Goal: Task Accomplishment & Management: Manage account settings

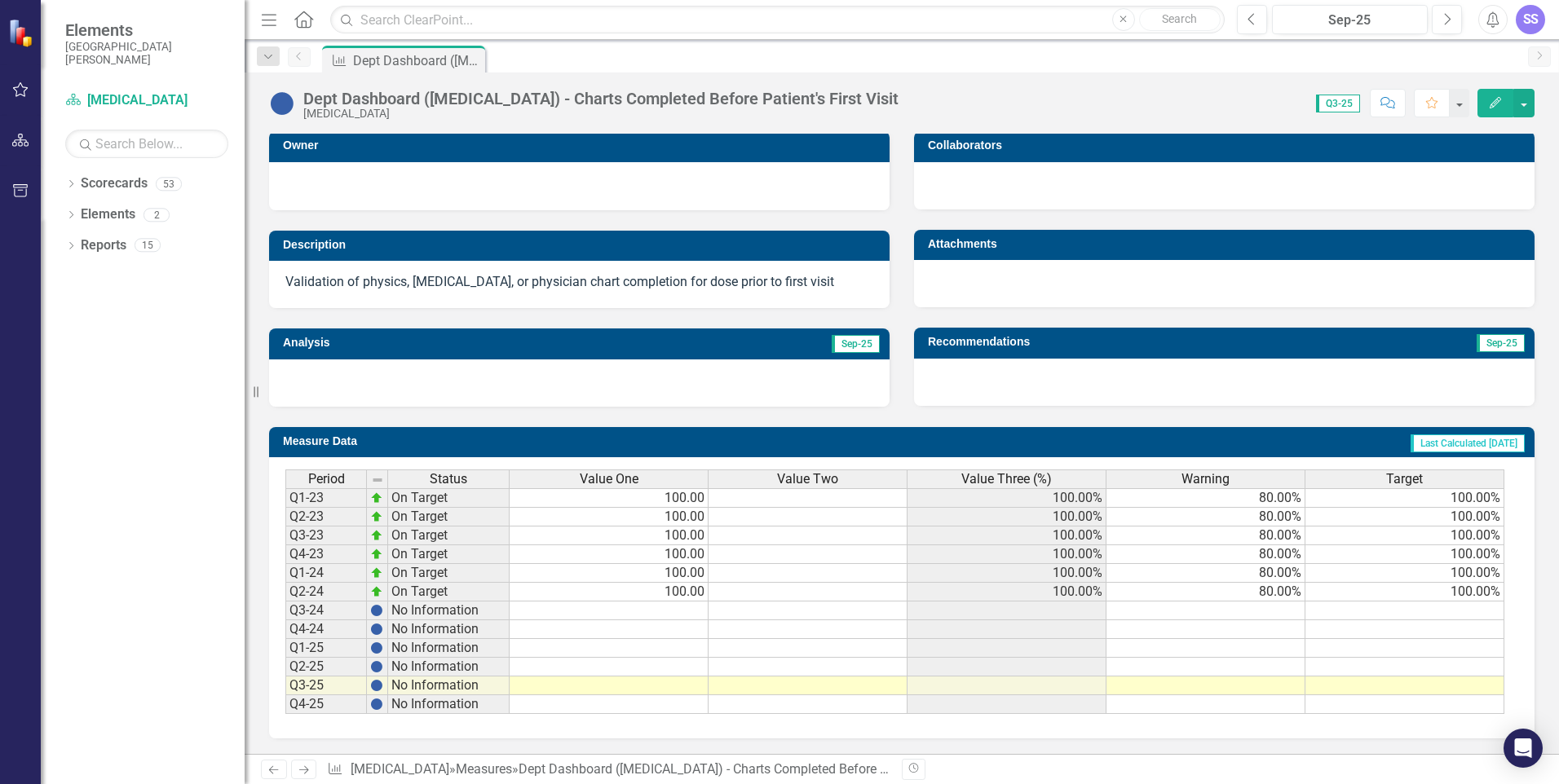
scroll to position [326, 0]
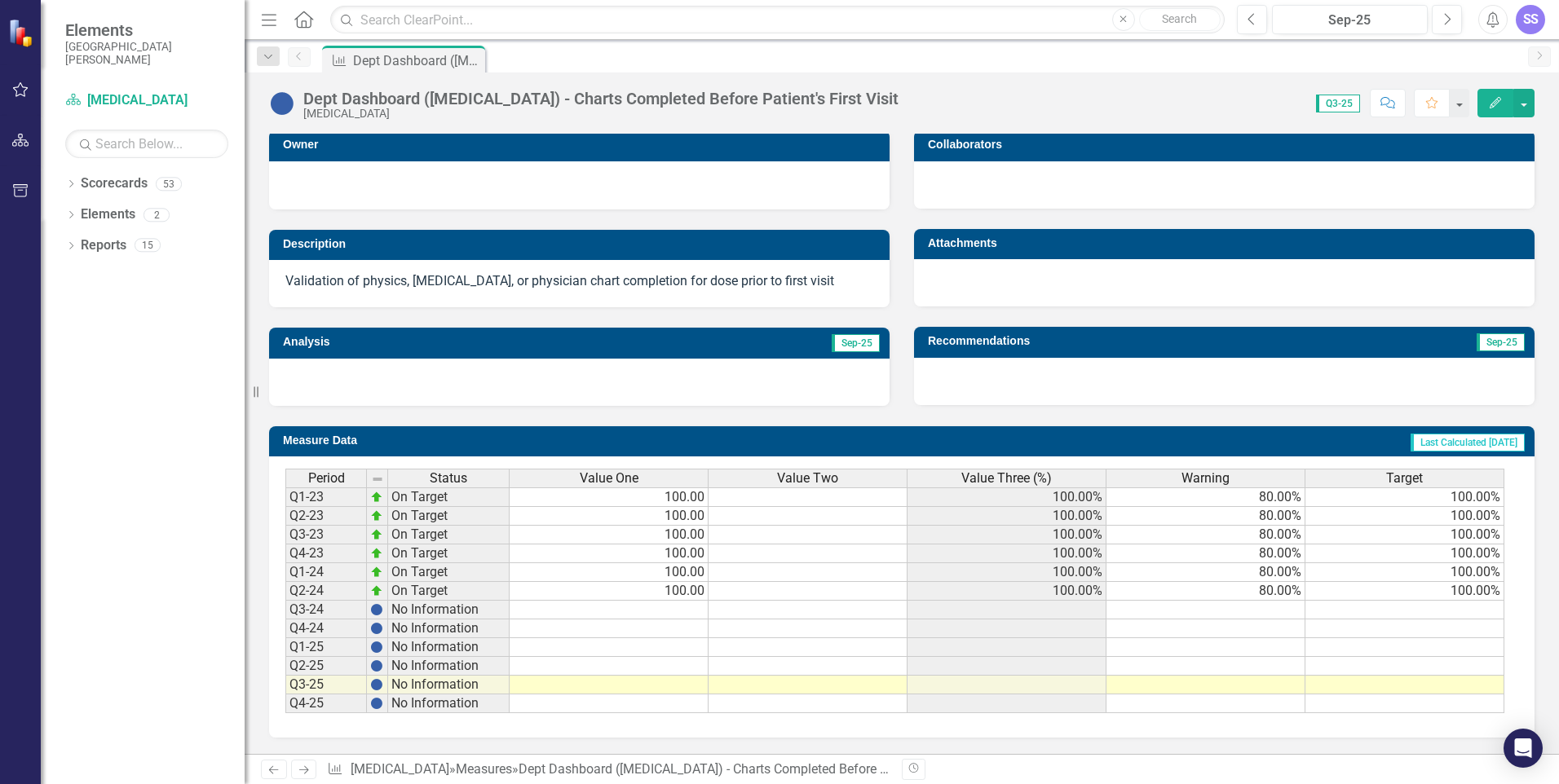
click at [424, 177] on div at bounding box center [579, 183] width 588 height 20
click at [384, 182] on div at bounding box center [579, 183] width 588 height 20
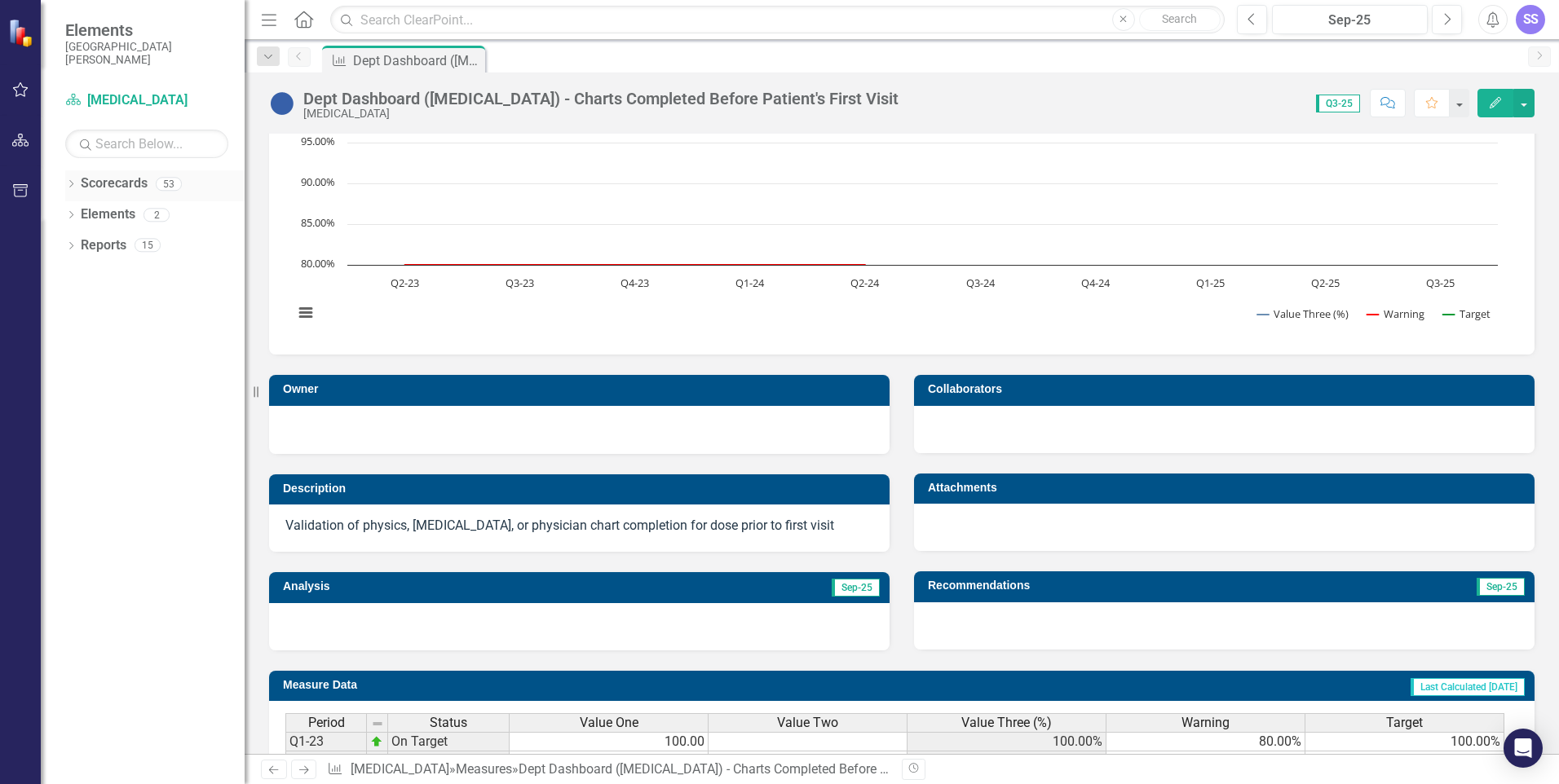
click at [158, 184] on div "53" at bounding box center [169, 183] width 26 height 14
click at [163, 182] on div "53" at bounding box center [169, 183] width 26 height 14
click at [162, 218] on div "2" at bounding box center [156, 215] width 26 height 14
click at [154, 245] on div "15" at bounding box center [147, 246] width 26 height 14
click at [983, 428] on div at bounding box center [1224, 429] width 621 height 47
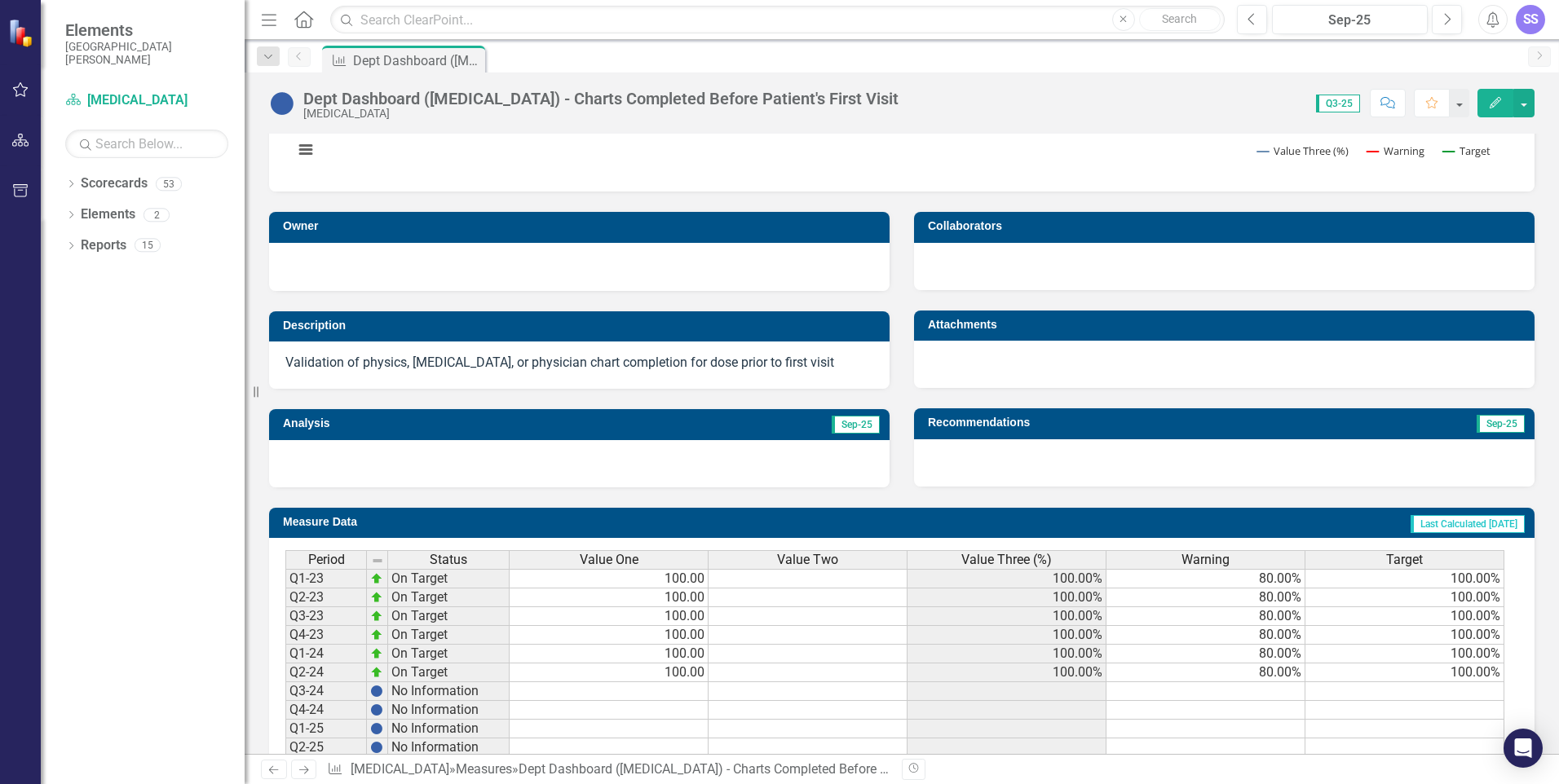
scroll to position [326, 0]
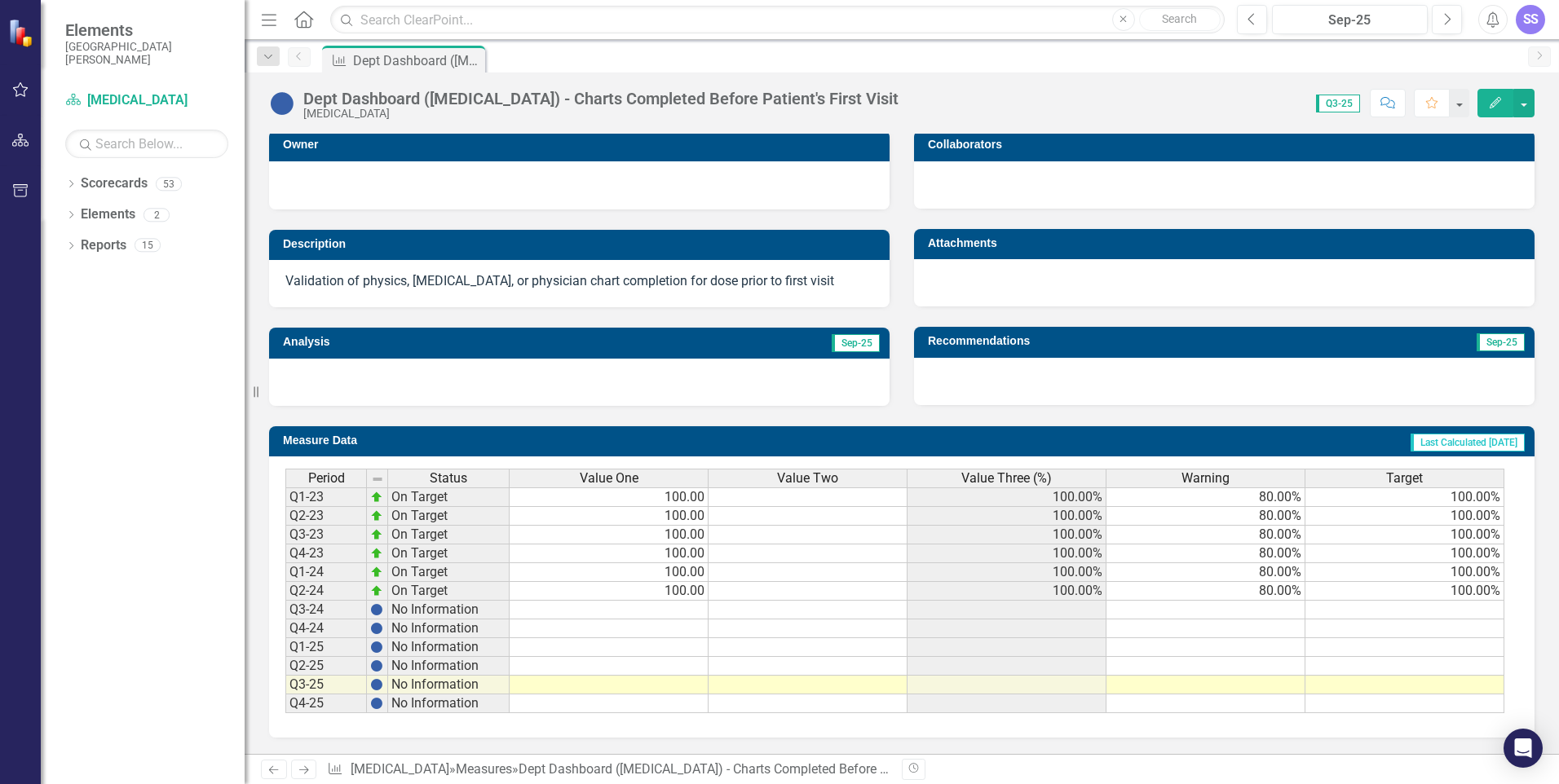
click at [604, 683] on td at bounding box center [609, 684] width 199 height 19
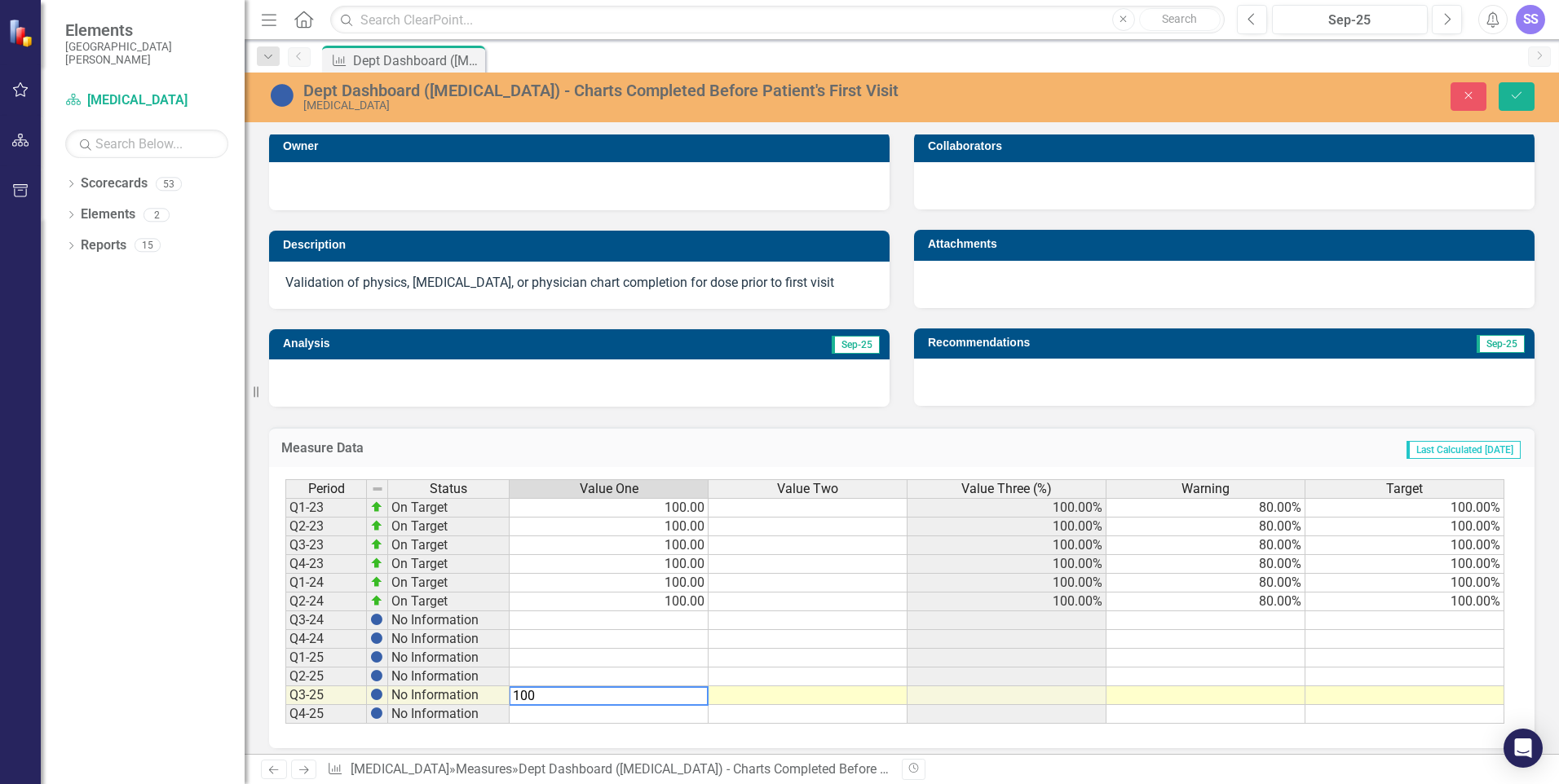
click at [722, 733] on div "Period Status Value One Value Two Value Three (%) Warning Target Q1-23 On Targe…" at bounding box center [902, 606] width 1265 height 281
click at [669, 698] on td "100.00" at bounding box center [609, 695] width 199 height 19
type textarea "47"
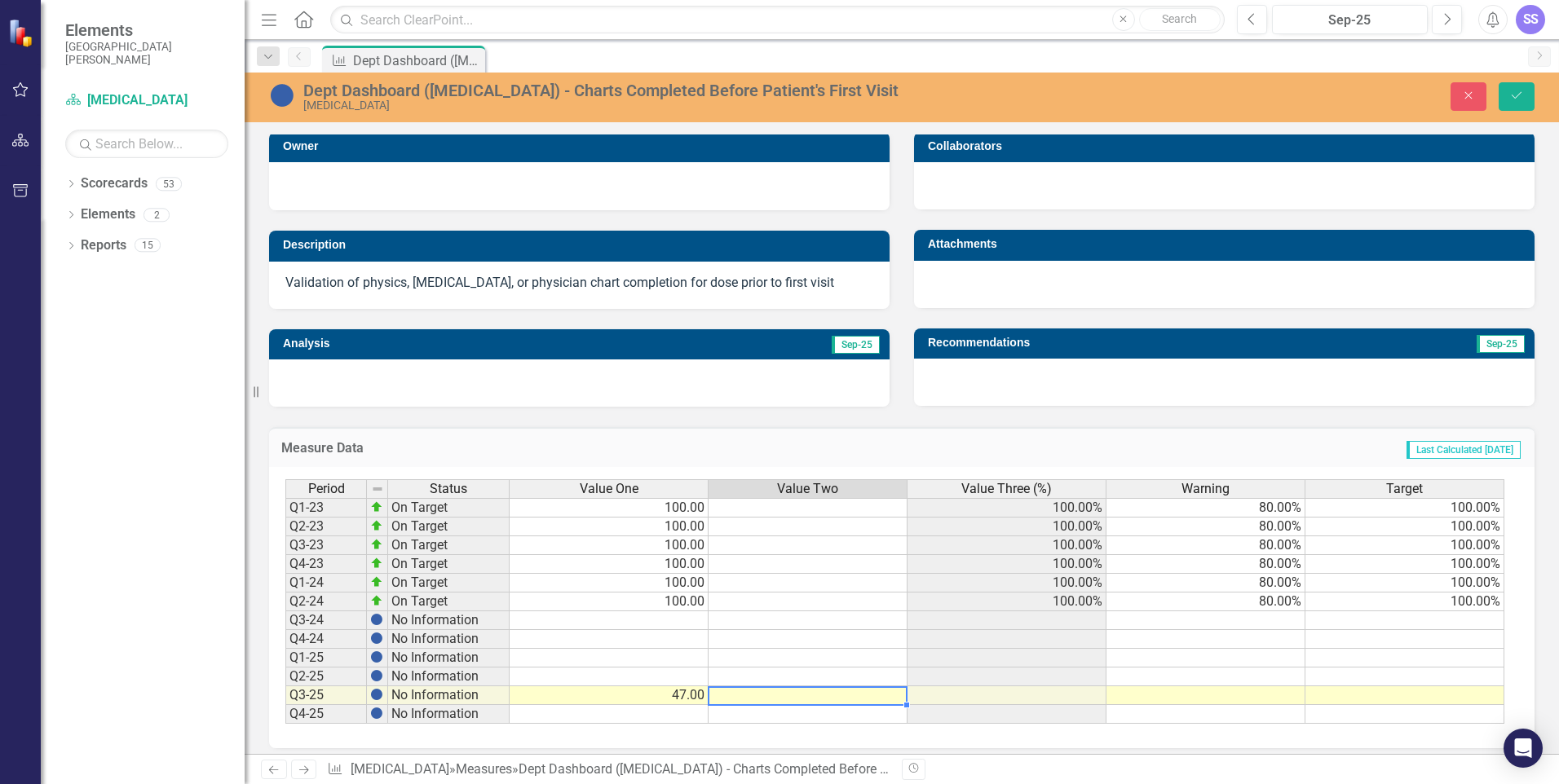
click at [776, 692] on td at bounding box center [808, 695] width 199 height 19
type textarea "47"
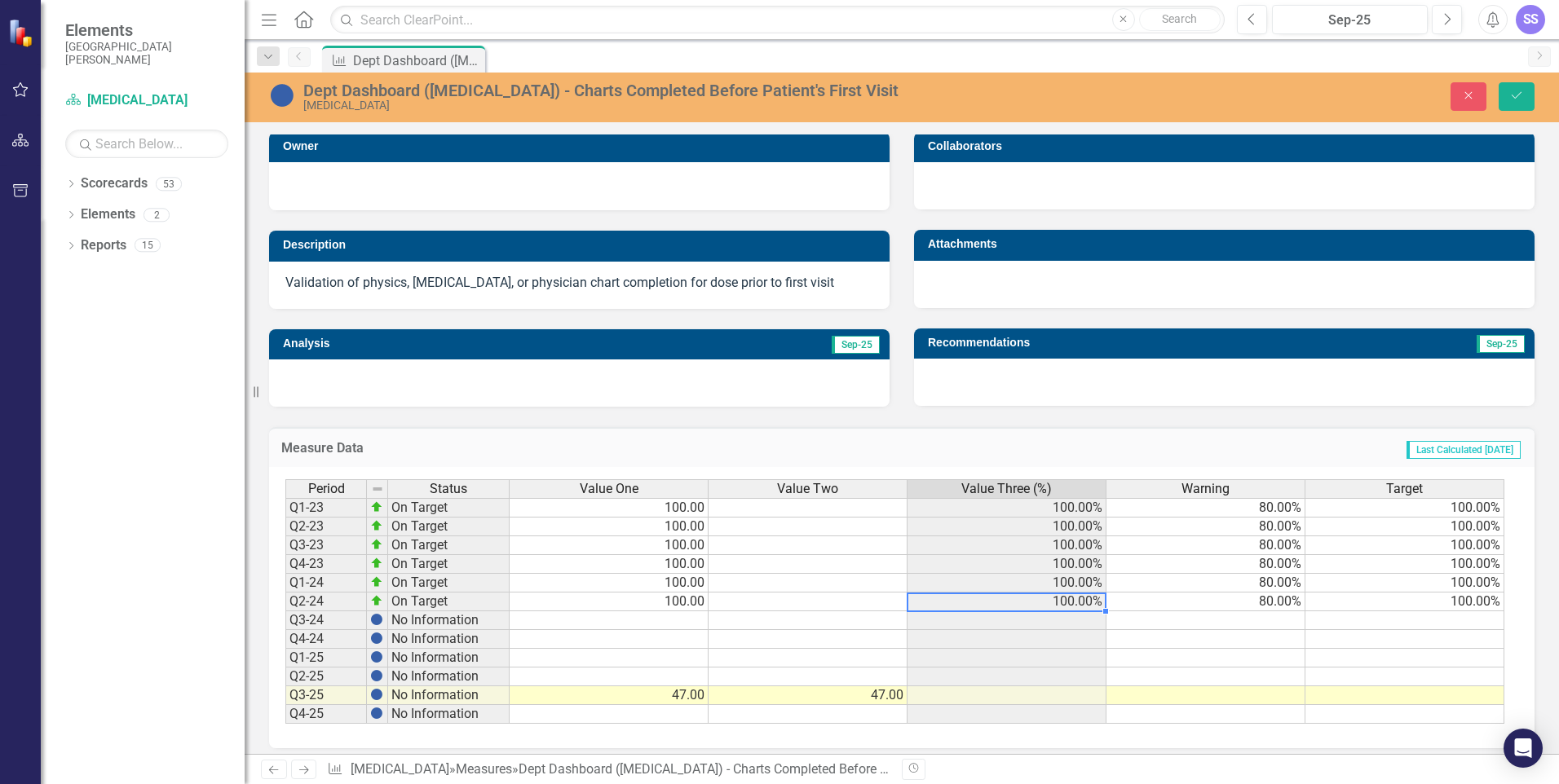
click at [941, 605] on td "100.00%" at bounding box center [1007, 602] width 199 height 19
click at [894, 461] on div "Measure Data Last Calculated 20 days ago" at bounding box center [902, 447] width 1265 height 39
click at [1064, 695] on td at bounding box center [1007, 695] width 199 height 19
click at [1073, 698] on td at bounding box center [1007, 695] width 199 height 19
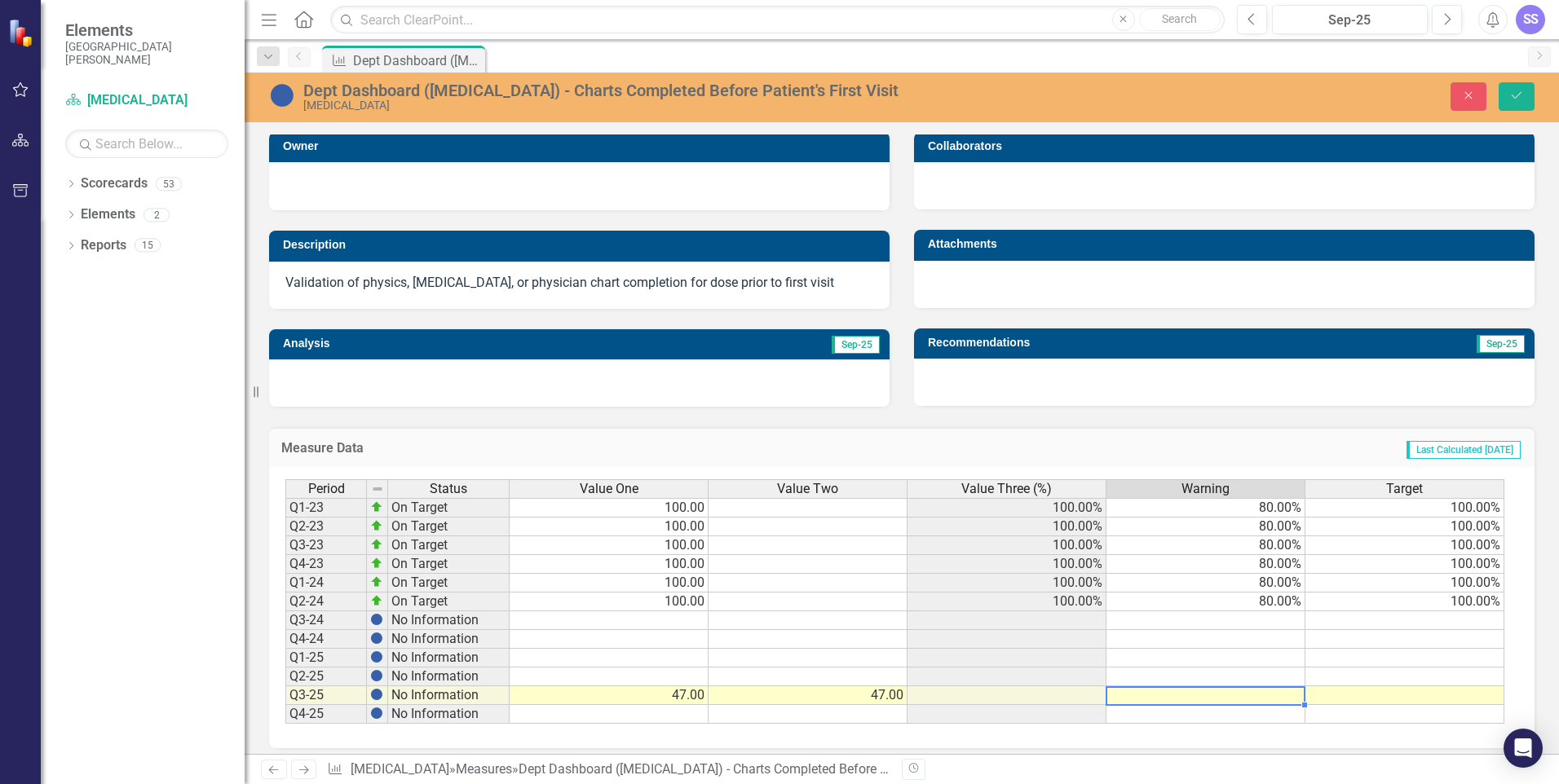
click at [1154, 699] on td at bounding box center [1206, 695] width 199 height 19
click at [1519, 92] on icon "Save" at bounding box center [1516, 96] width 15 height 12
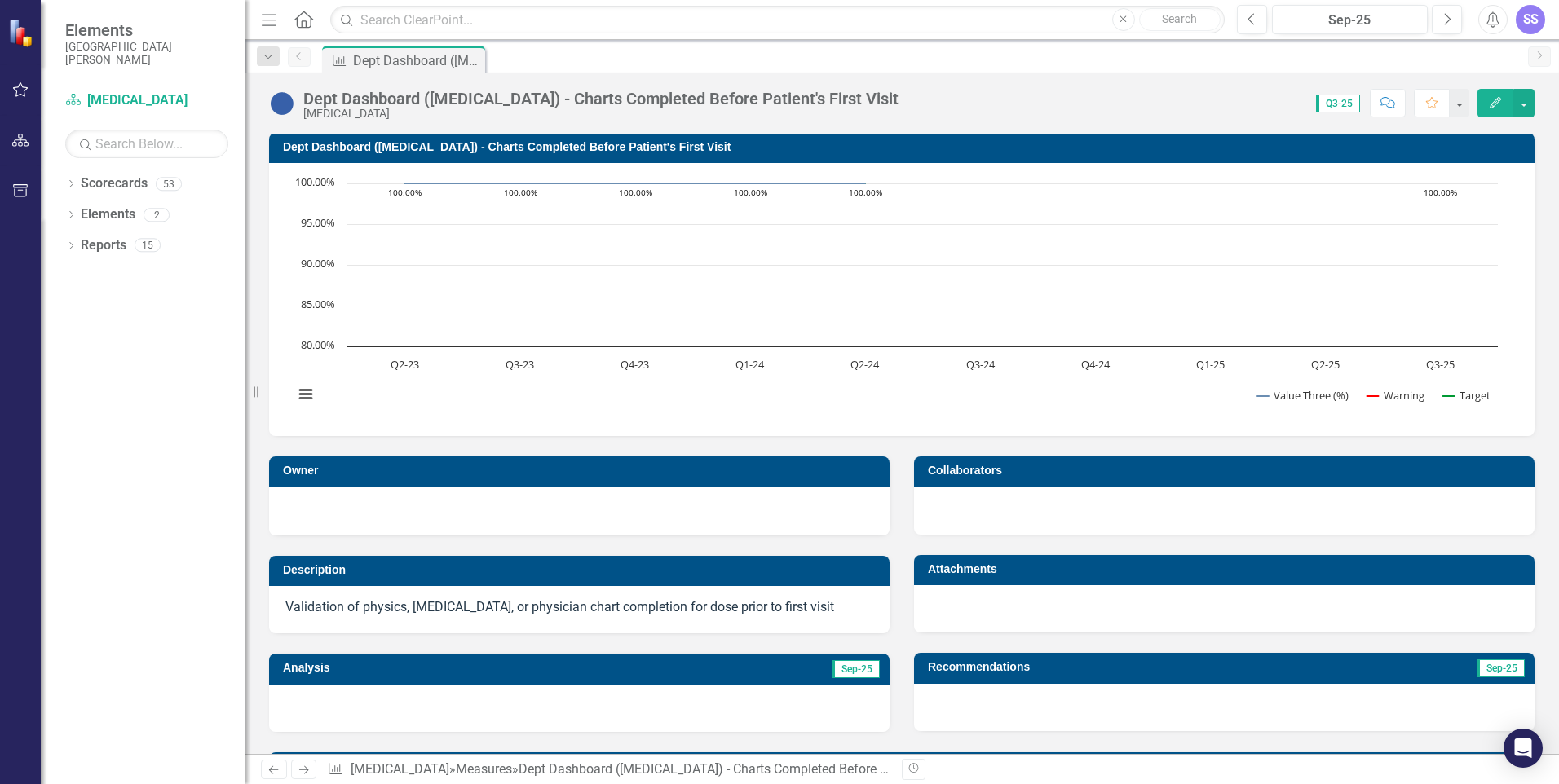
scroll to position [0, 0]
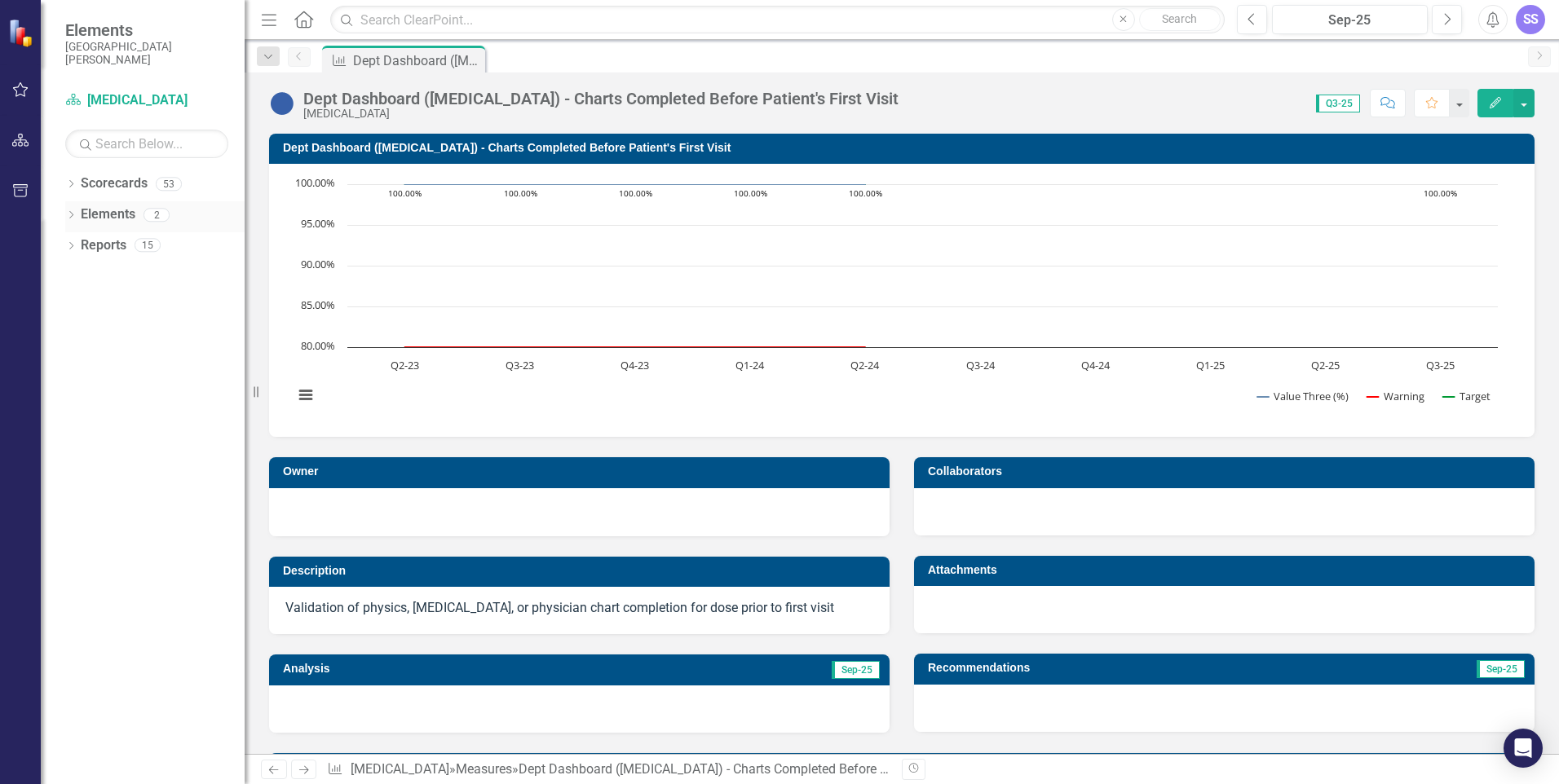
click at [68, 213] on icon "Dropdown" at bounding box center [71, 216] width 12 height 9
click at [125, 281] on link "Measure Measures" at bounding box center [129, 276] width 81 height 19
click at [186, 274] on div "2" at bounding box center [191, 276] width 26 height 14
click at [82, 277] on icon "Dropdown" at bounding box center [79, 278] width 12 height 9
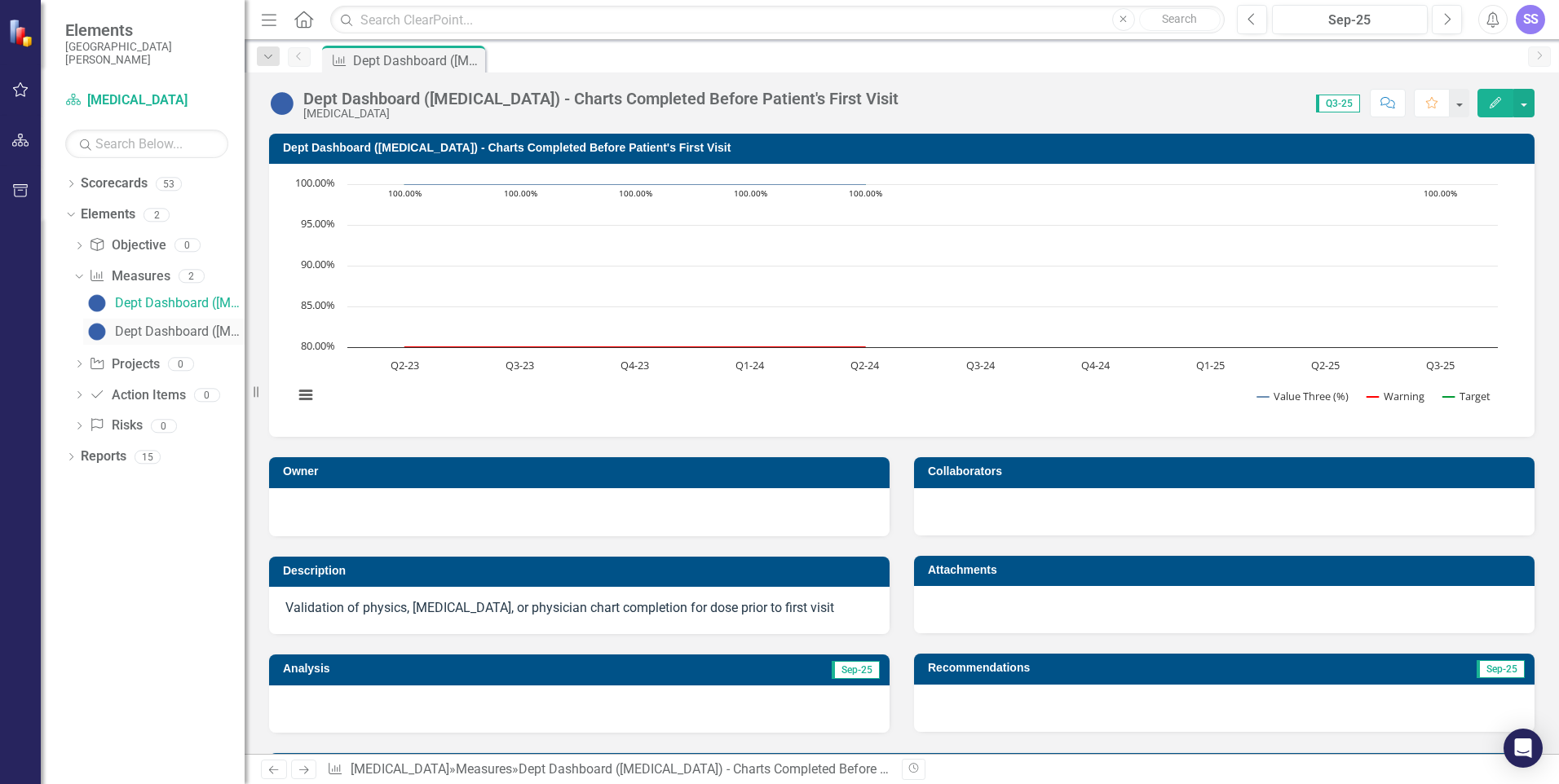
click at [118, 324] on div "Dept Dashboard ([MEDICAL_DATA]) - Equipment Up-Time" at bounding box center [179, 331] width 129 height 15
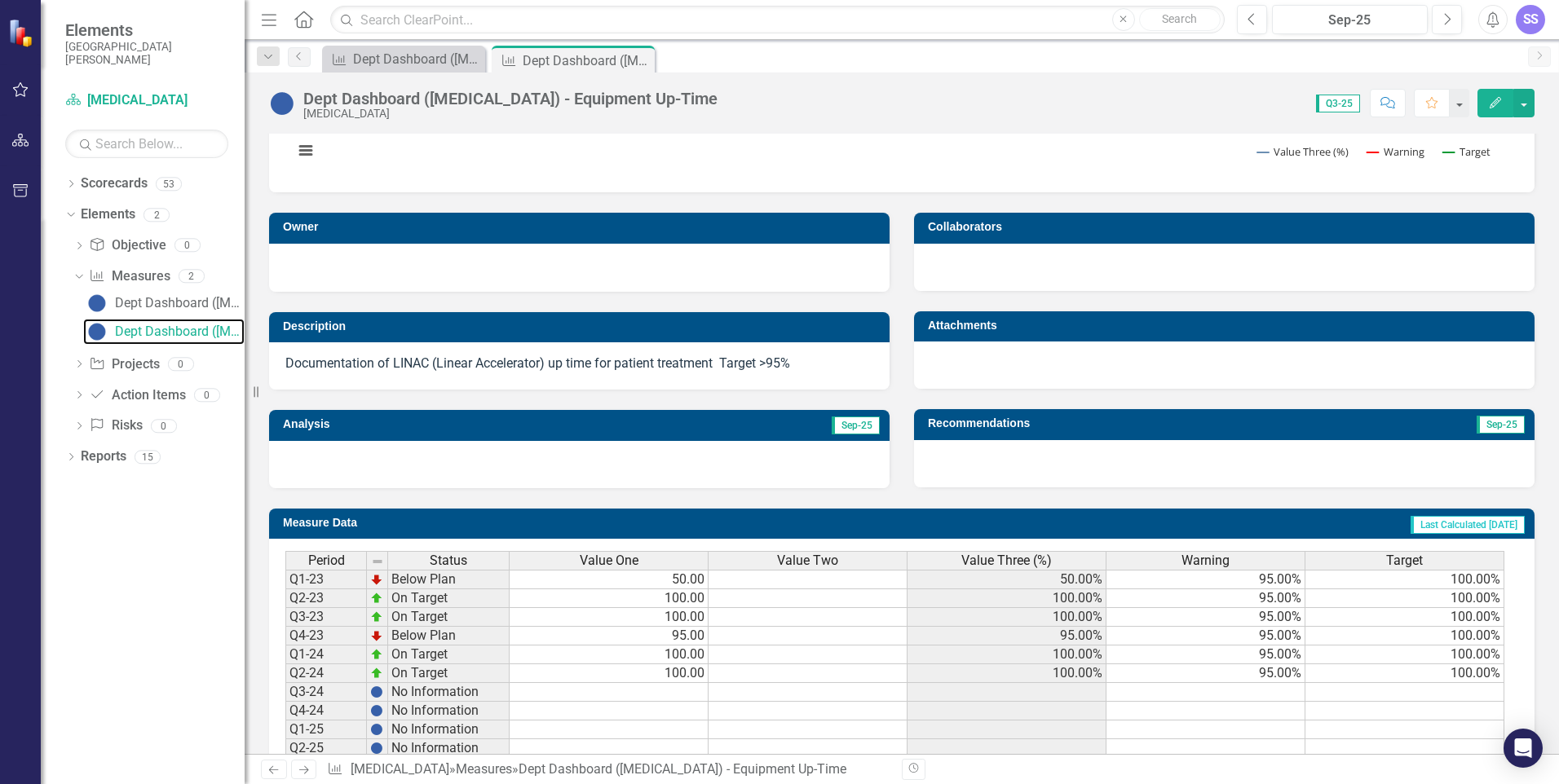
scroll to position [326, 0]
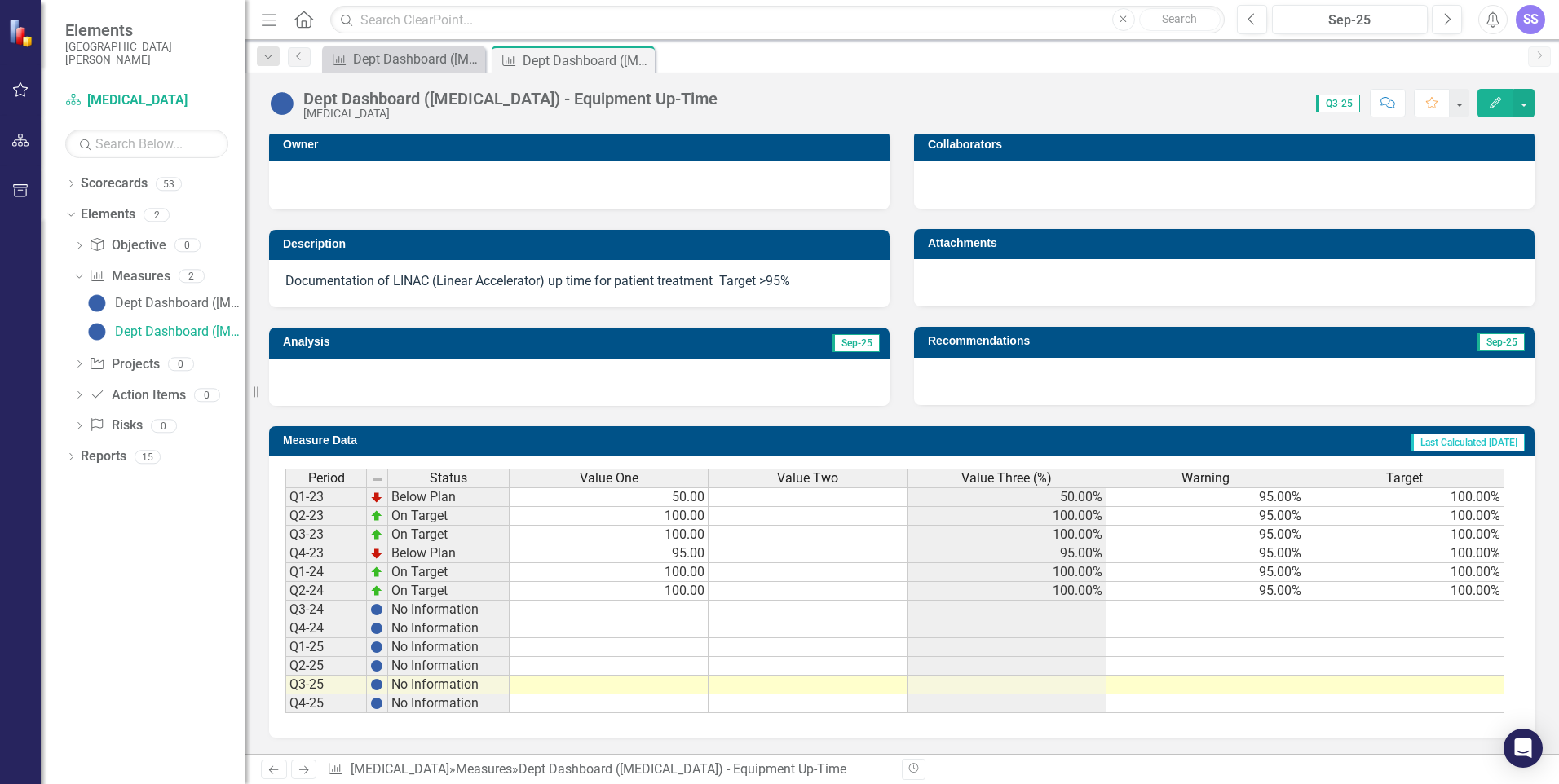
click at [669, 682] on td at bounding box center [609, 684] width 199 height 19
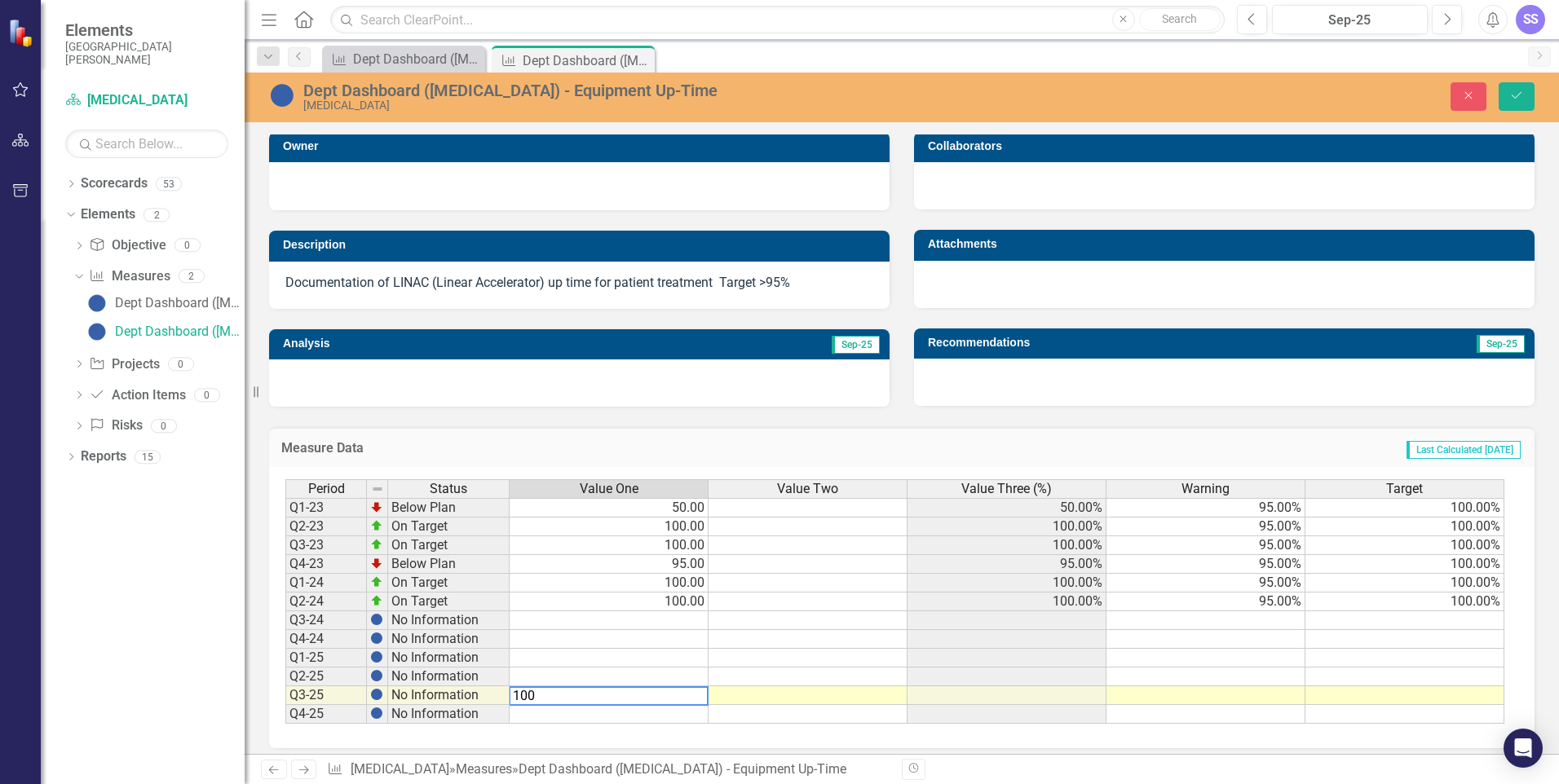
type textarea "100"
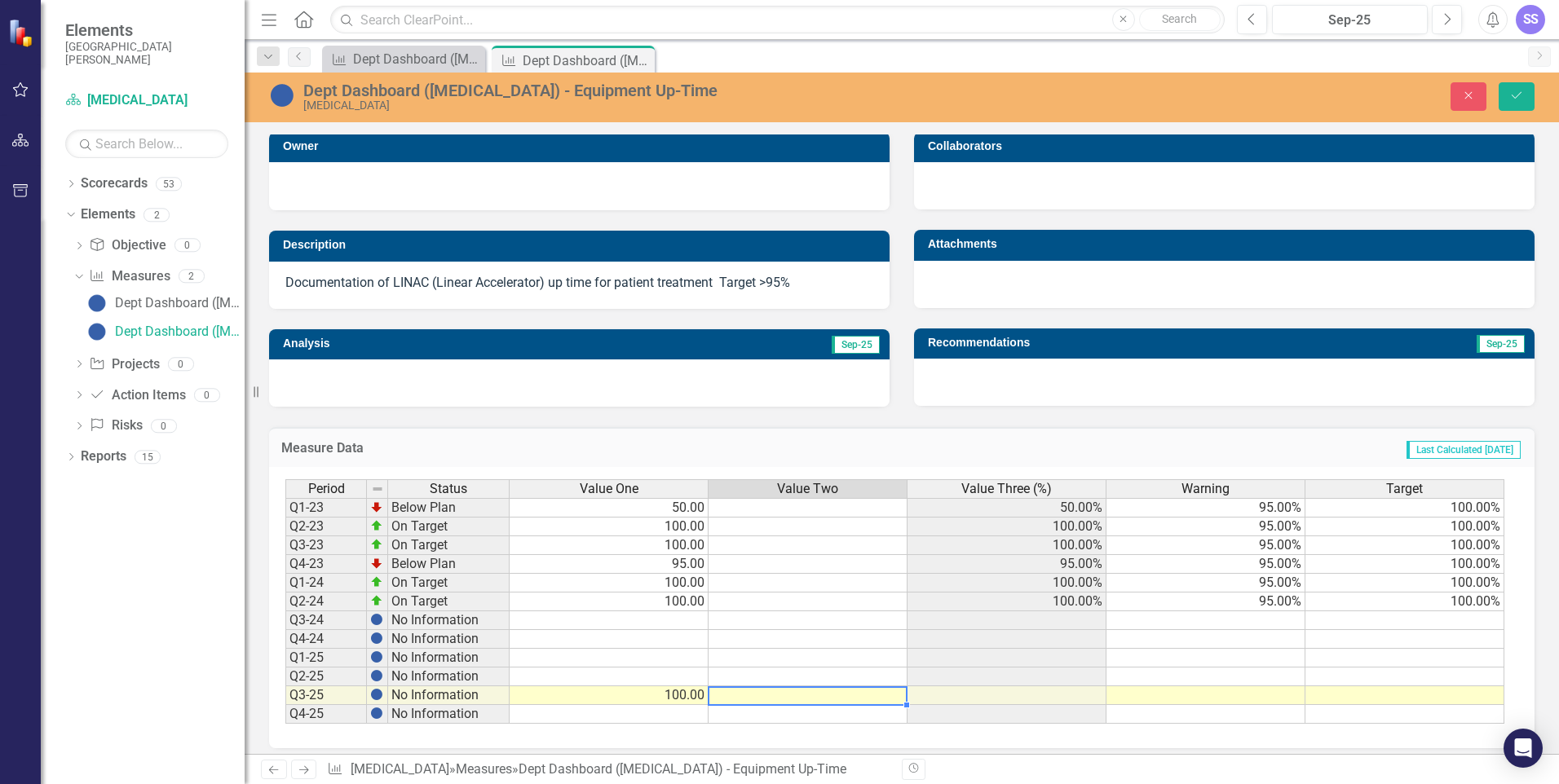
click at [803, 694] on td at bounding box center [808, 695] width 199 height 19
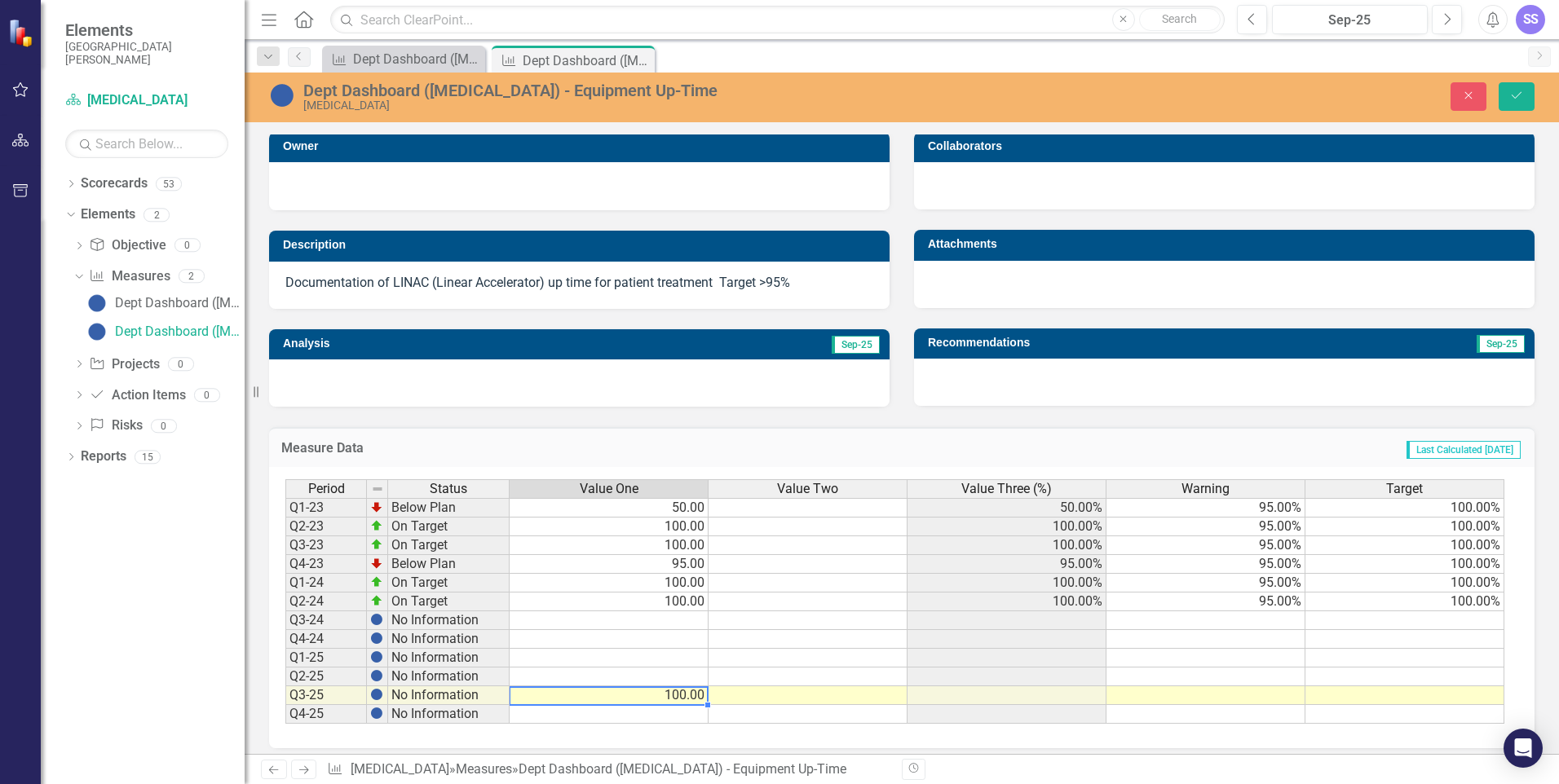
click at [683, 692] on td "100.00" at bounding box center [609, 695] width 199 height 19
type textarea "94"
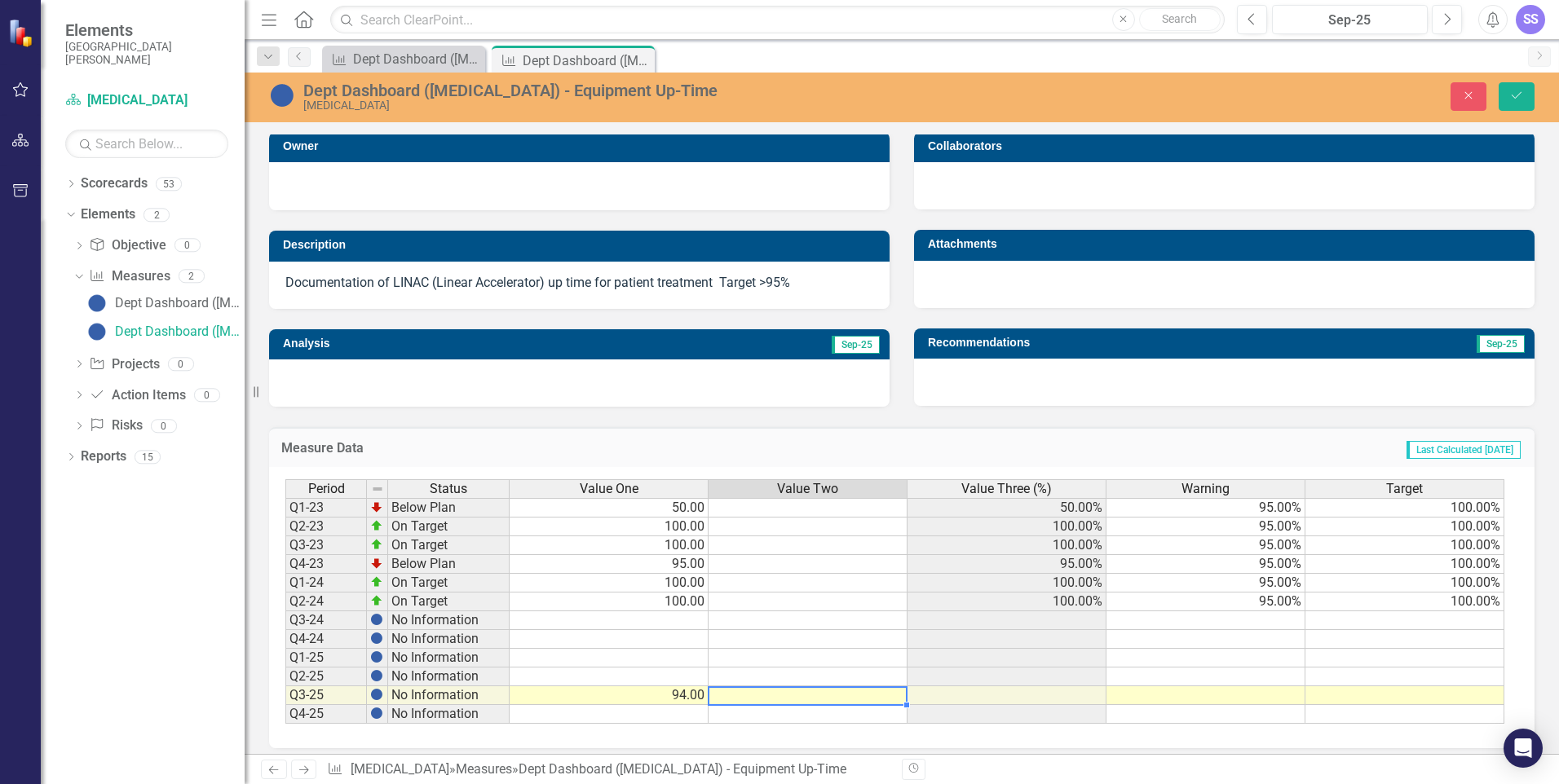
click at [812, 698] on td at bounding box center [808, 695] width 199 height 19
type textarea "100"
click at [845, 674] on td at bounding box center [808, 677] width 199 height 19
click at [1522, 97] on icon "Save" at bounding box center [1516, 96] width 15 height 12
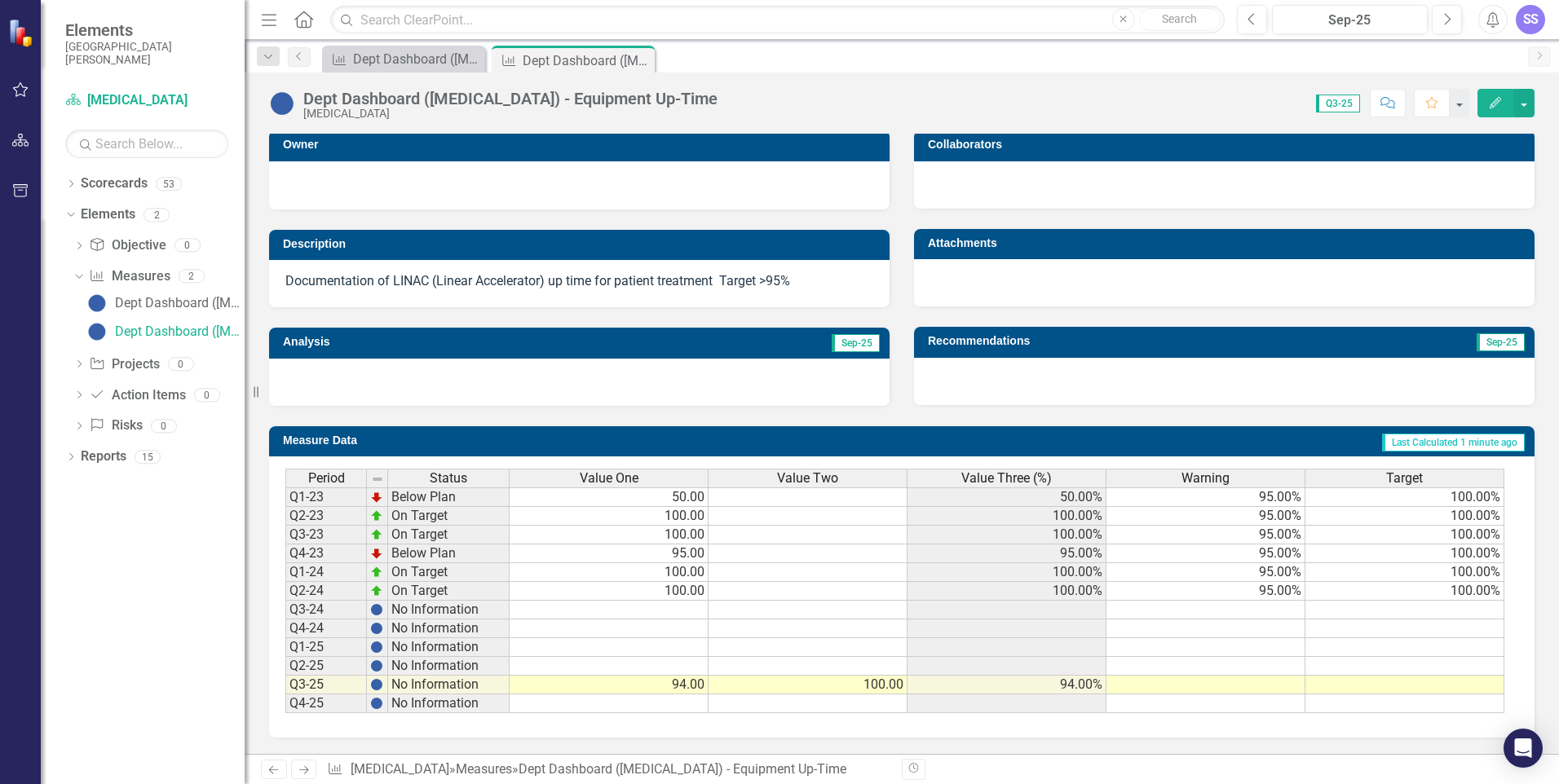
click at [1491, 103] on icon "Edit" at bounding box center [1495, 103] width 15 height 12
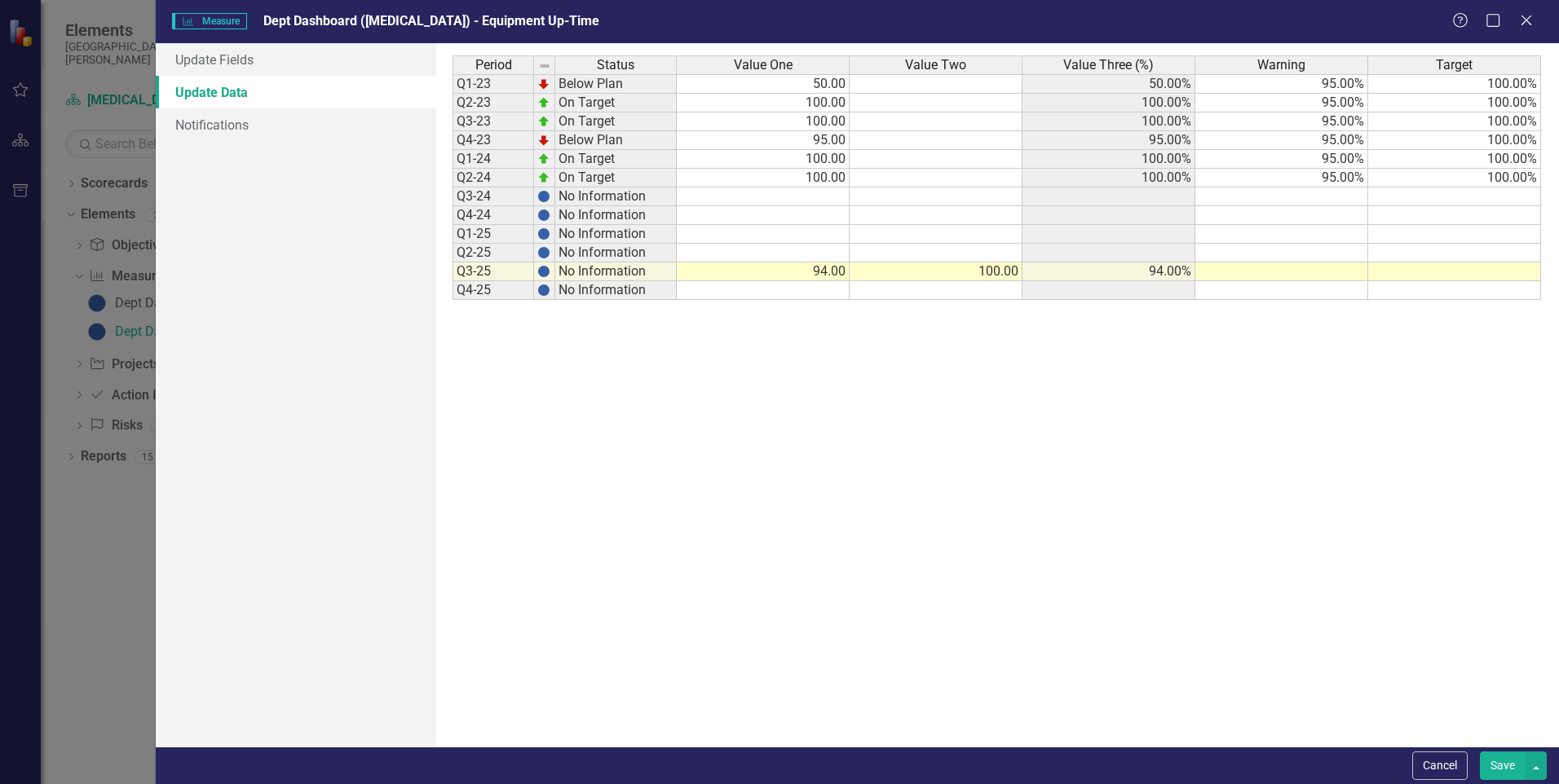
scroll to position [0, 0]
click at [234, 127] on link "Notifications" at bounding box center [296, 124] width 280 height 33
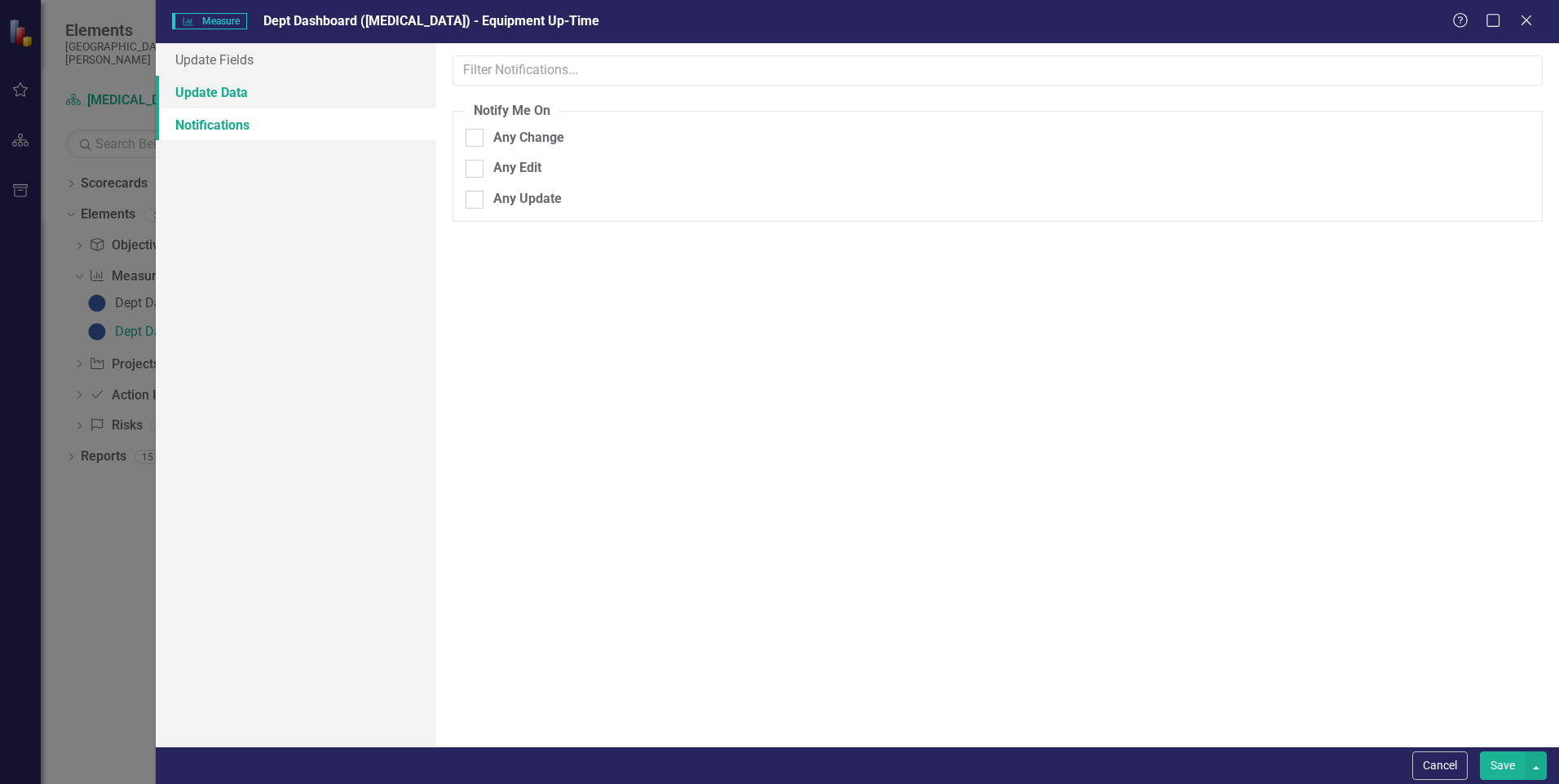
click at [186, 93] on link "Update Data" at bounding box center [296, 92] width 280 height 33
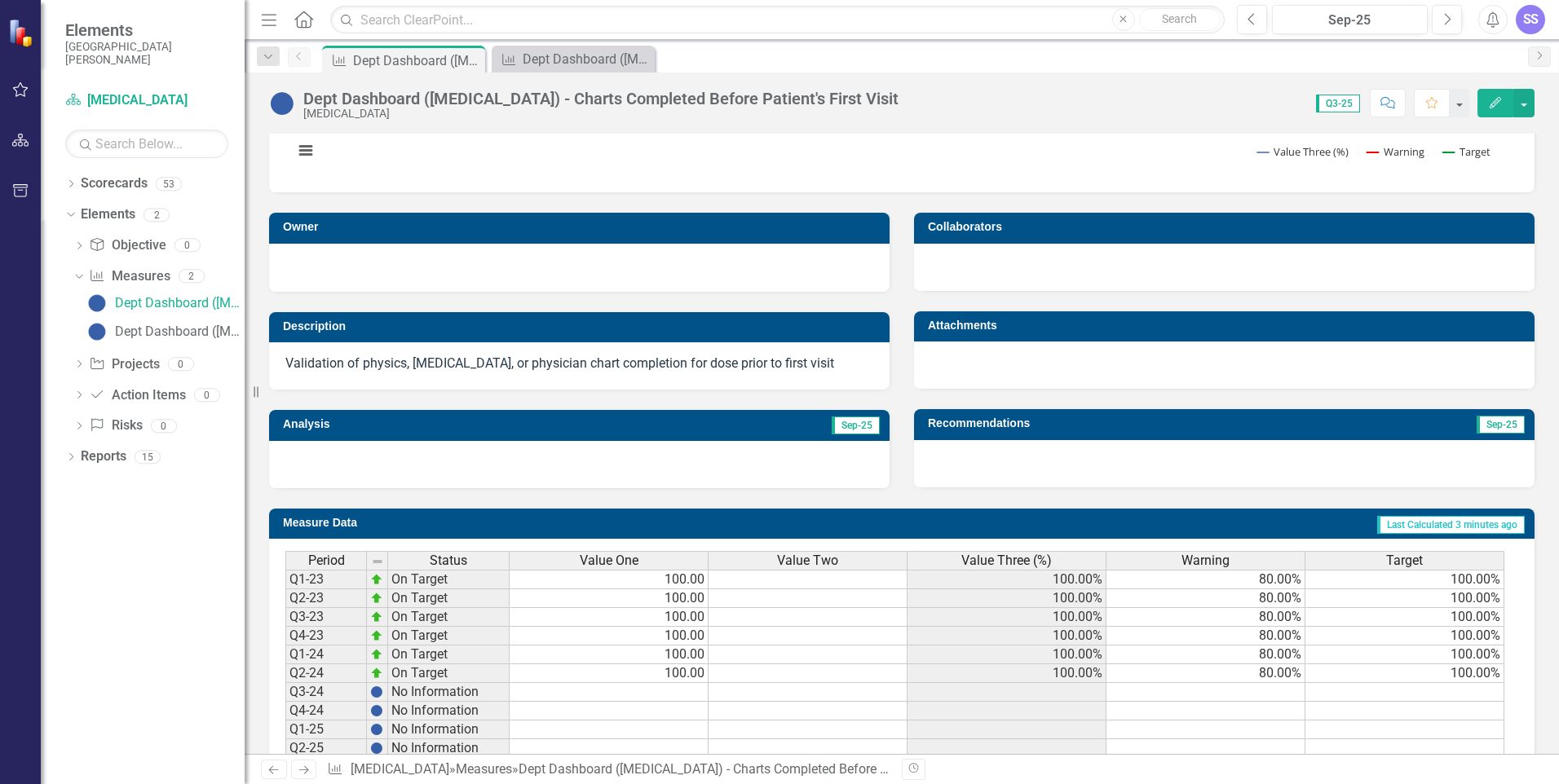
scroll to position [325, 0]
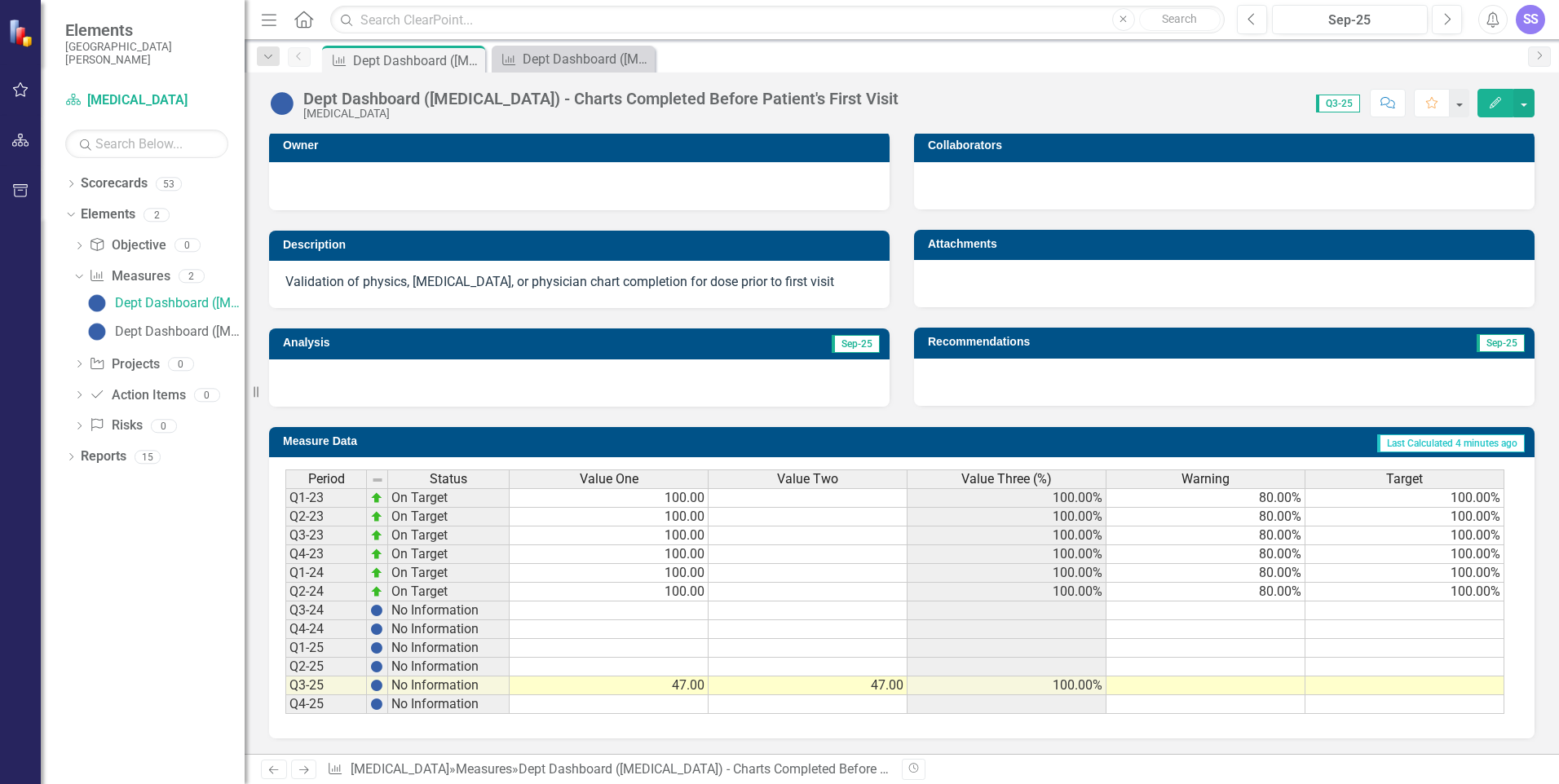
click at [817, 374] on div at bounding box center [579, 383] width 621 height 47
click at [865, 345] on span "Sep-25" at bounding box center [855, 344] width 48 height 18
click at [344, 378] on div at bounding box center [579, 383] width 621 height 47
click at [1053, 370] on div at bounding box center [1224, 383] width 621 height 47
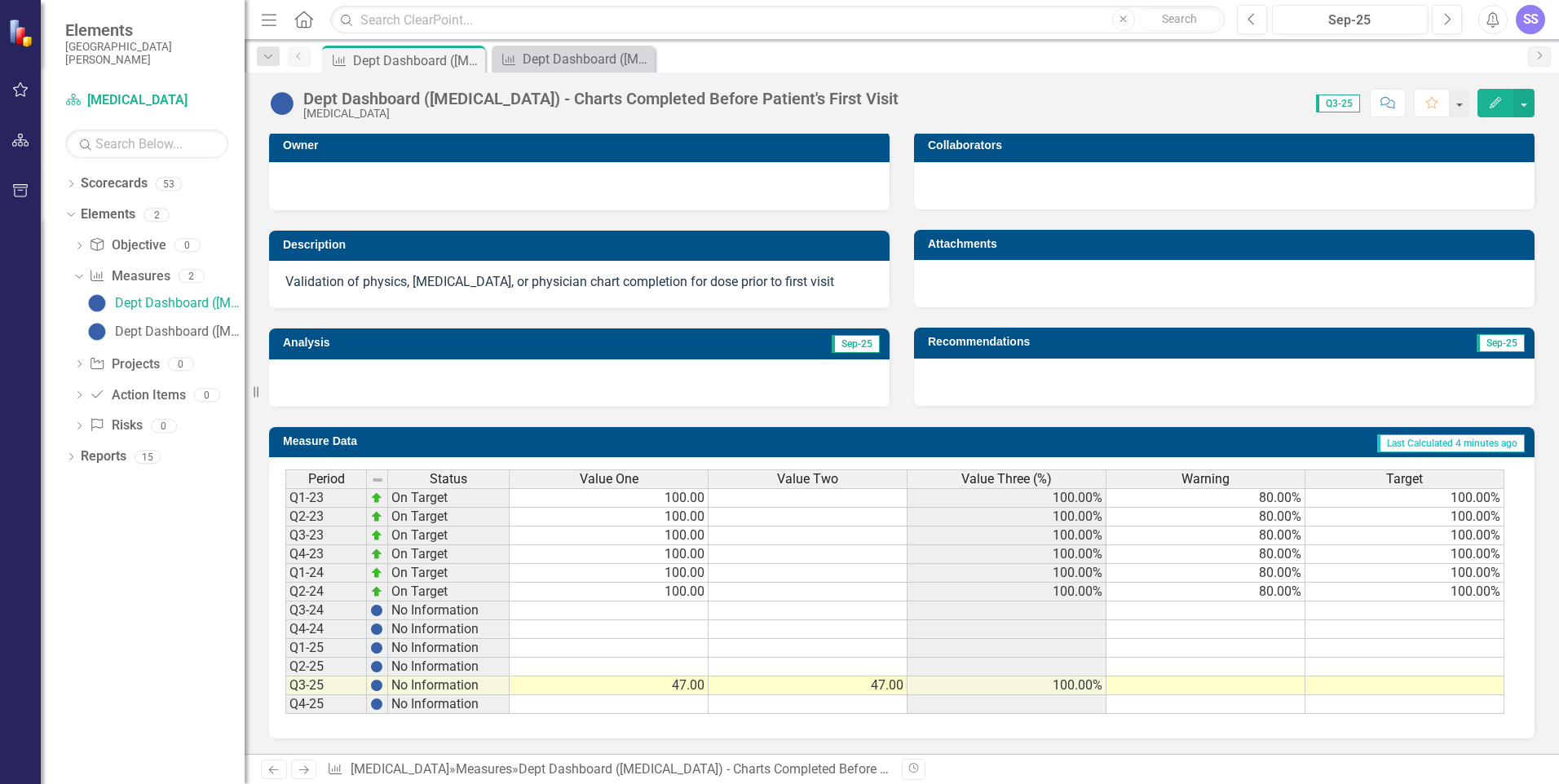
click at [1054, 371] on div at bounding box center [1224, 383] width 621 height 47
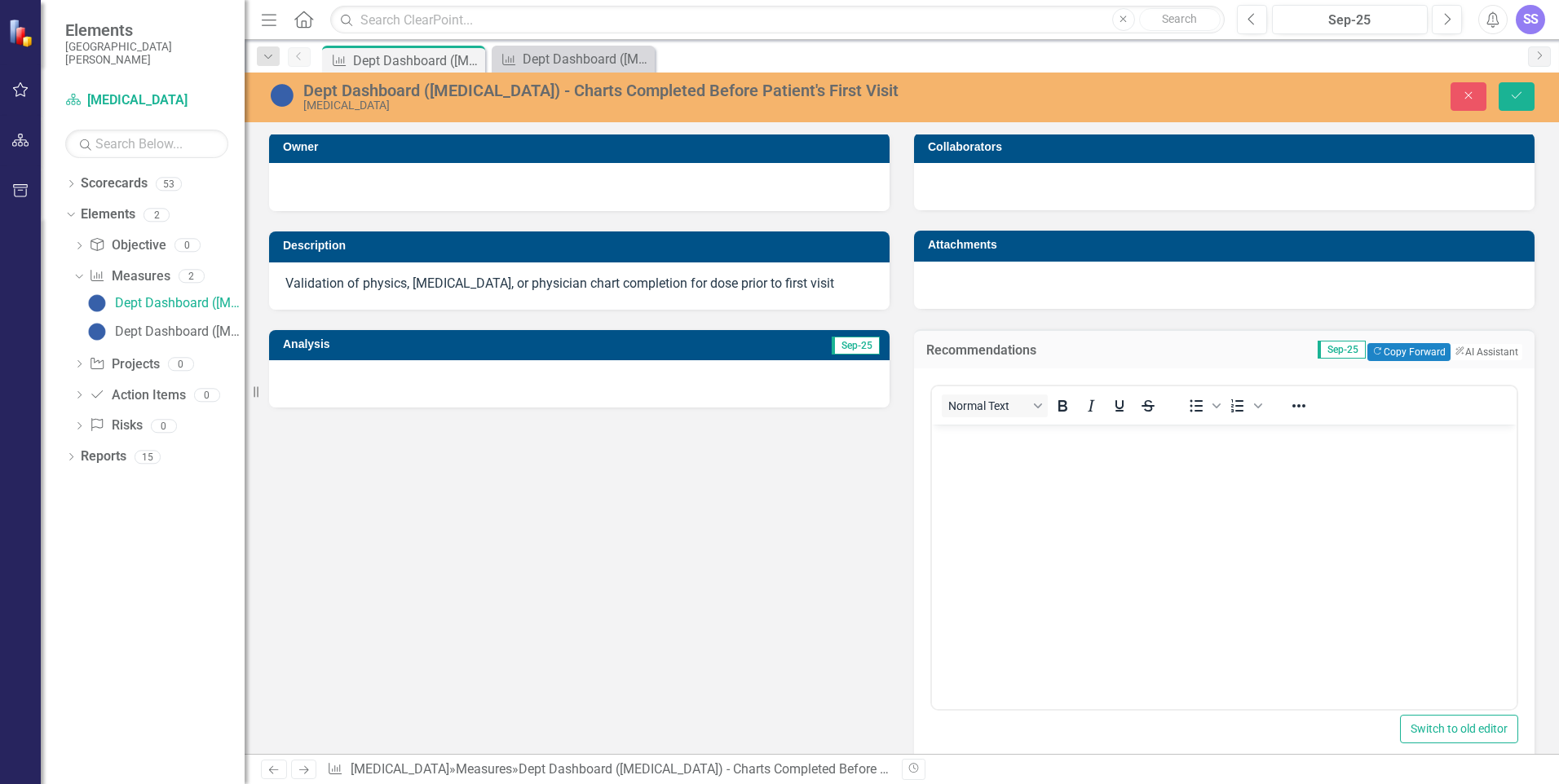
scroll to position [0, 0]
click at [1518, 96] on icon "Save" at bounding box center [1516, 96] width 15 height 12
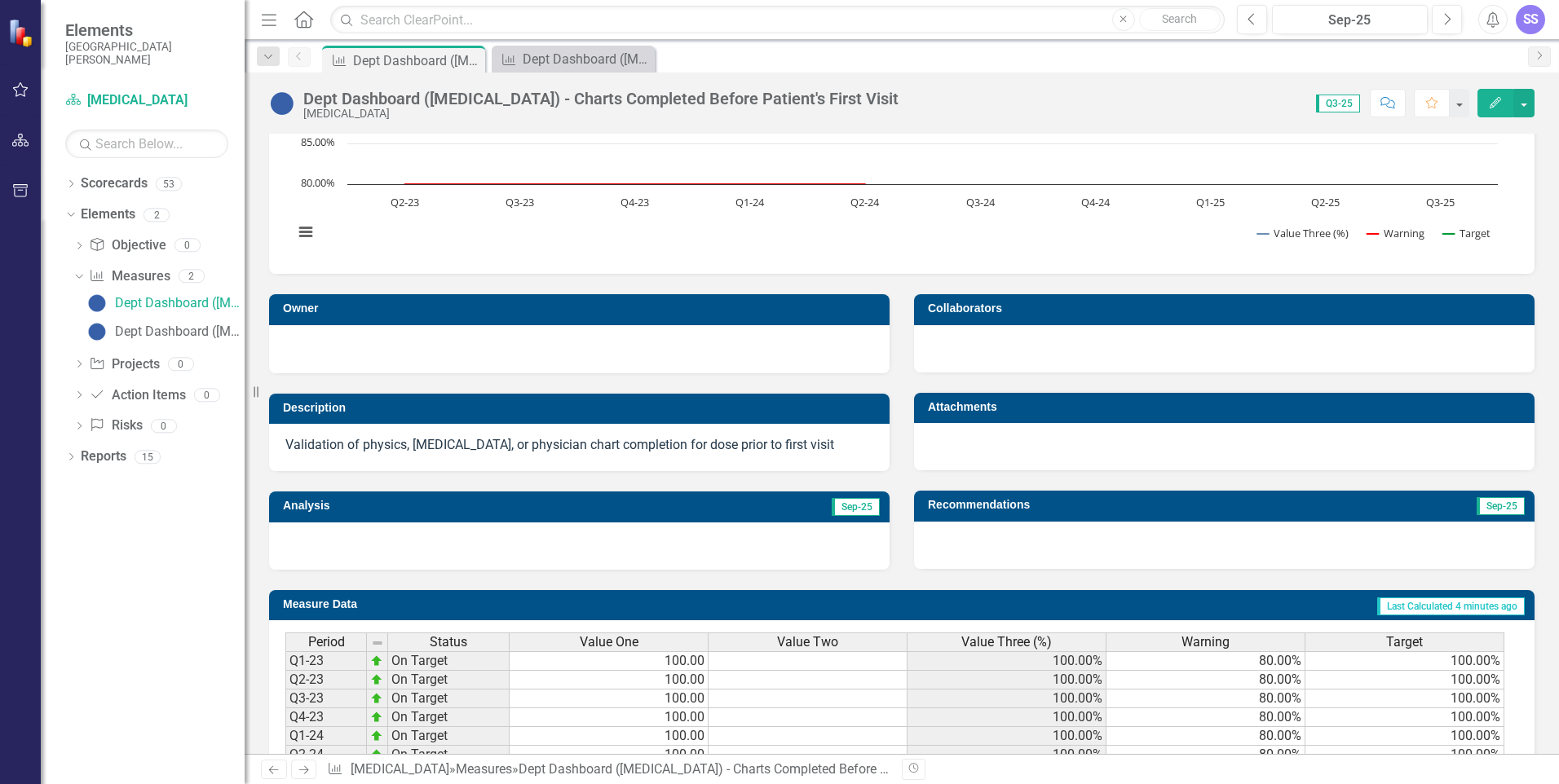
scroll to position [326, 0]
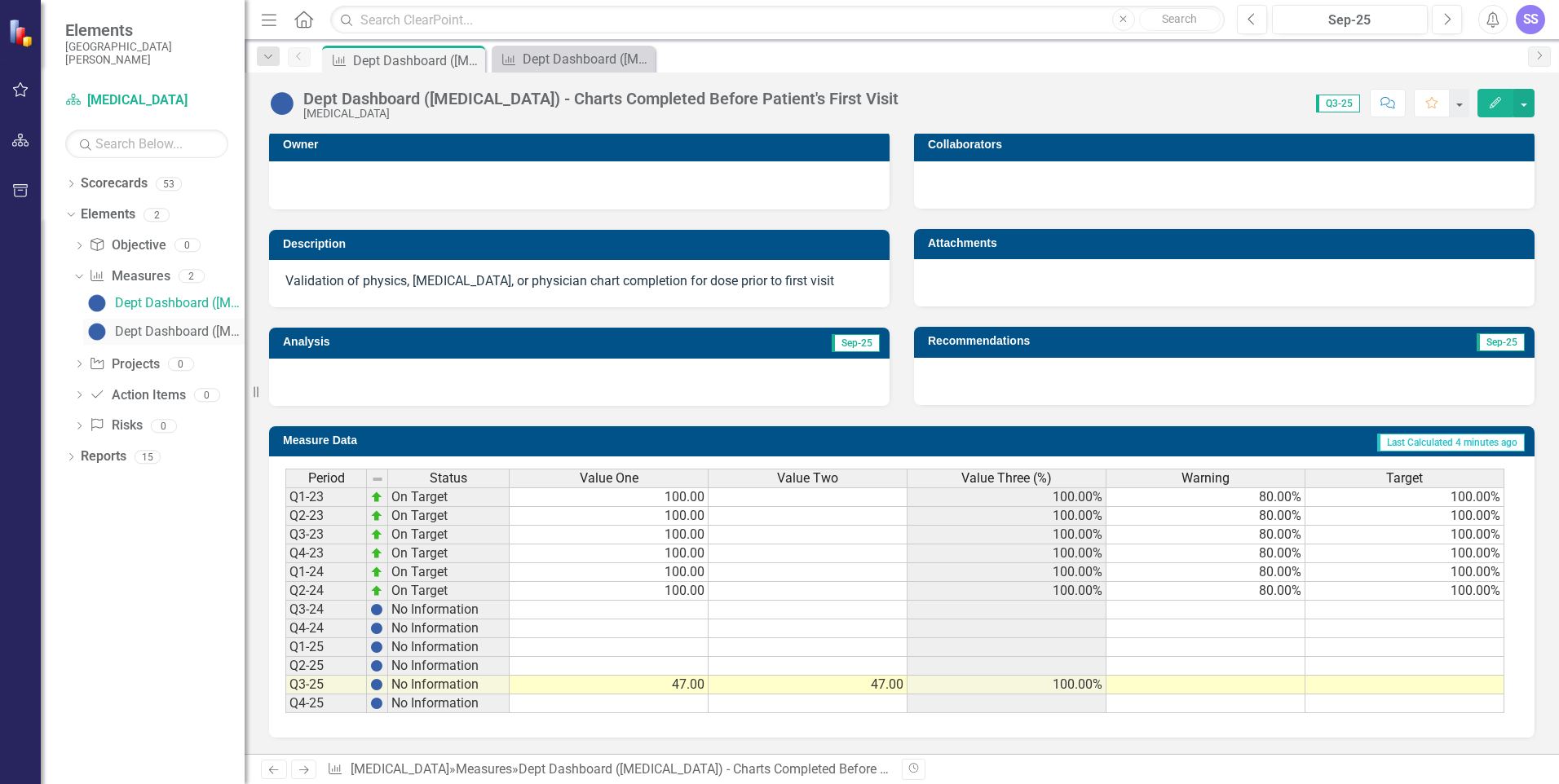
click at [136, 330] on div "Dept Dashboard ([MEDICAL_DATA]) - Equipment Up-Time" at bounding box center [179, 331] width 129 height 15
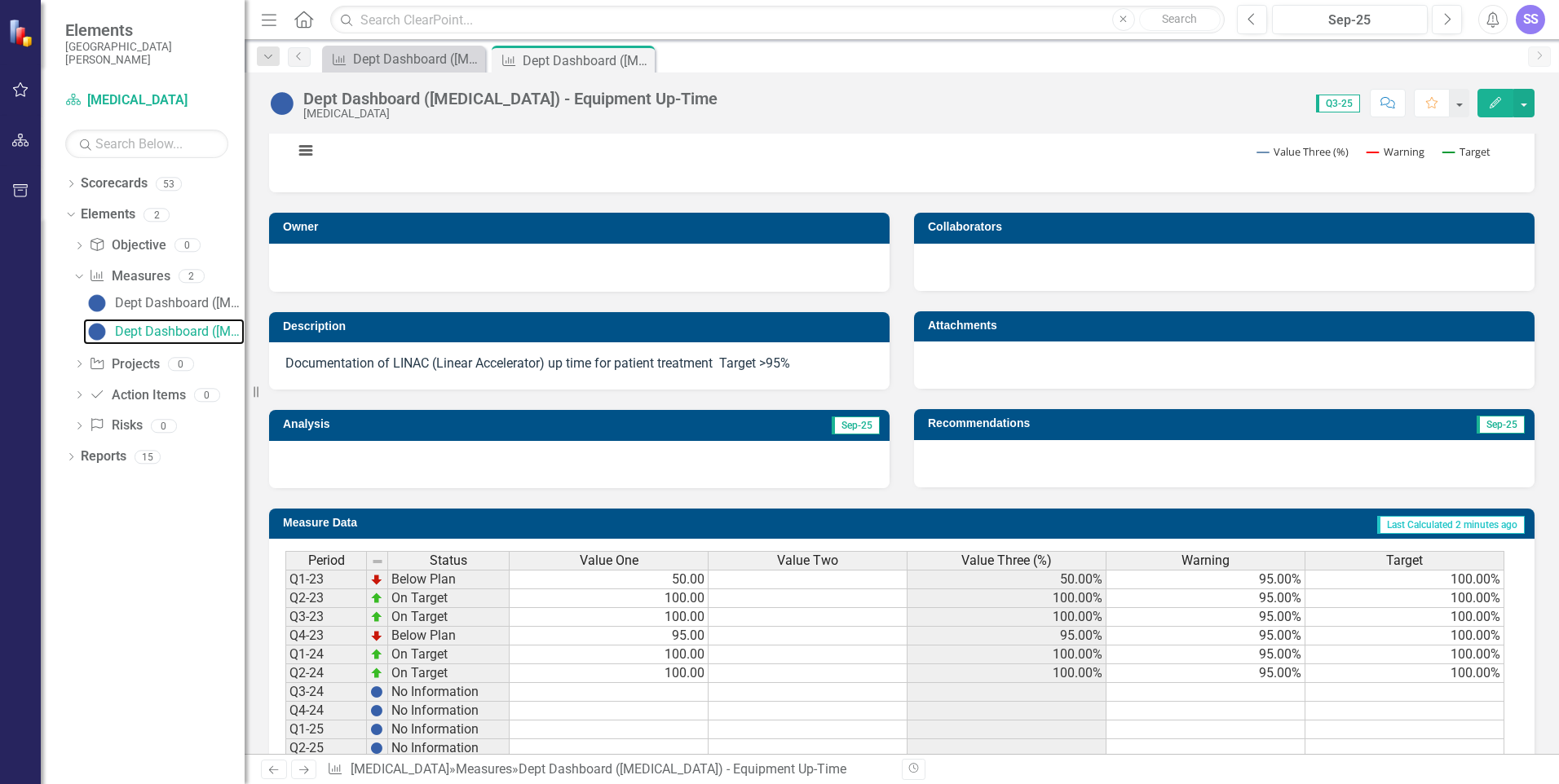
scroll to position [325, 0]
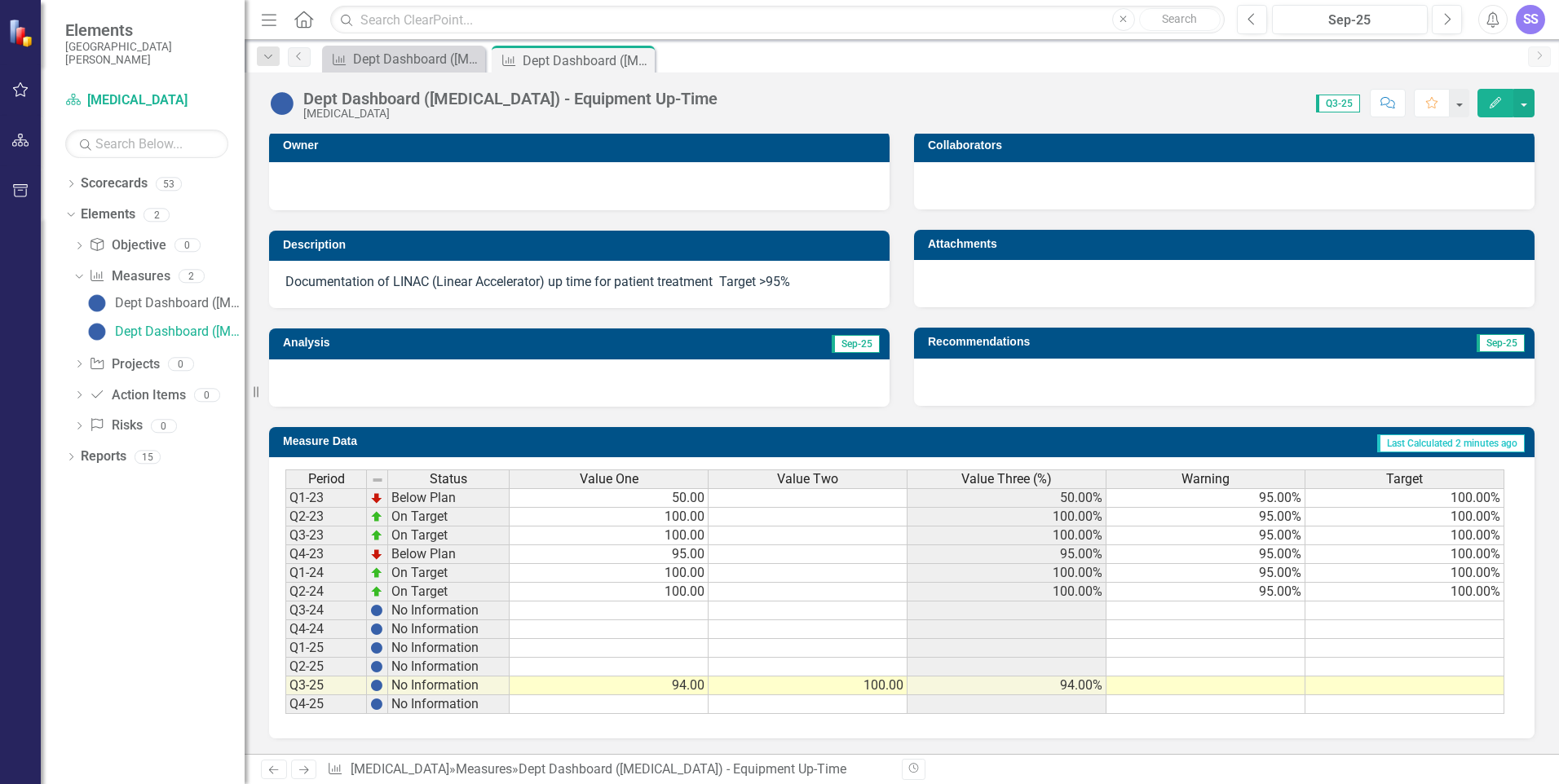
click at [410, 691] on td "No Information" at bounding box center [448, 685] width 121 height 19
click at [410, 688] on td "No Information" at bounding box center [448, 685] width 121 height 19
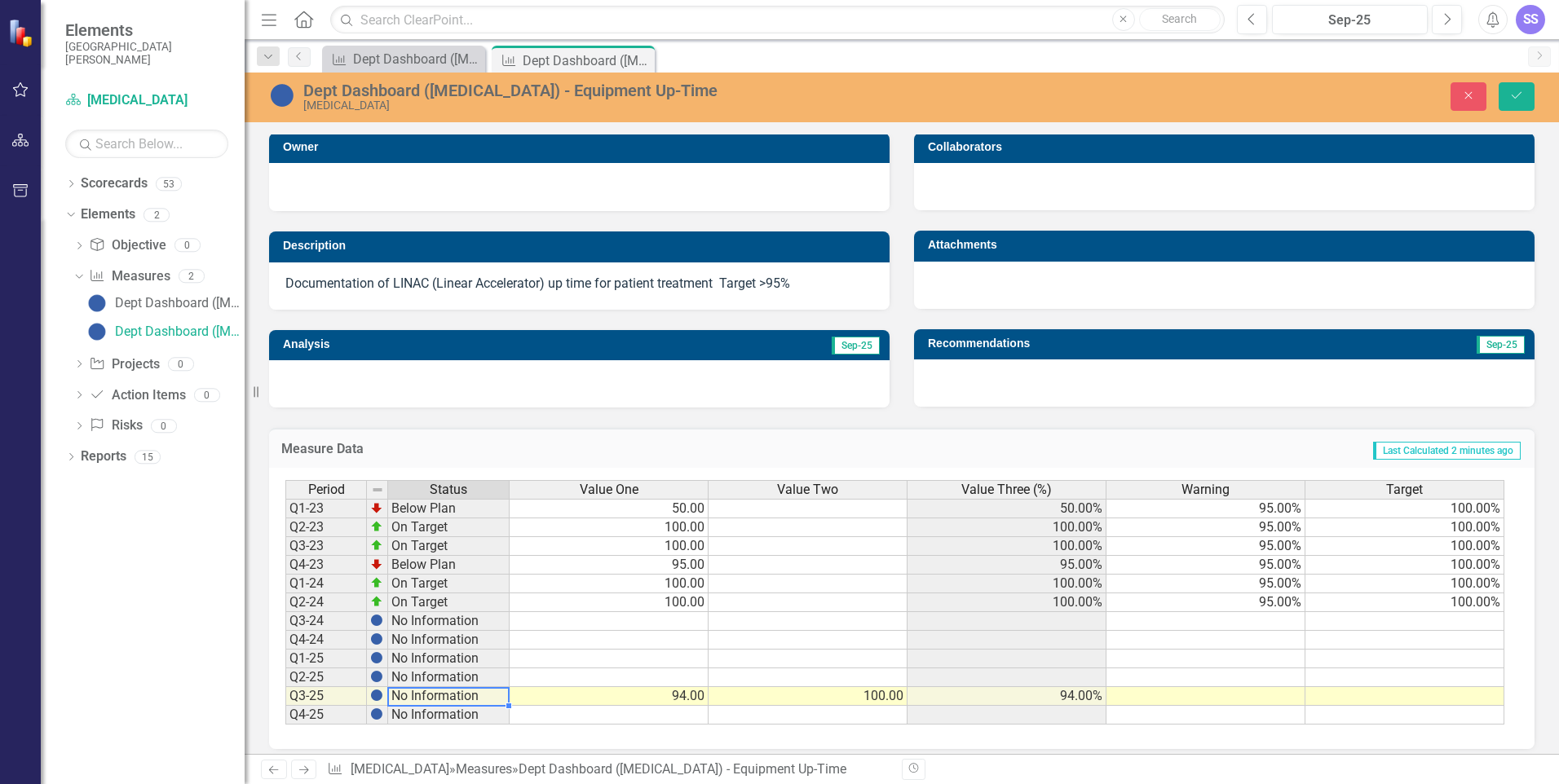
click at [571, 737] on div "Period Status Value One Value Two Value Three (%) Warning Target Q1-23 Below Pl…" at bounding box center [902, 607] width 1265 height 281
click at [1521, 97] on icon "Save" at bounding box center [1516, 96] width 15 height 12
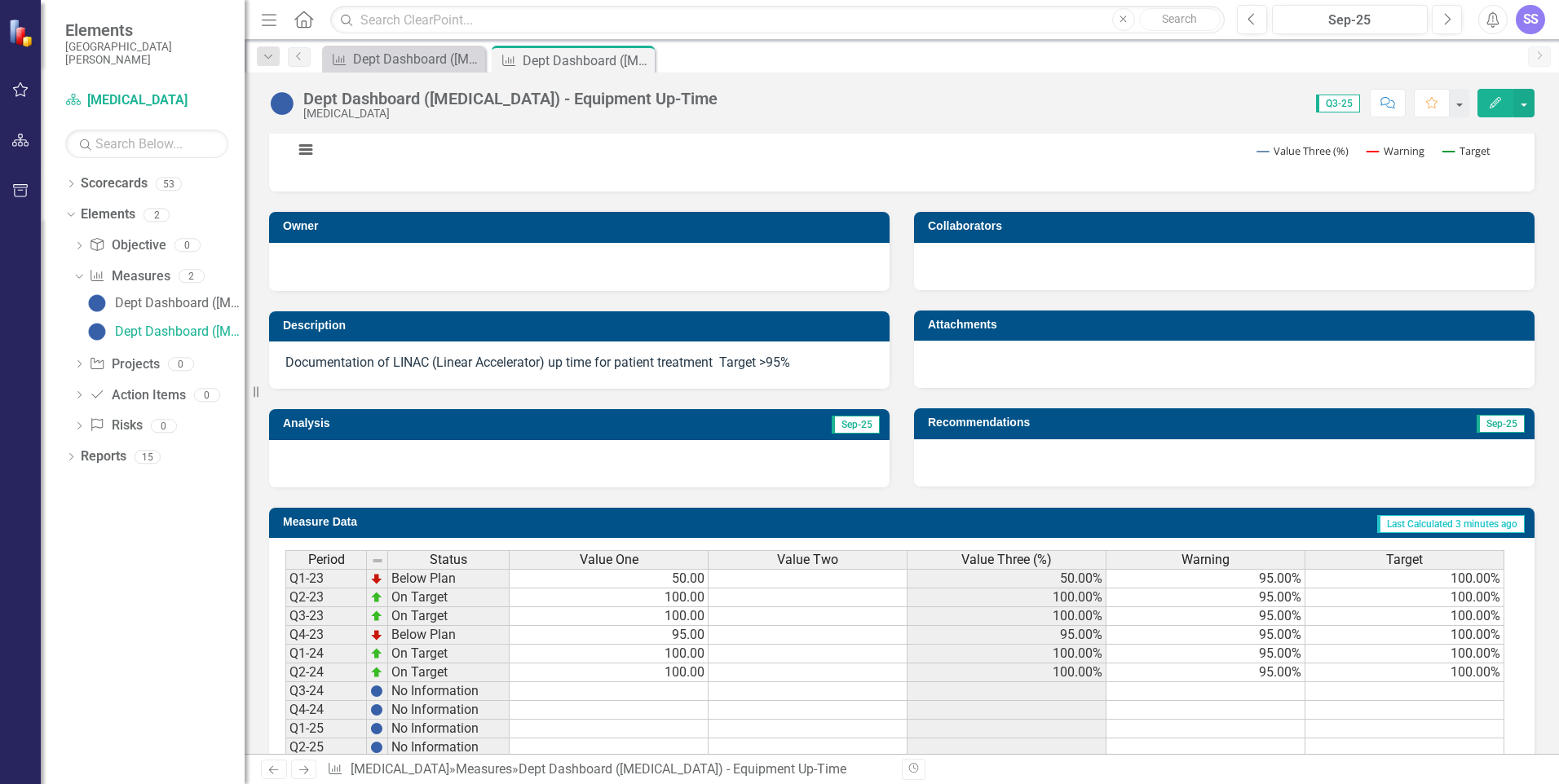
scroll to position [164, 0]
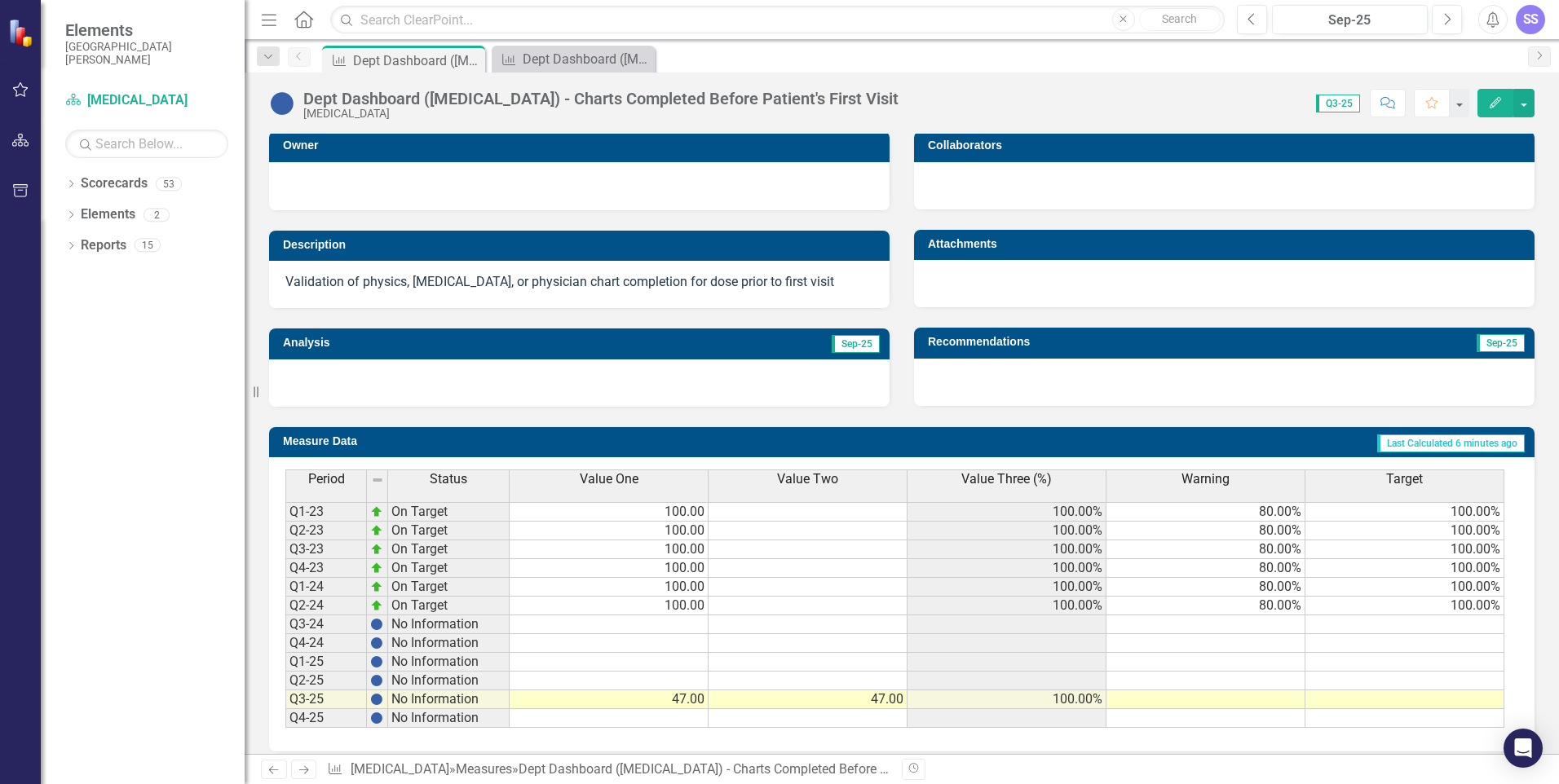
scroll to position [340, 0]
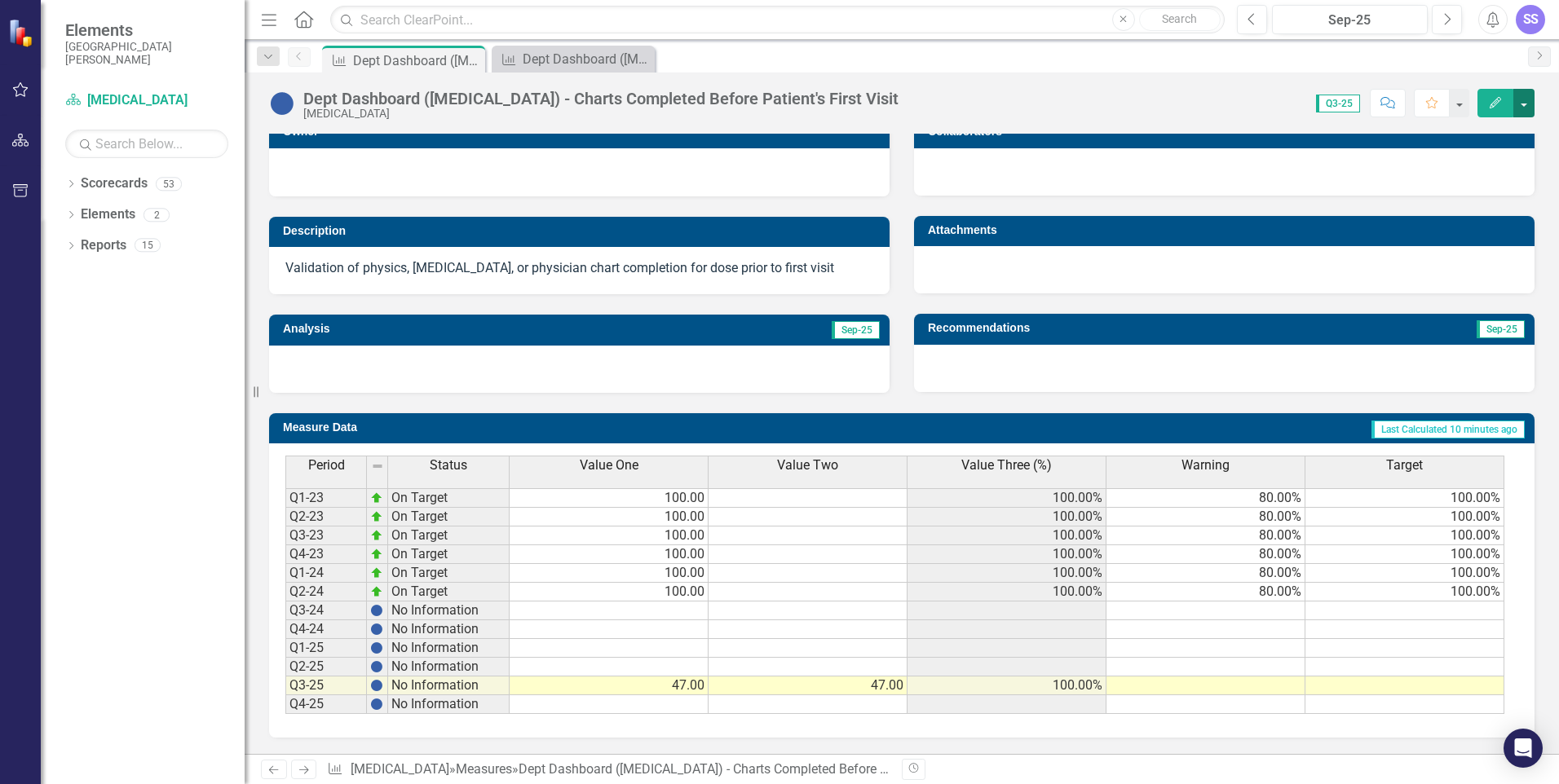
click at [1522, 103] on button "button" at bounding box center [1522, 103] width 21 height 29
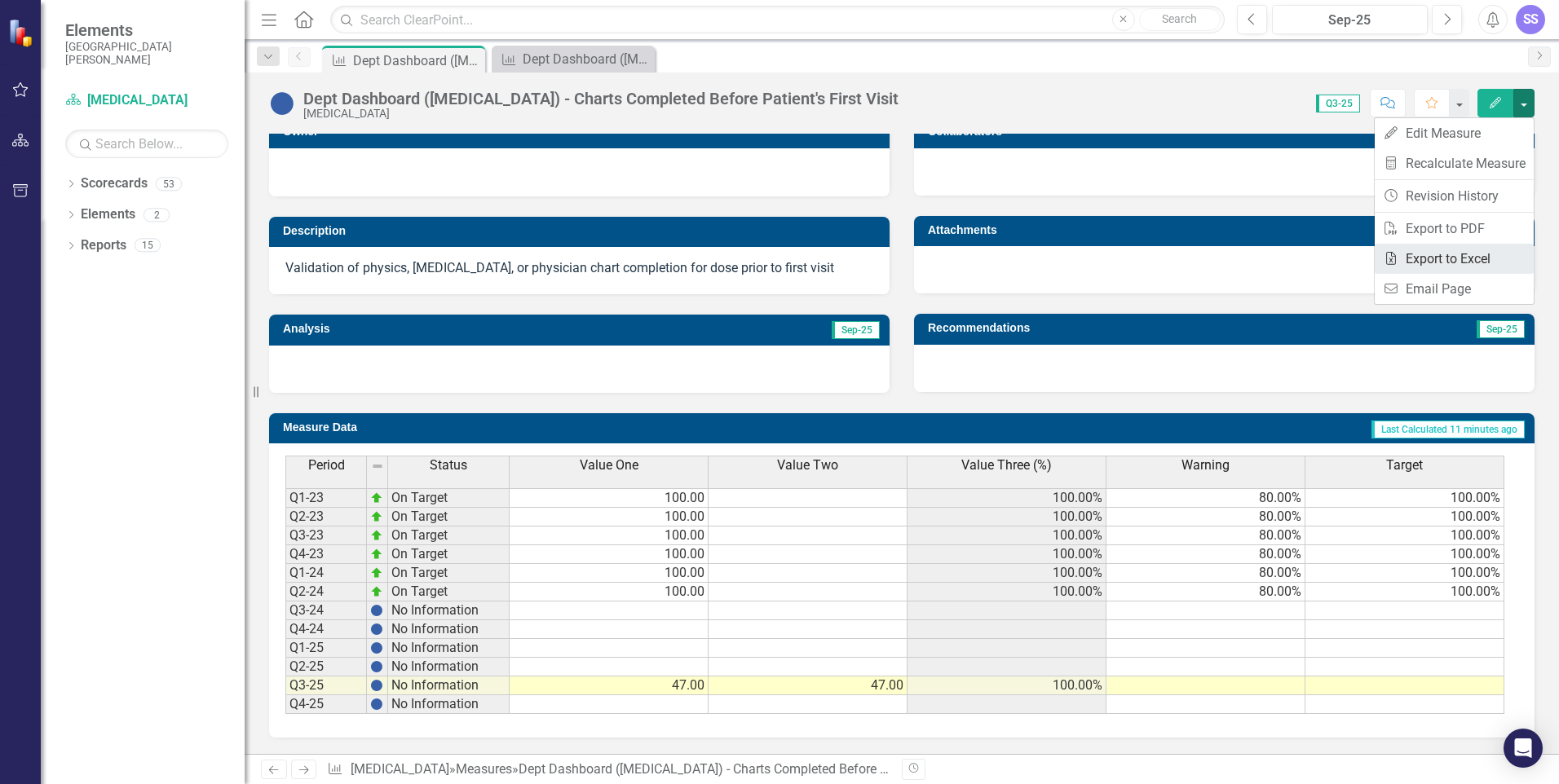
click at [1420, 256] on link "Excel Export to Excel" at bounding box center [1453, 258] width 159 height 31
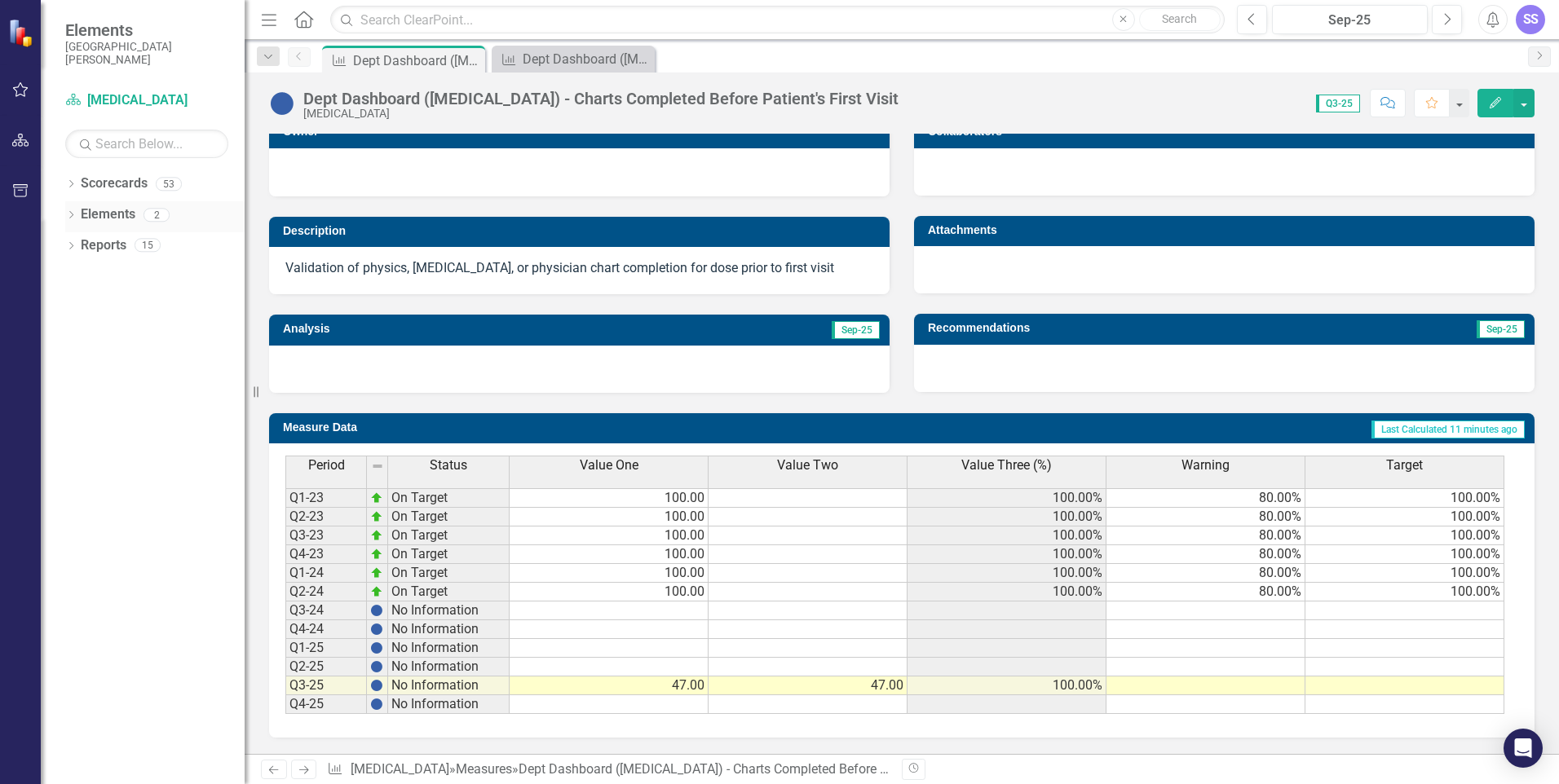
click at [132, 218] on link "Elements" at bounding box center [108, 214] width 54 height 19
click at [75, 216] on icon "Dropdown" at bounding box center [71, 216] width 12 height 9
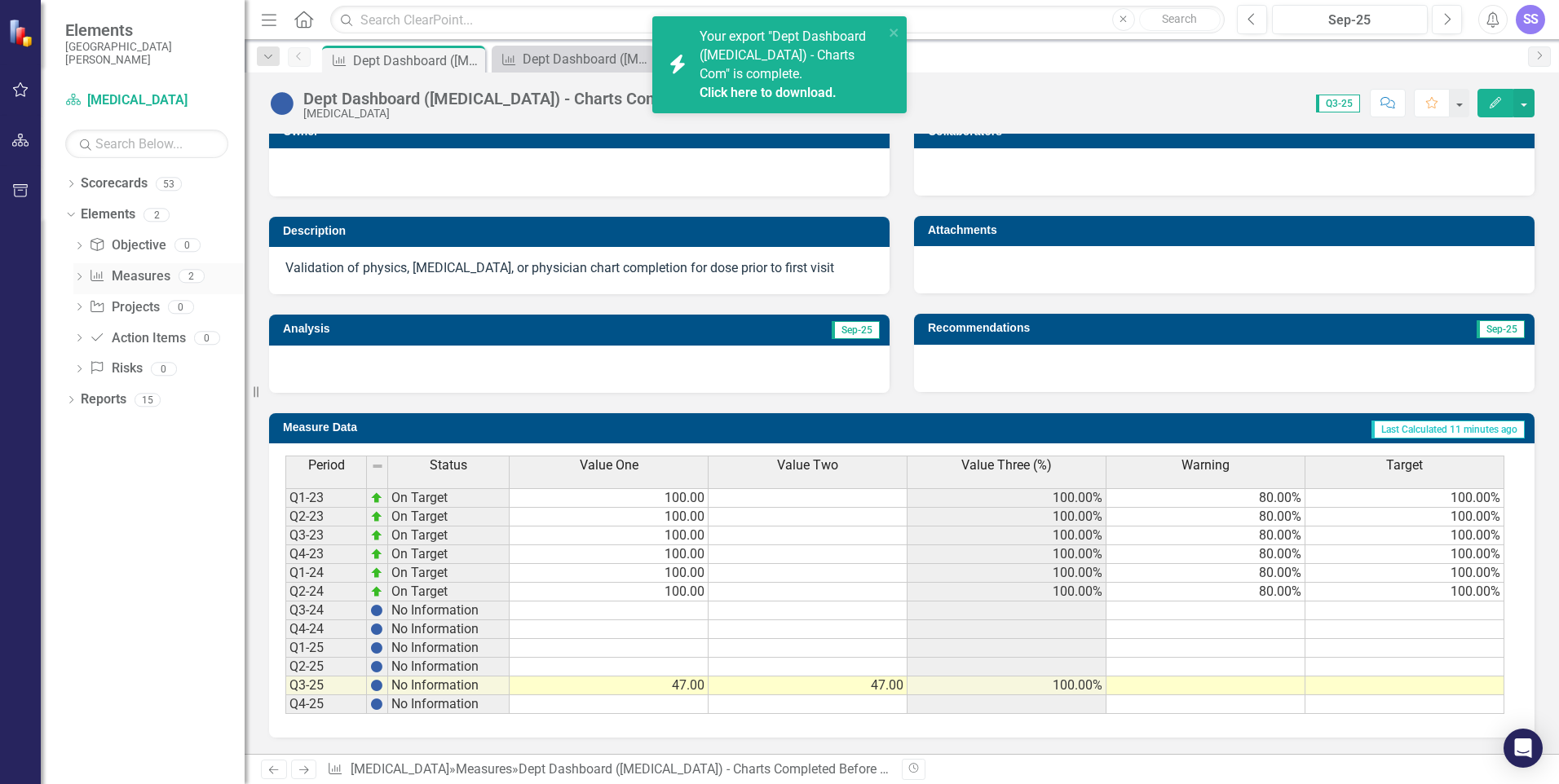
click at [82, 279] on icon "Dropdown" at bounding box center [79, 278] width 12 height 9
click at [134, 328] on div "Dept Dashboard ([MEDICAL_DATA]) - Equipment Up-Time" at bounding box center [179, 331] width 129 height 15
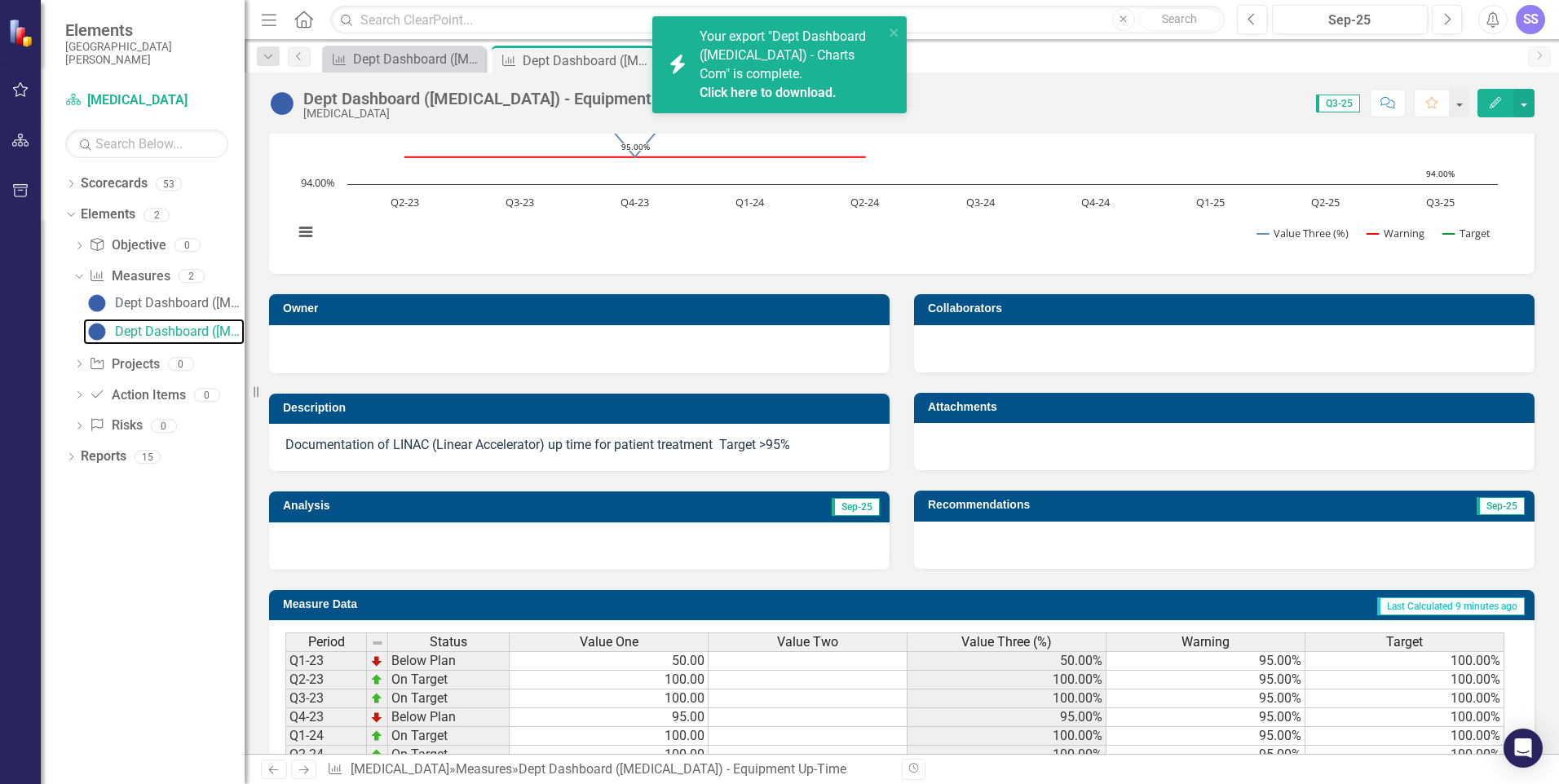
scroll to position [245, 0]
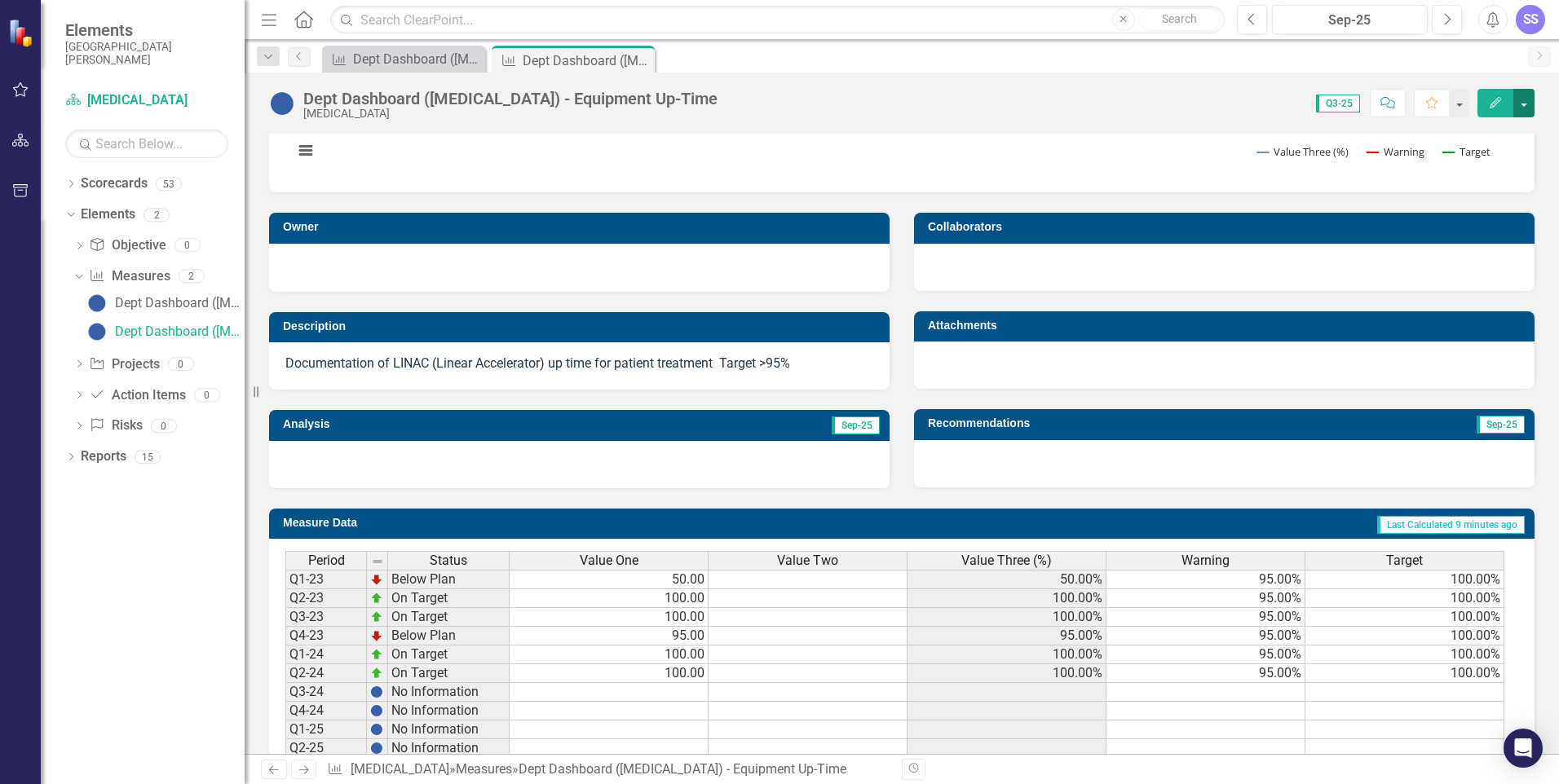
click at [1525, 107] on button "button" at bounding box center [1522, 103] width 21 height 29
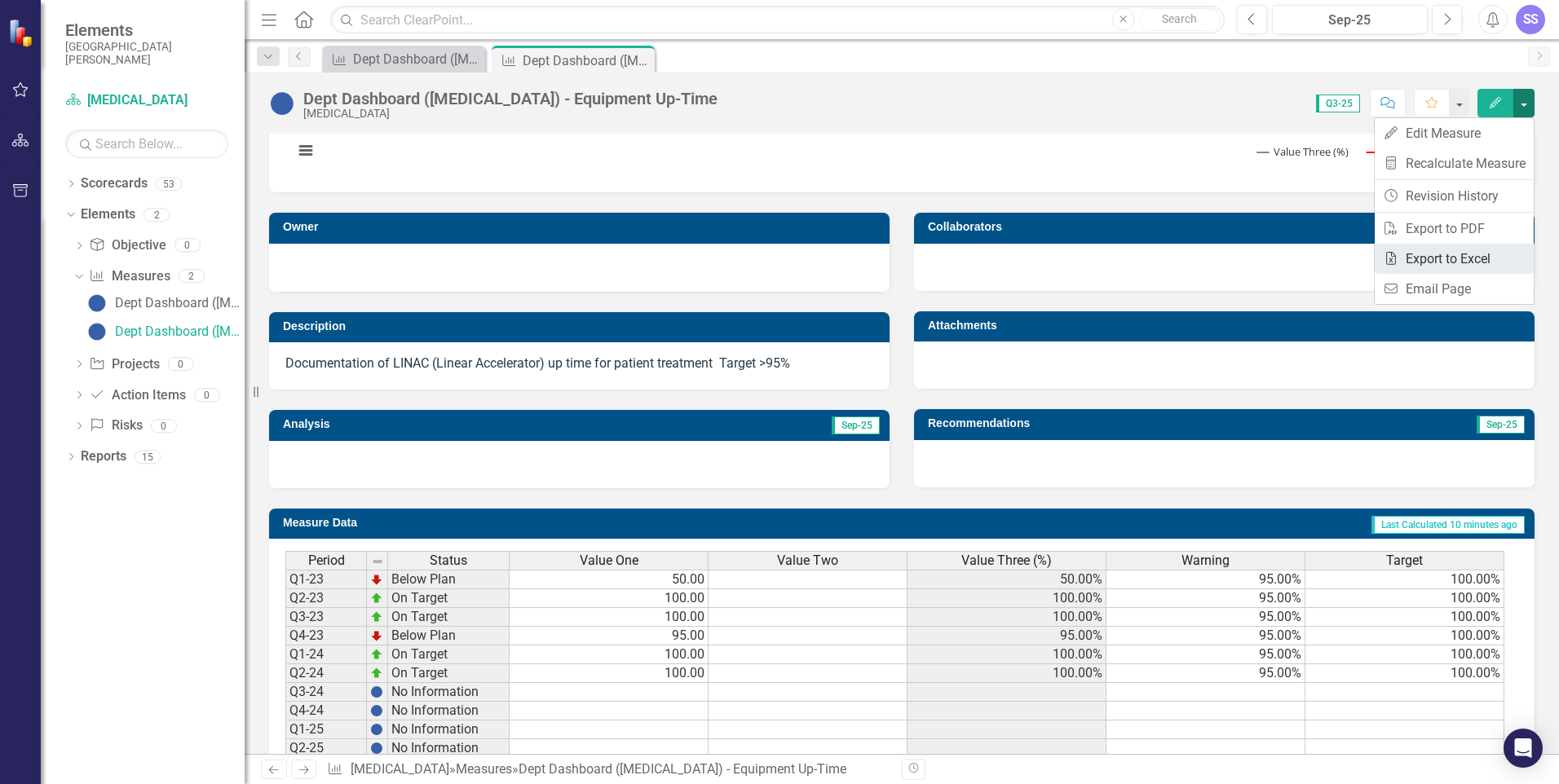
click at [1434, 258] on link "Excel Export to Excel" at bounding box center [1453, 258] width 159 height 31
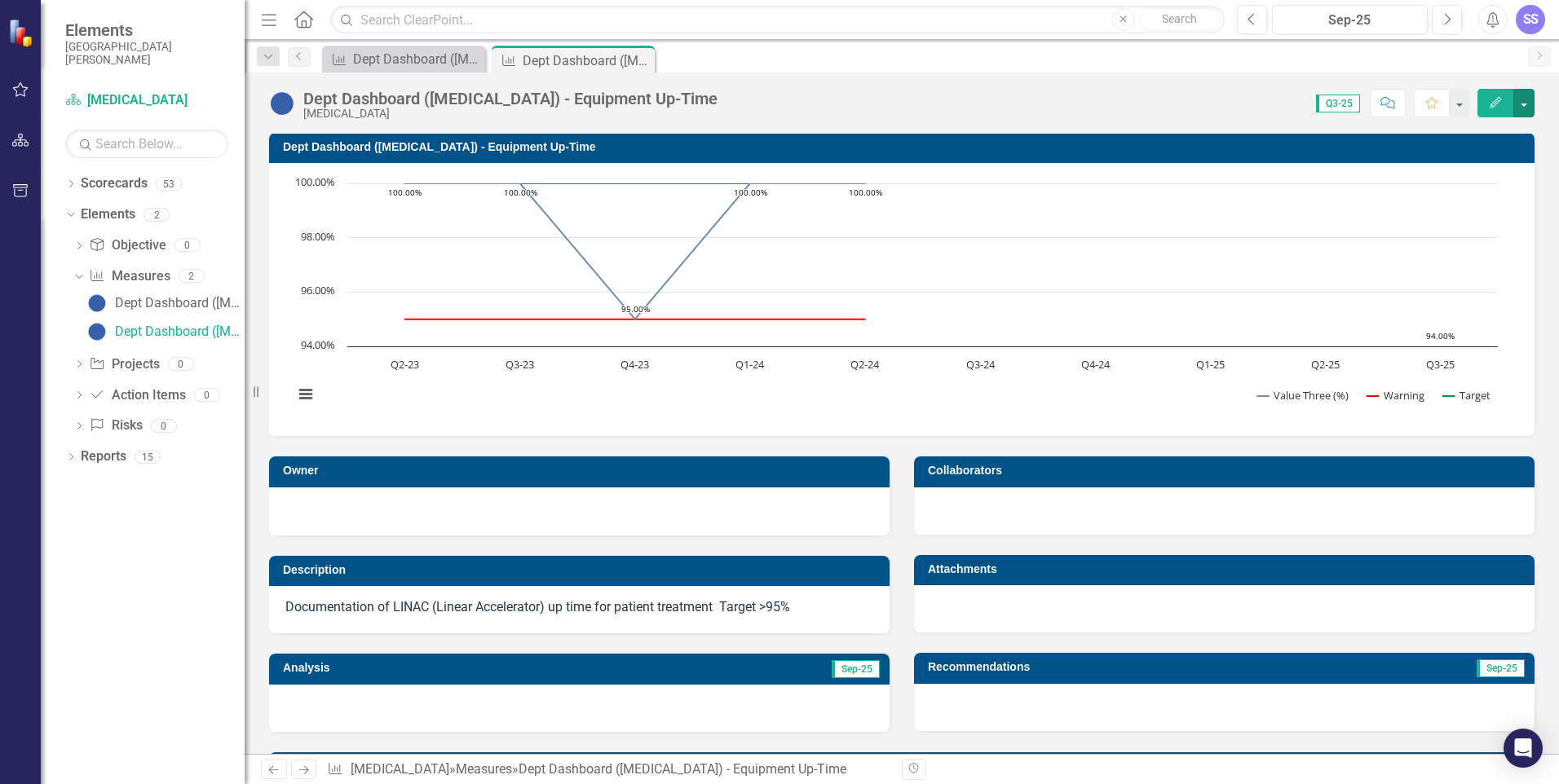
scroll to position [0, 0]
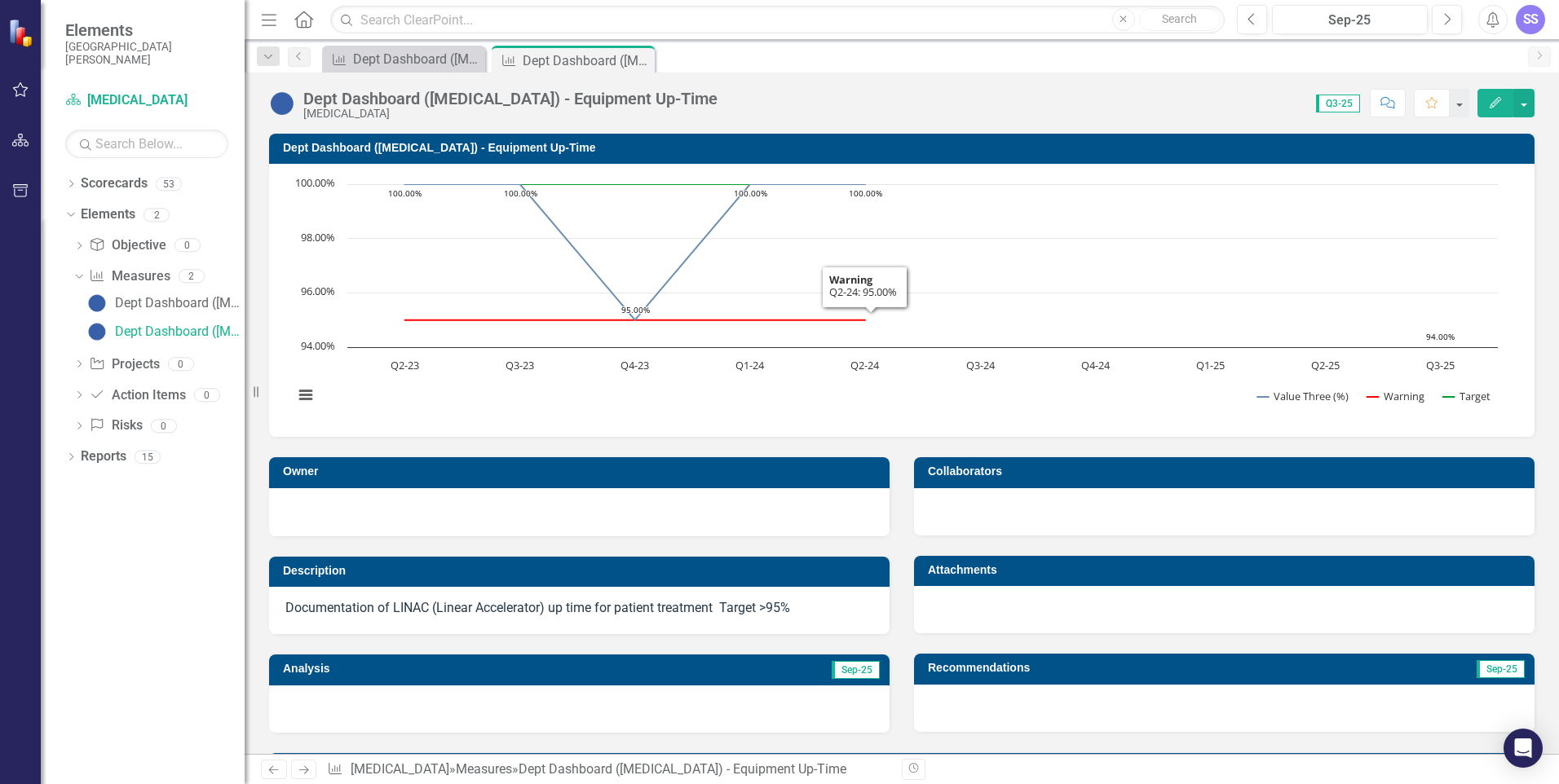
click at [120, 514] on div "Dropdown Scorecards 53 San Juan Regional Medical Center Admitting / Registratio…" at bounding box center [142, 477] width 204 height 613
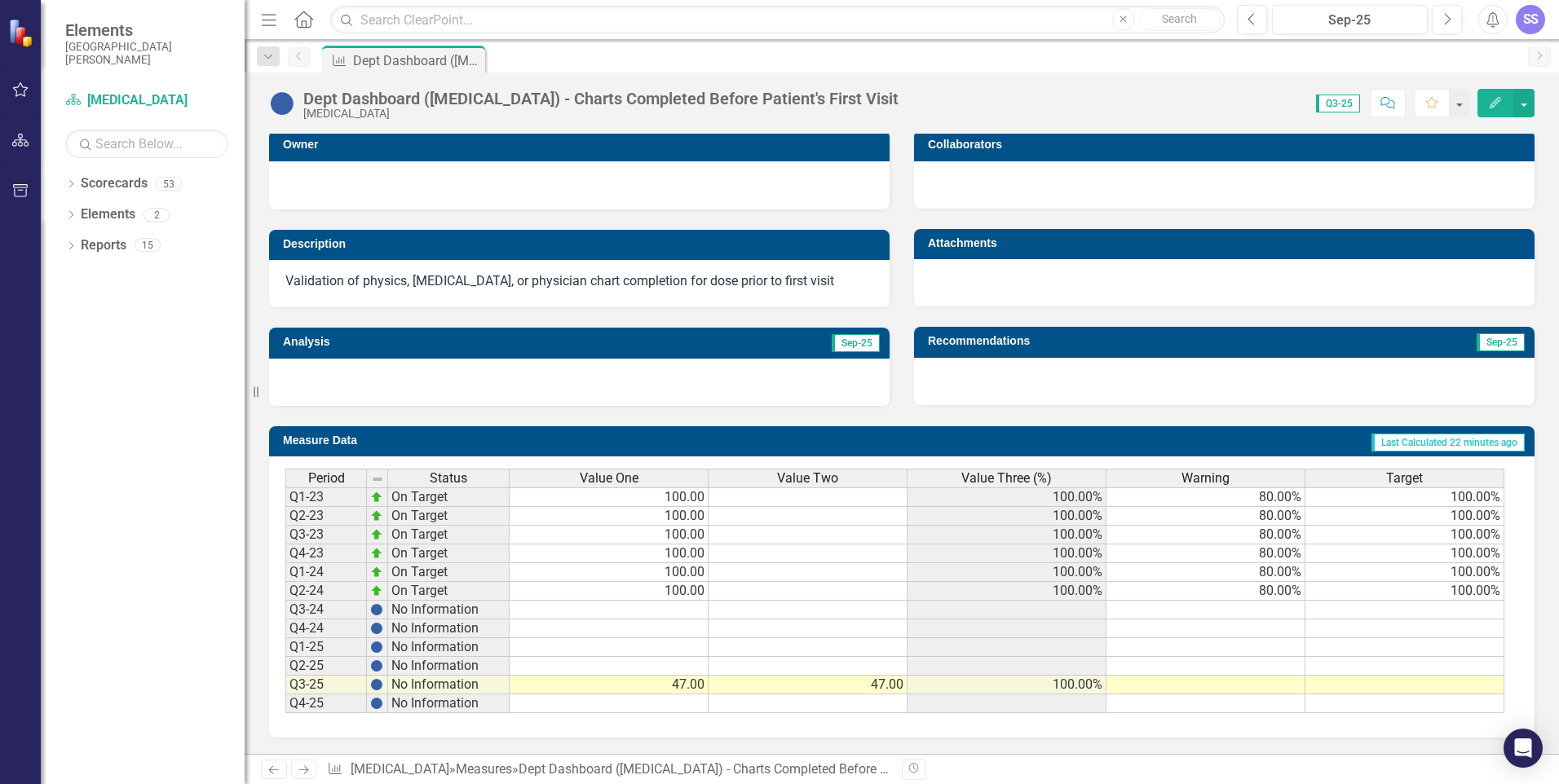
scroll to position [1, 0]
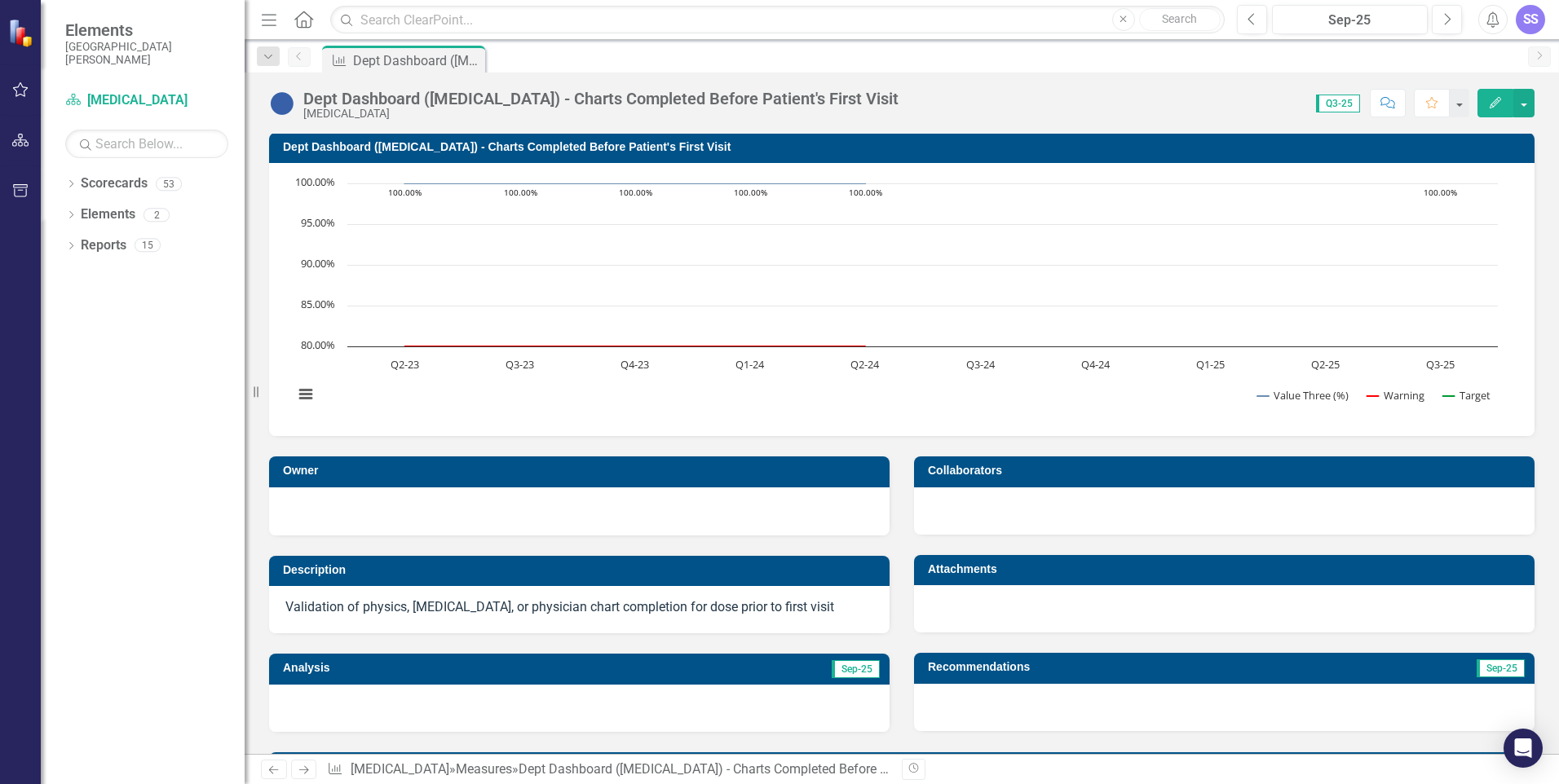
click at [339, 707] on div at bounding box center [579, 708] width 621 height 47
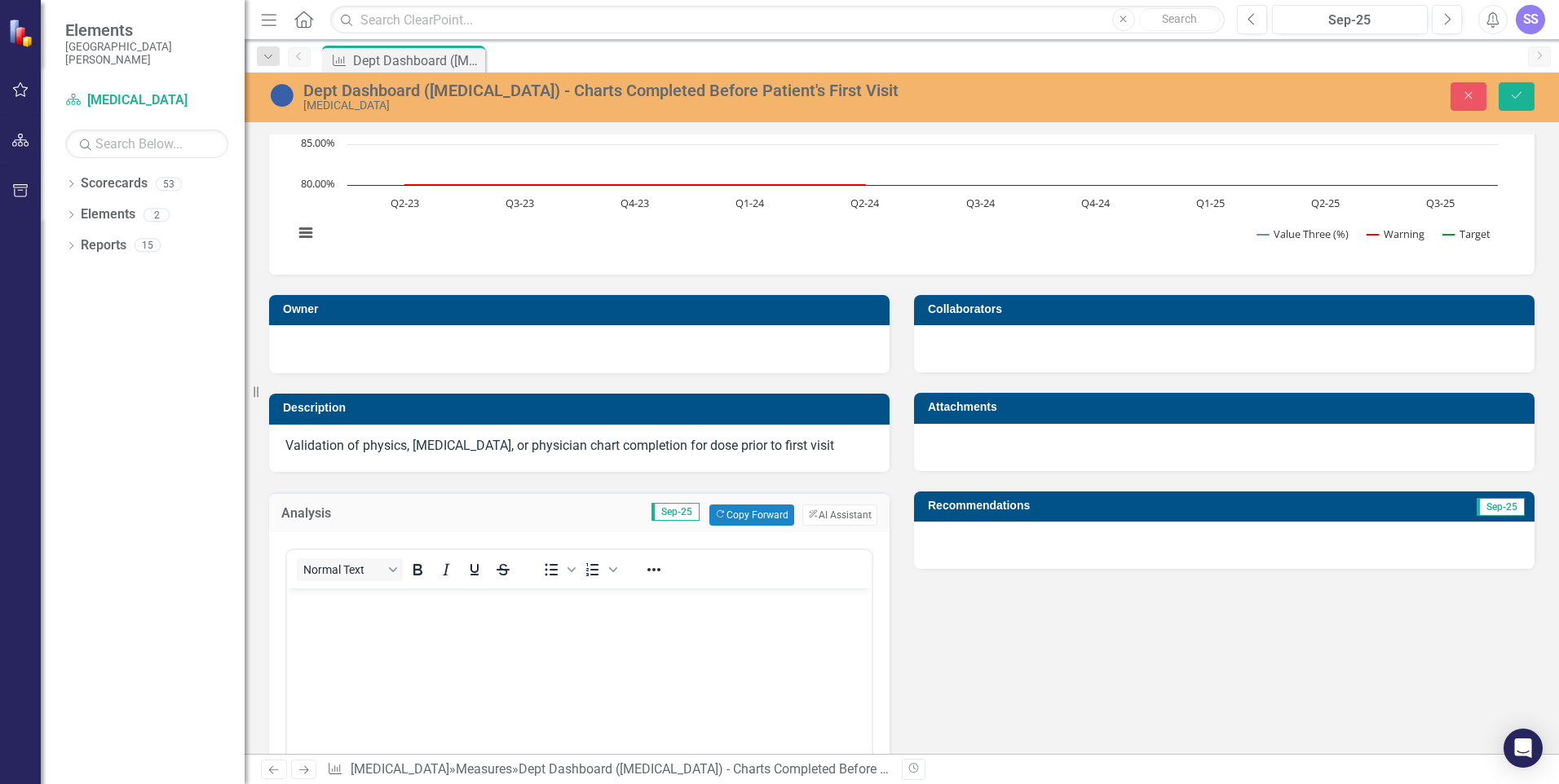
scroll to position [246, 0]
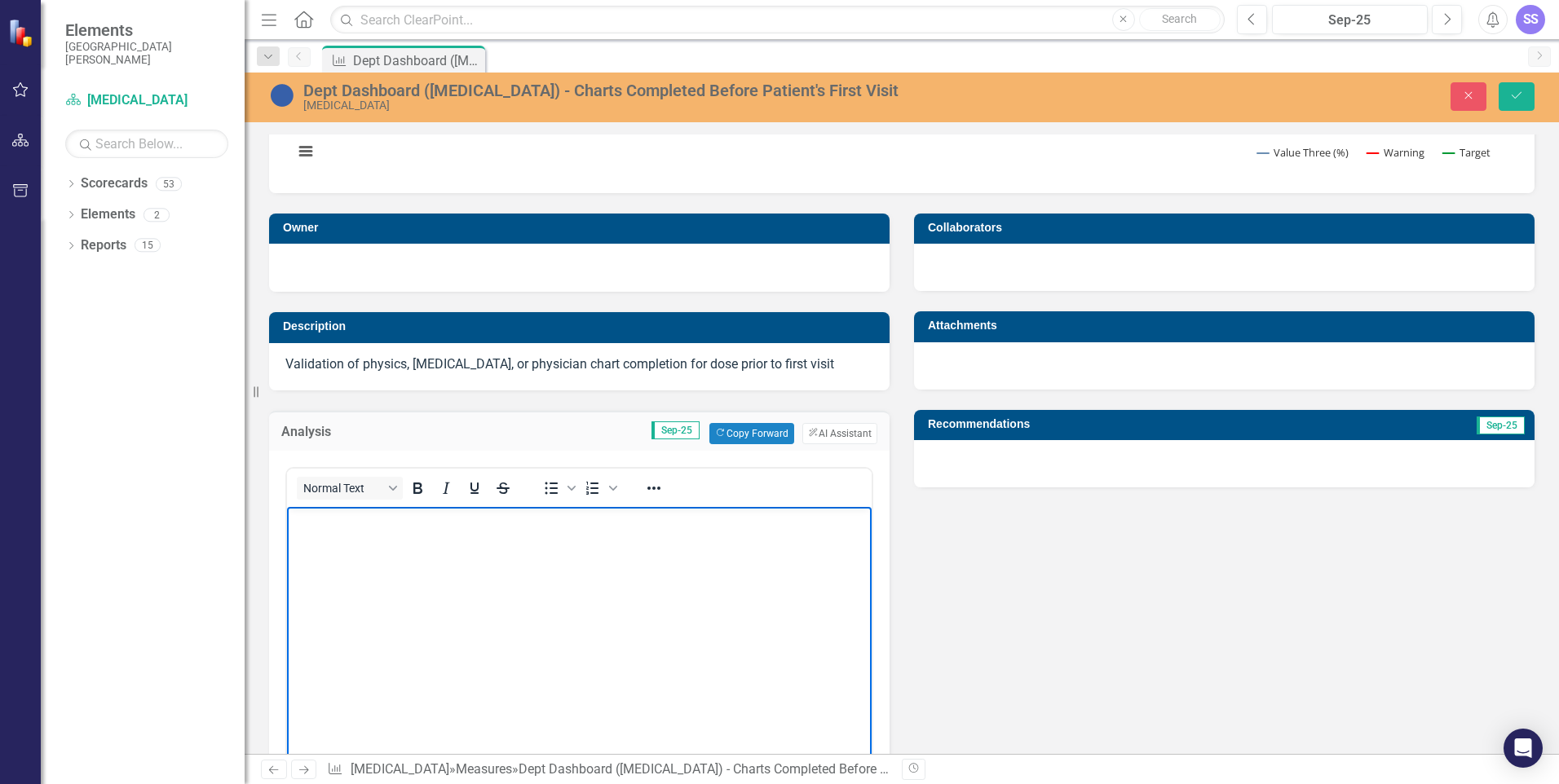
click at [326, 529] on p "Rich Text Area. Press ALT-0 for help." at bounding box center [579, 520] width 576 height 20
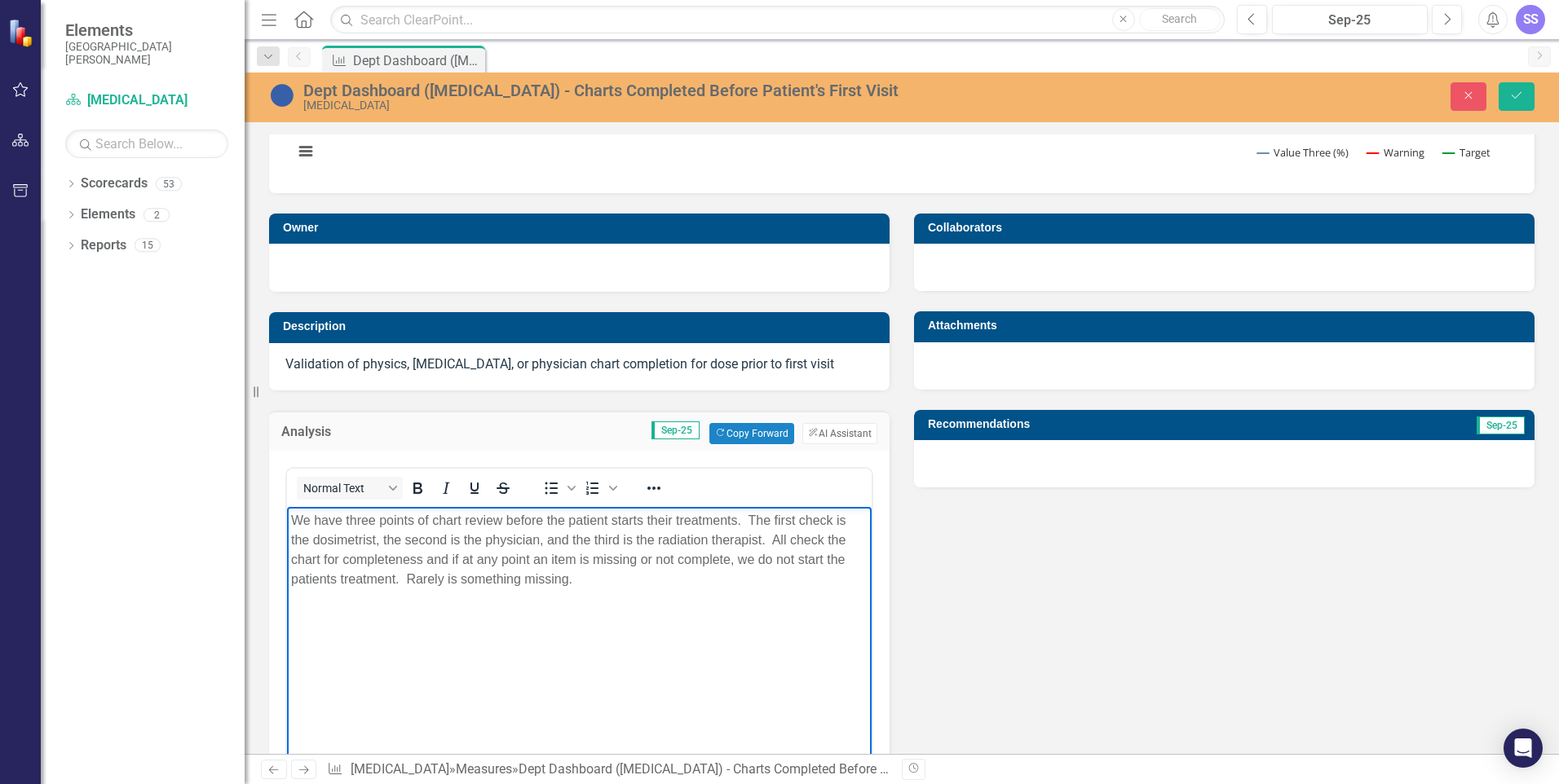
drag, startPoint x: 318, startPoint y: 575, endPoint x: 393, endPoint y: 630, distance: 93.0
drag, startPoint x: 393, startPoint y: 630, endPoint x: 312, endPoint y: 581, distance: 94.7
click at [517, 627] on body "We have three points of chart review before the patient starts their treatments…" at bounding box center [579, 628] width 584 height 245
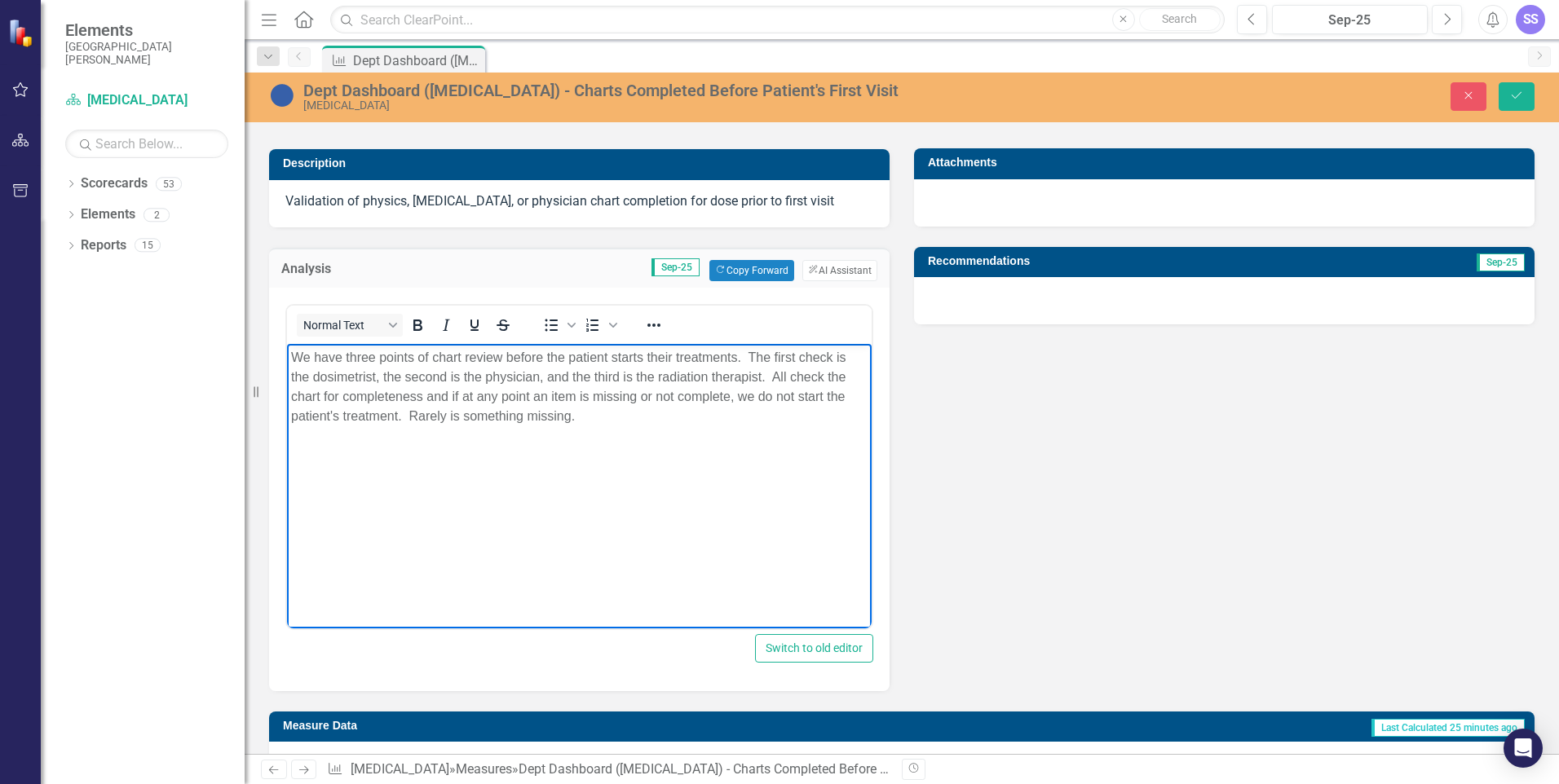
scroll to position [490, 0]
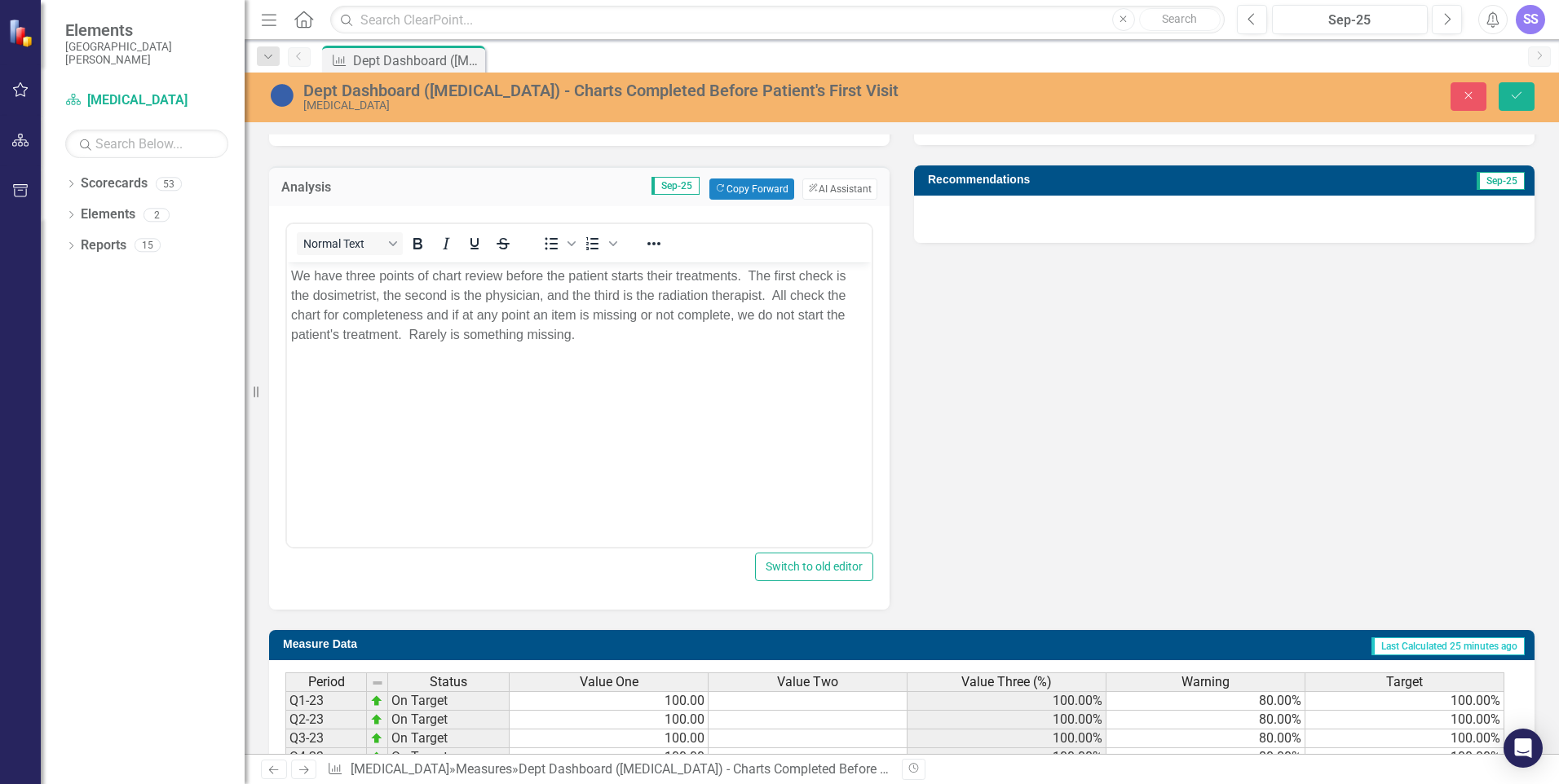
click at [635, 574] on div "Switch to old editor" at bounding box center [579, 566] width 588 height 29
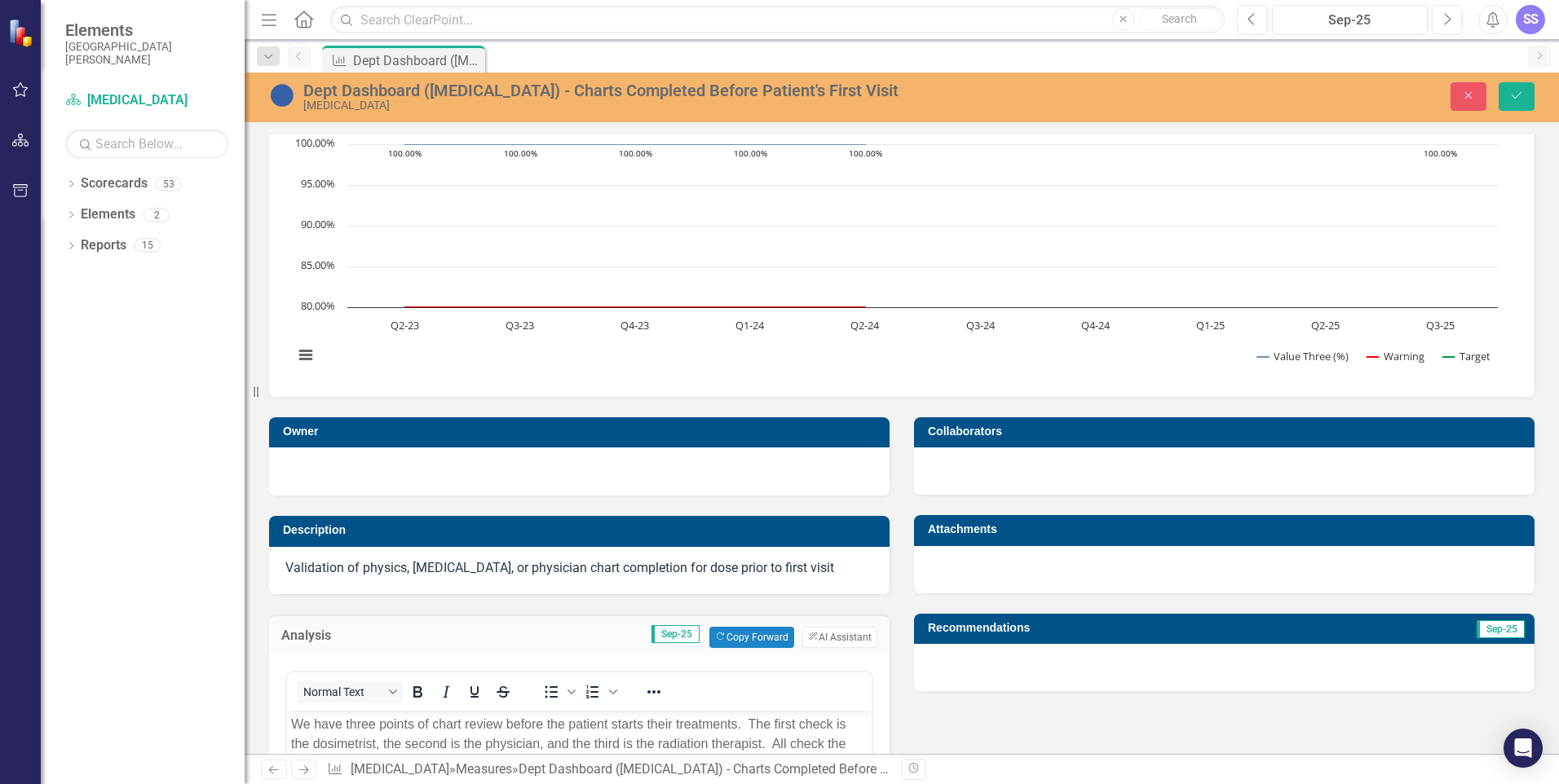
scroll to position [0, 0]
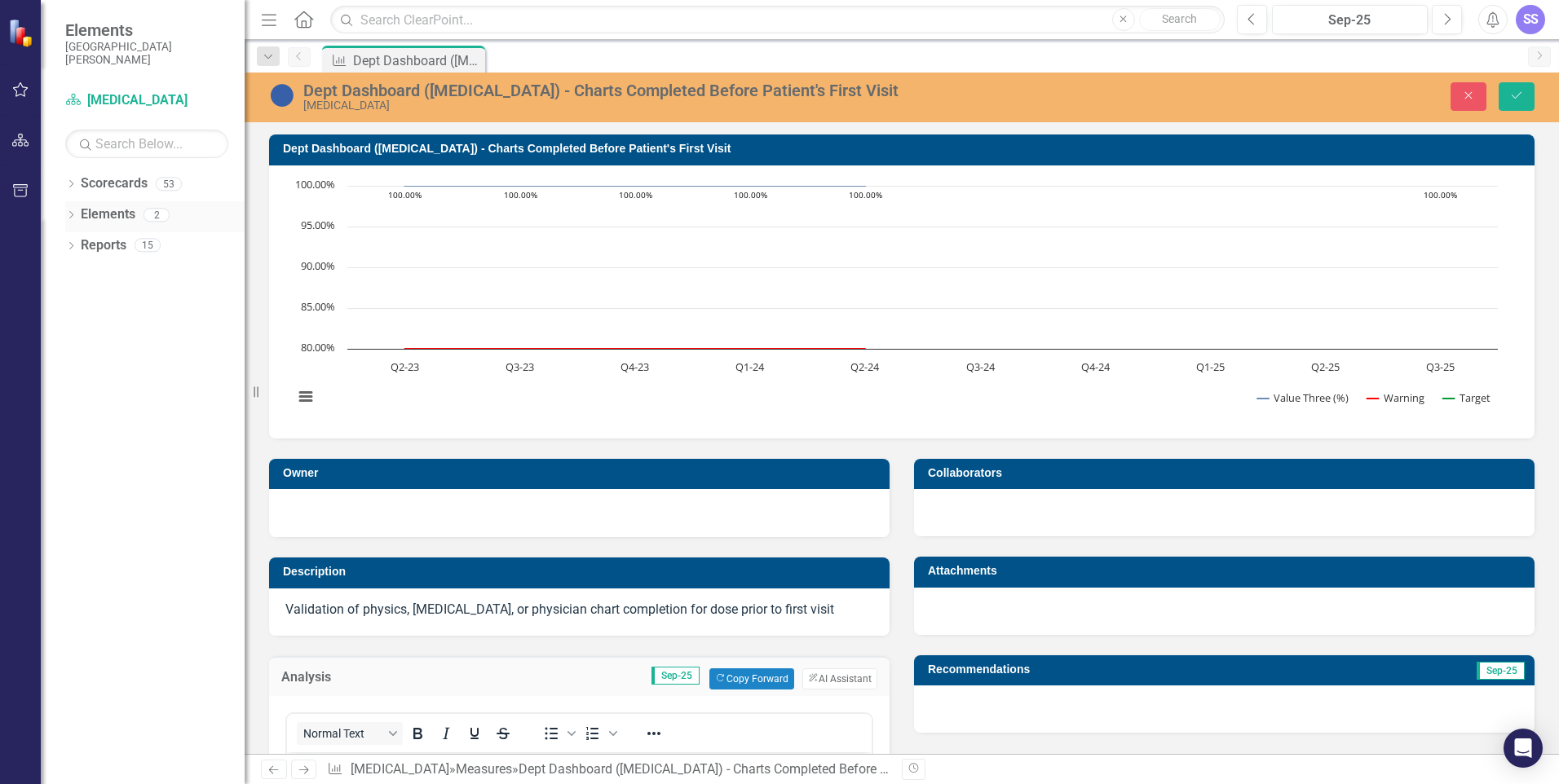
click at [74, 218] on icon "Dropdown" at bounding box center [71, 216] width 12 height 9
click at [57, 277] on icon at bounding box center [55, 276] width 4 height 7
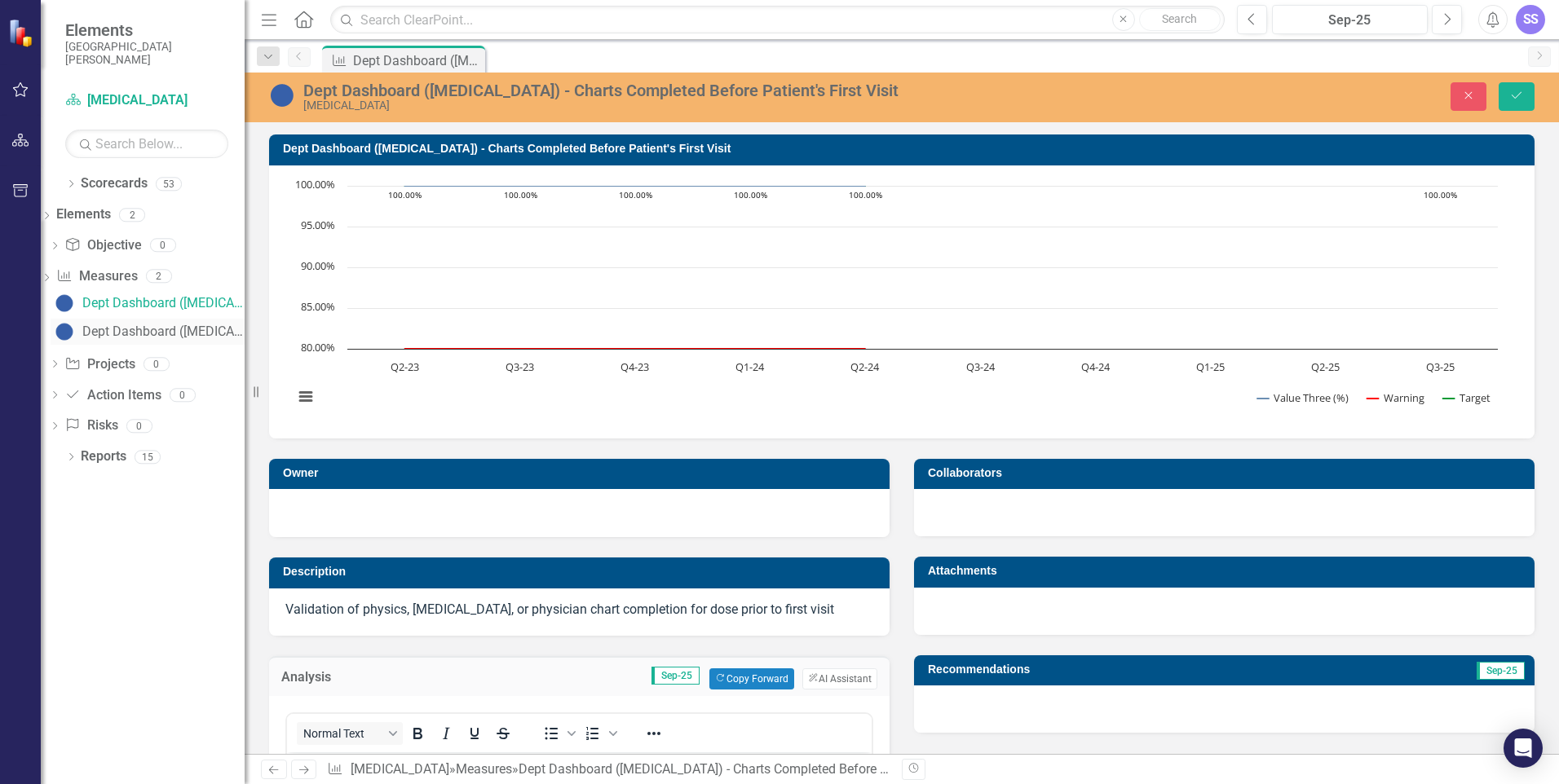
click at [139, 325] on div "Dept Dashboard ([MEDICAL_DATA]) - Equipment Up-Time" at bounding box center [163, 331] width 162 height 15
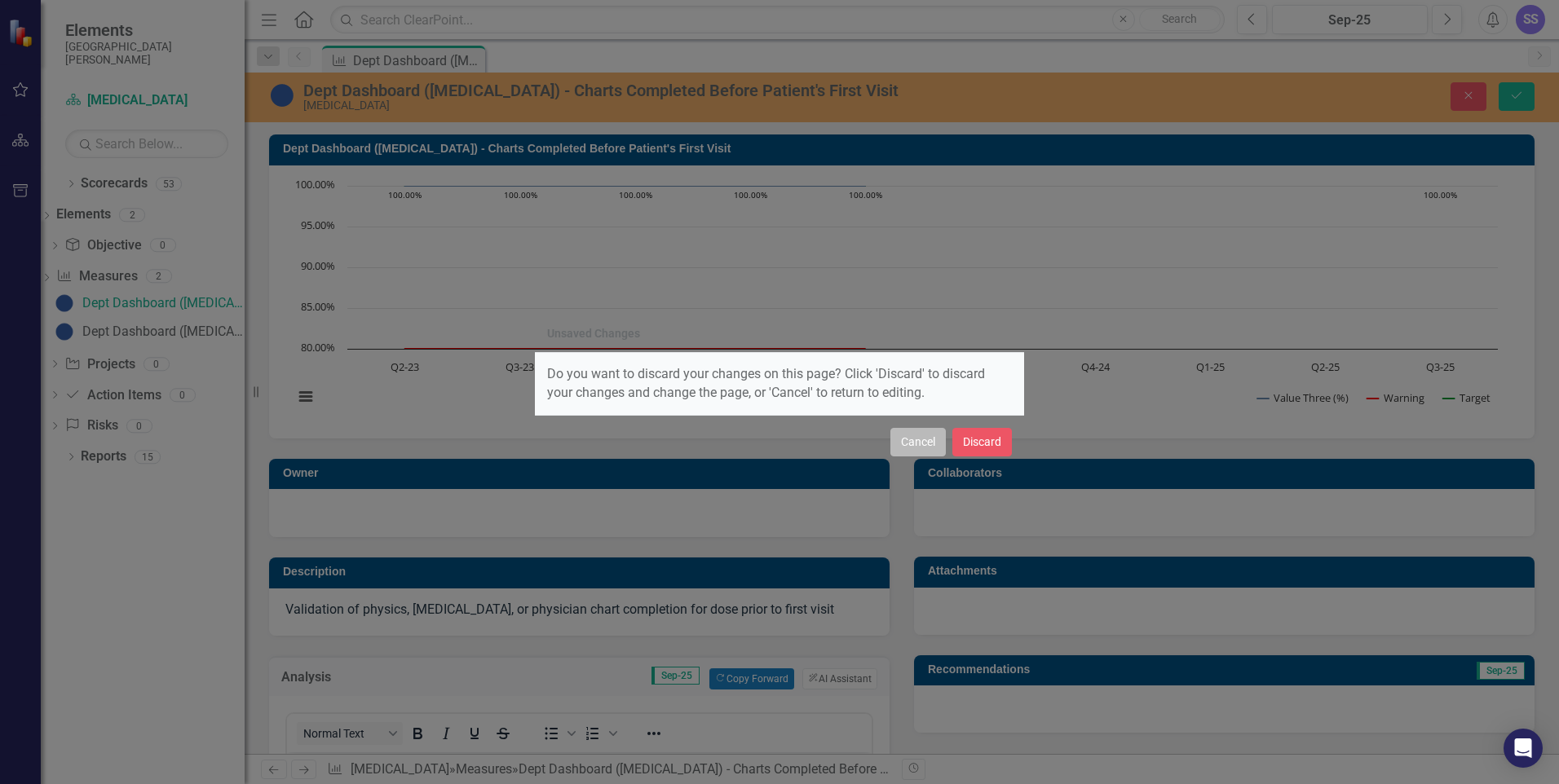
click at [908, 445] on button "Cancel" at bounding box center [918, 442] width 55 height 29
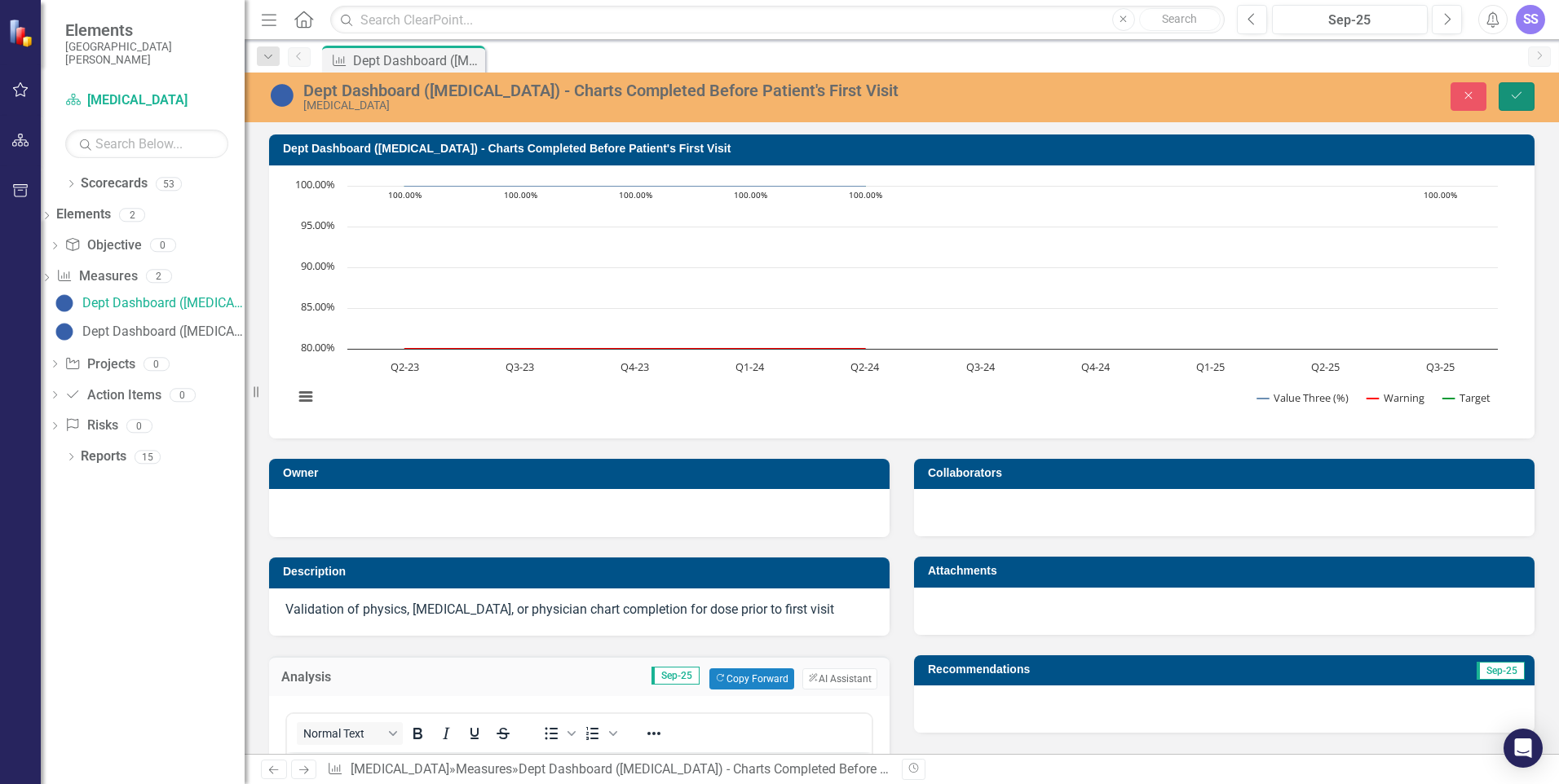
click at [1518, 97] on icon "Save" at bounding box center [1516, 96] width 15 height 12
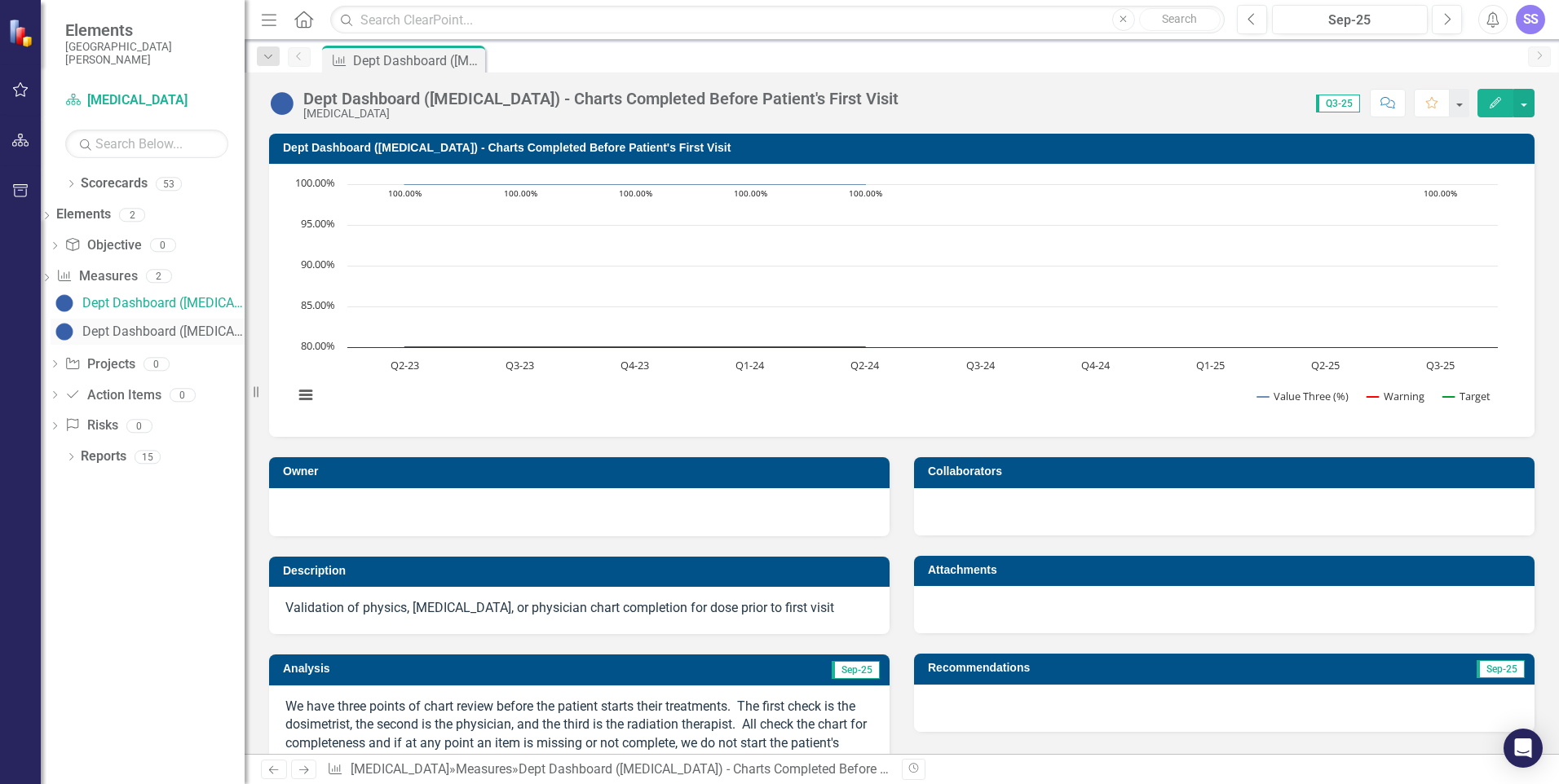
click at [139, 333] on div "Dept Dashboard ([MEDICAL_DATA]) - Equipment Up-Time" at bounding box center [163, 331] width 162 height 15
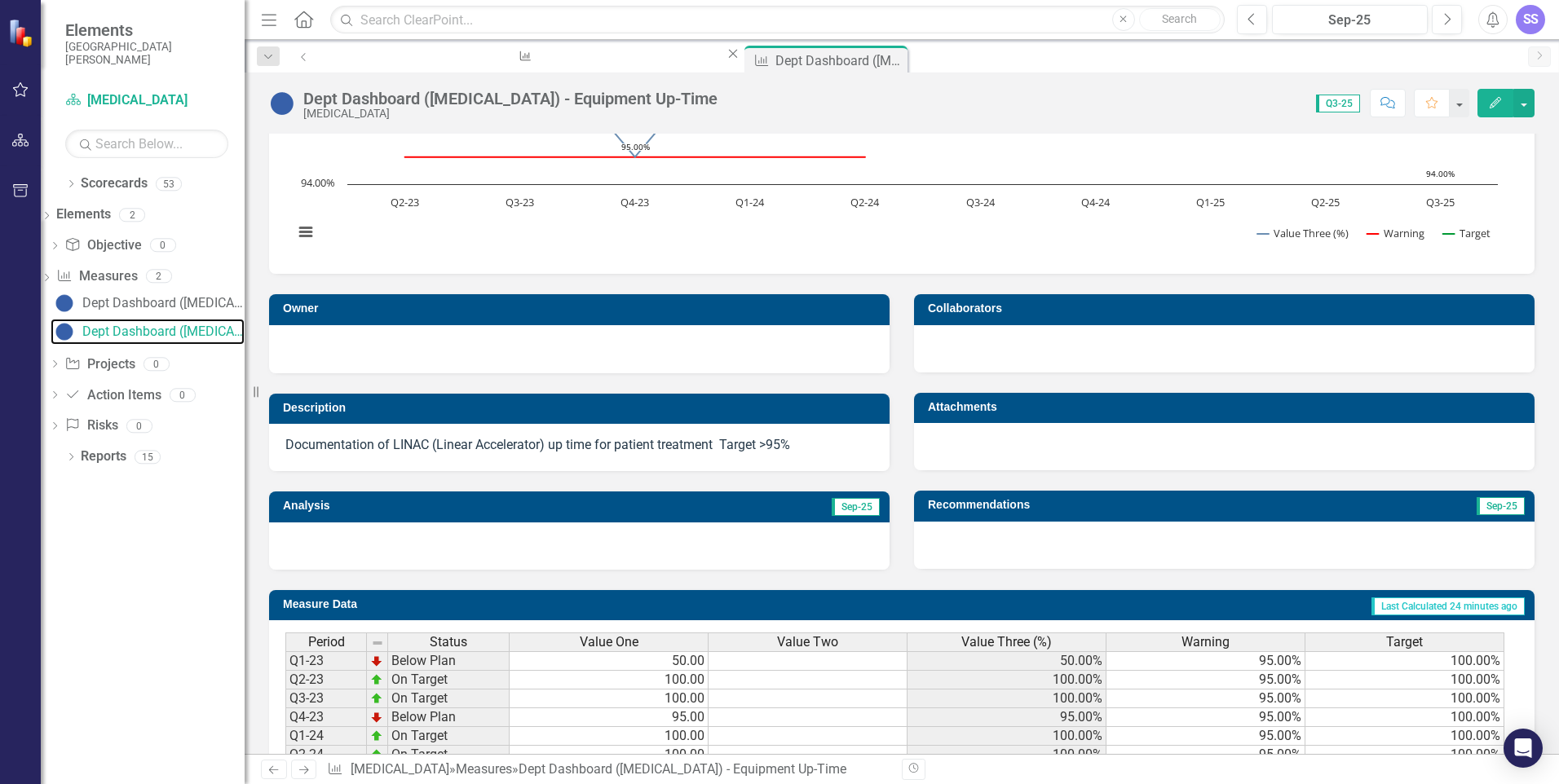
scroll to position [245, 0]
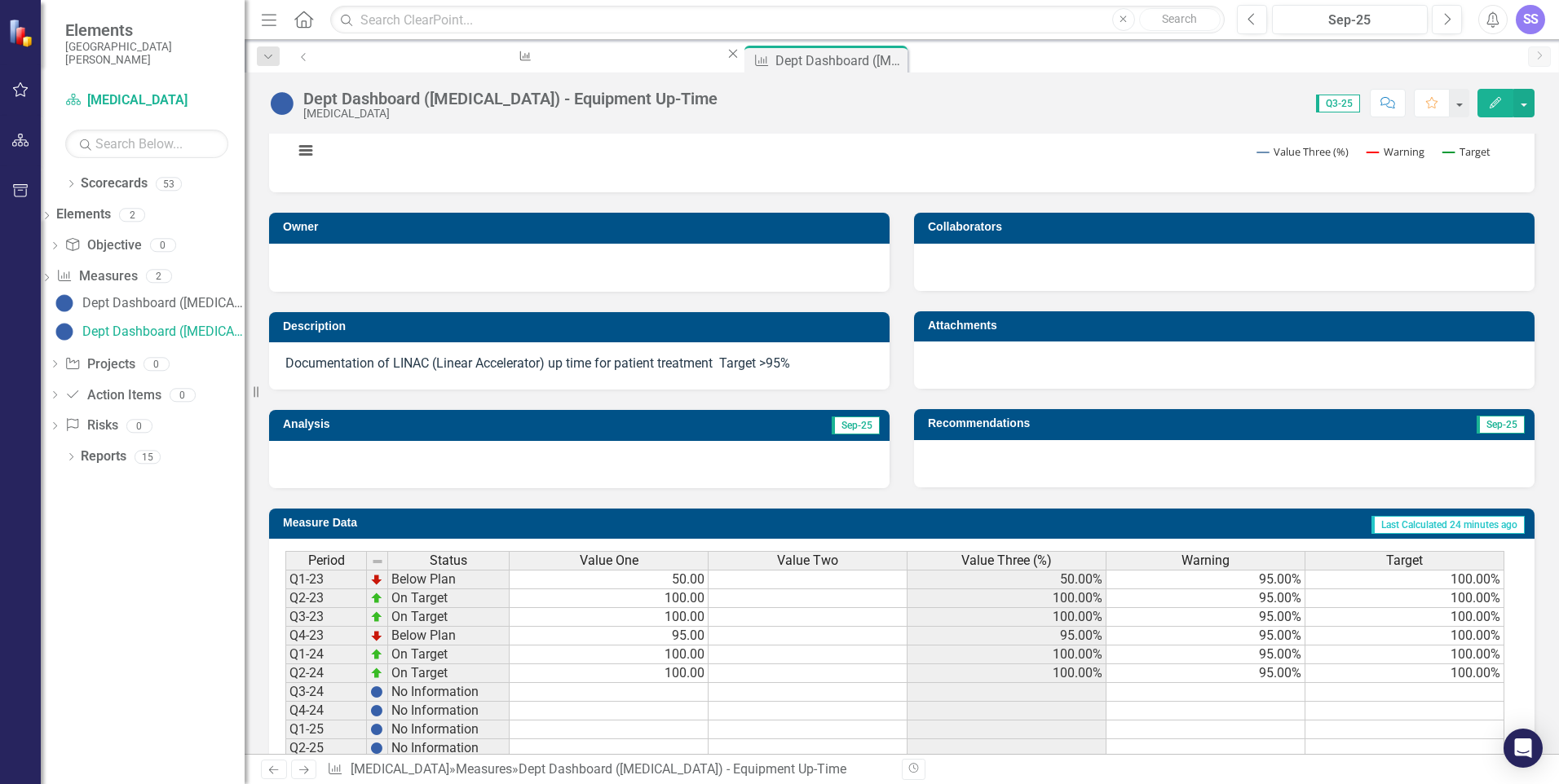
click at [323, 458] on div at bounding box center [579, 464] width 621 height 47
click at [293, 458] on div at bounding box center [579, 464] width 621 height 47
click at [316, 462] on div at bounding box center [579, 464] width 621 height 47
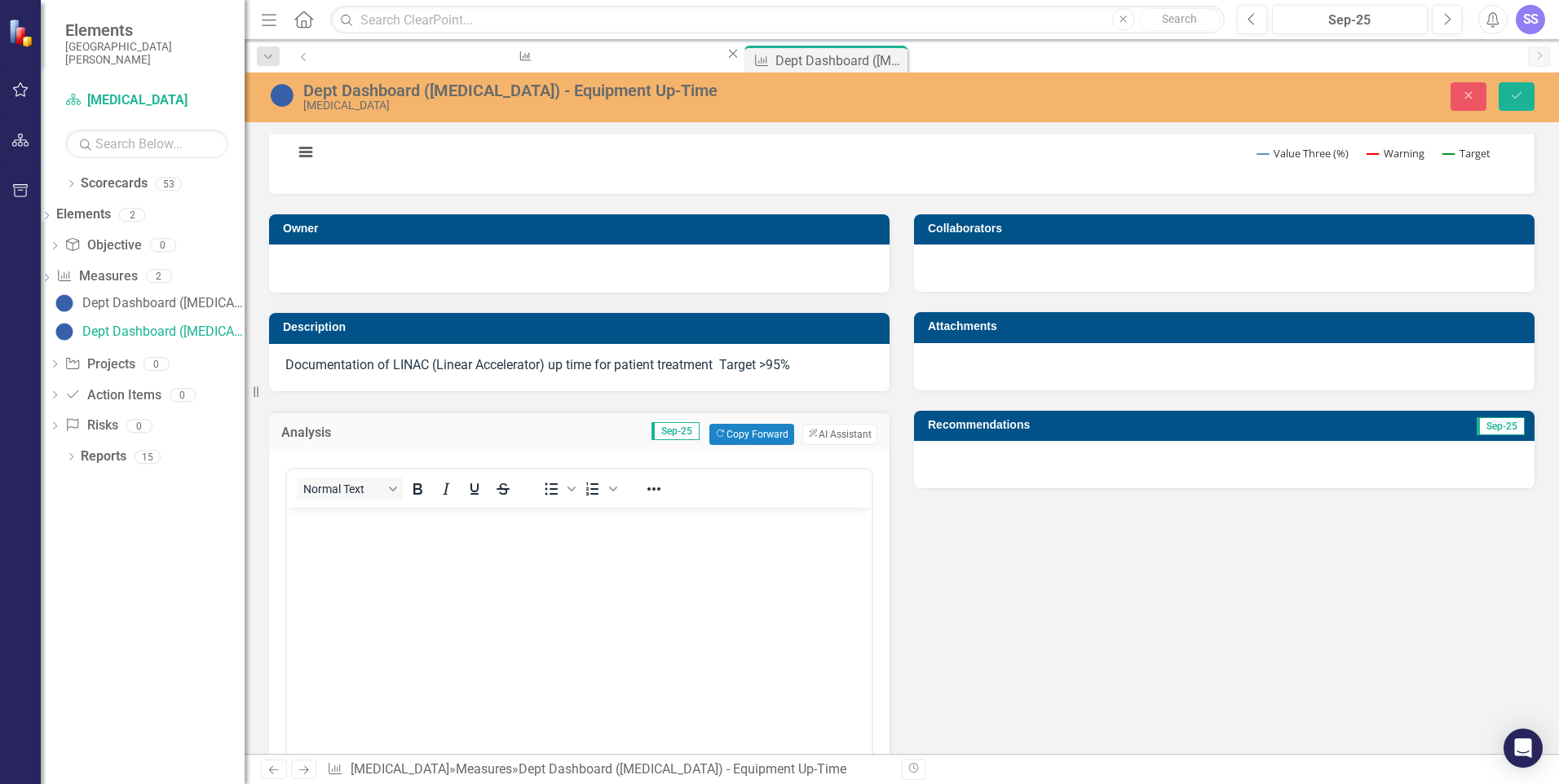
scroll to position [0, 0]
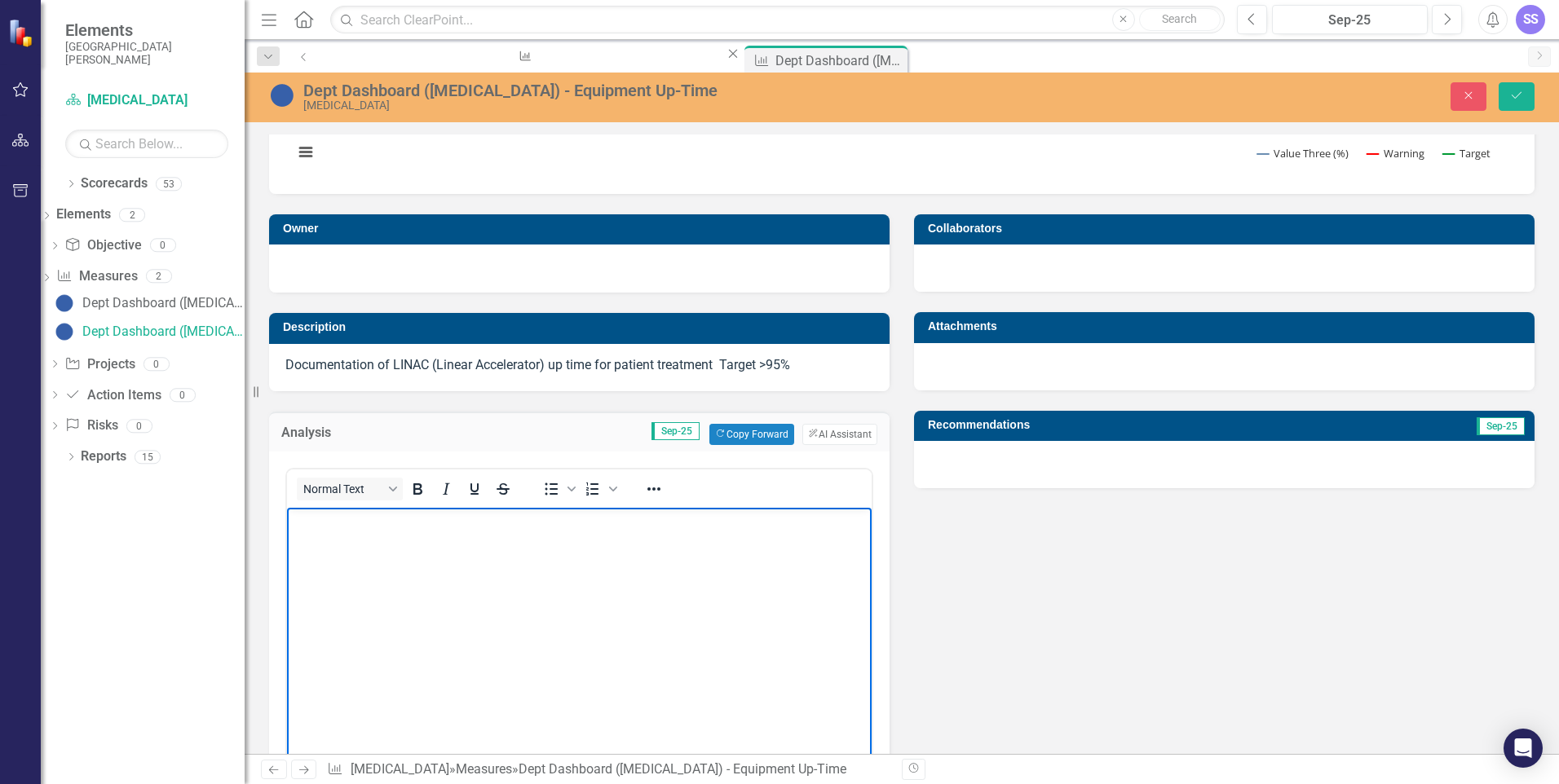
click at [356, 527] on p "Rich Text Area. Press ALT-0 for help." at bounding box center [579, 521] width 576 height 20
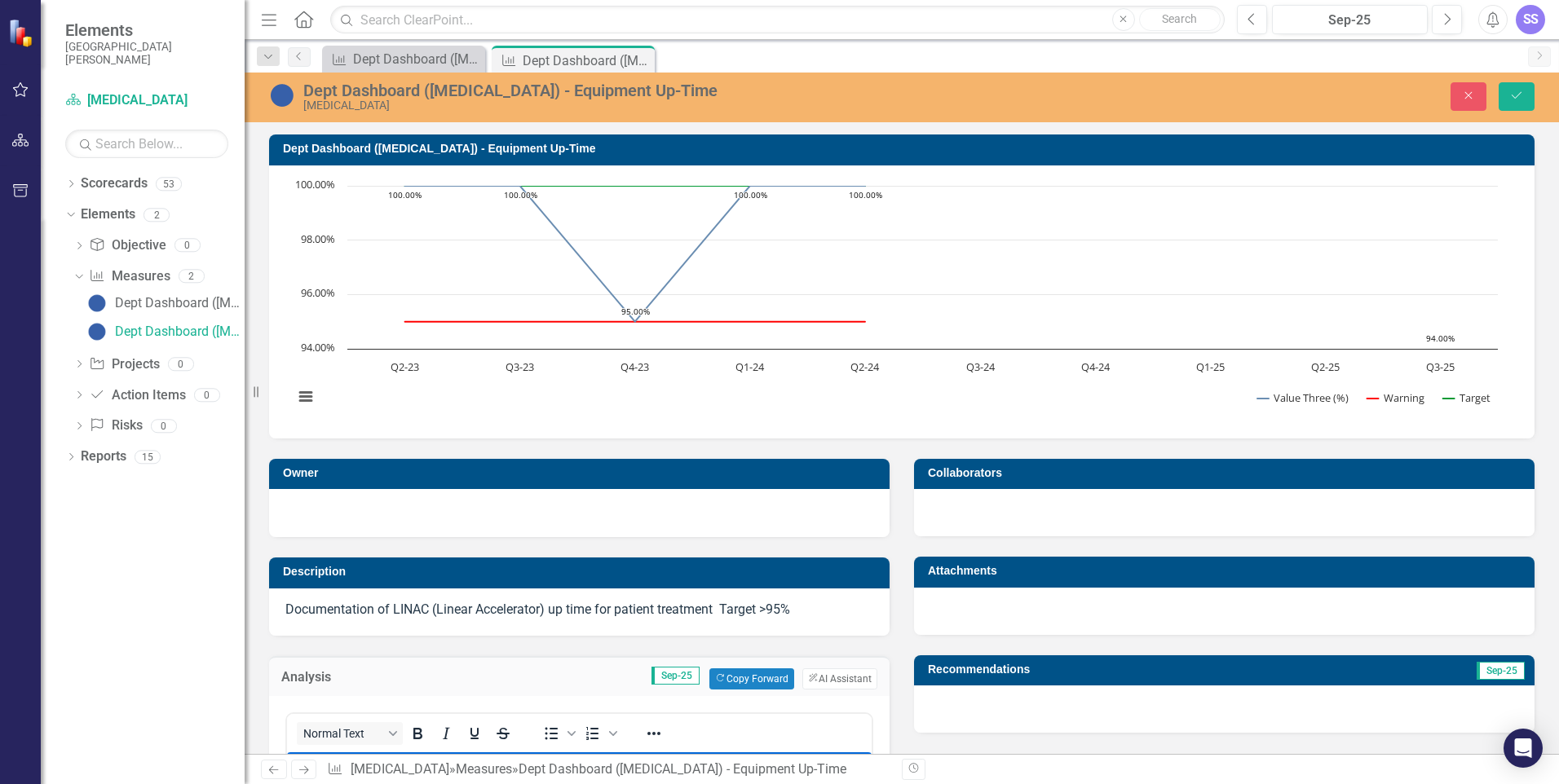
scroll to position [245, 0]
